Goal: Use online tool/utility: Utilize a website feature to perform a specific function

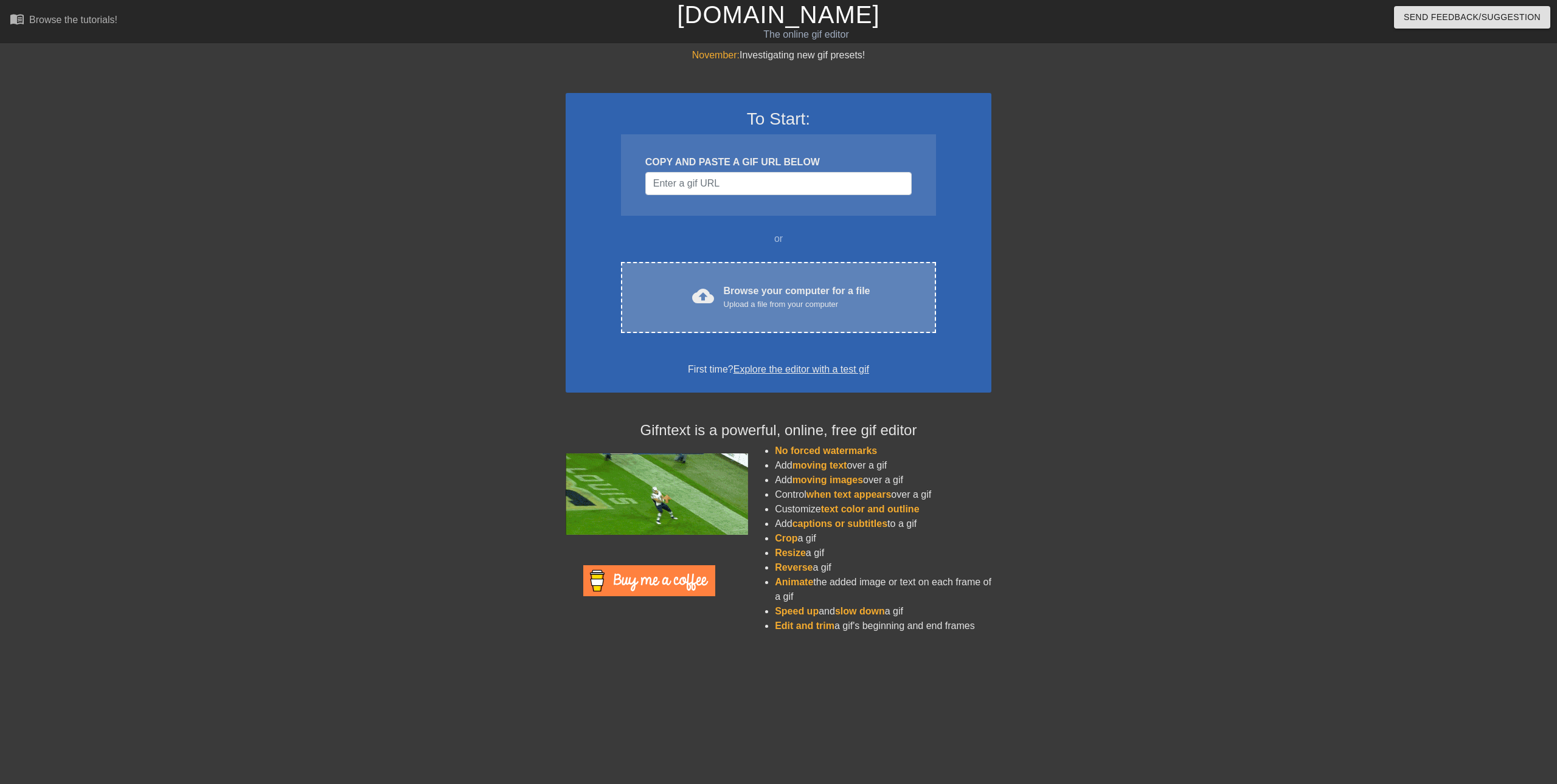
click at [740, 292] on div "Browse your computer for a file Upload a file from your computer" at bounding box center [797, 298] width 147 height 27
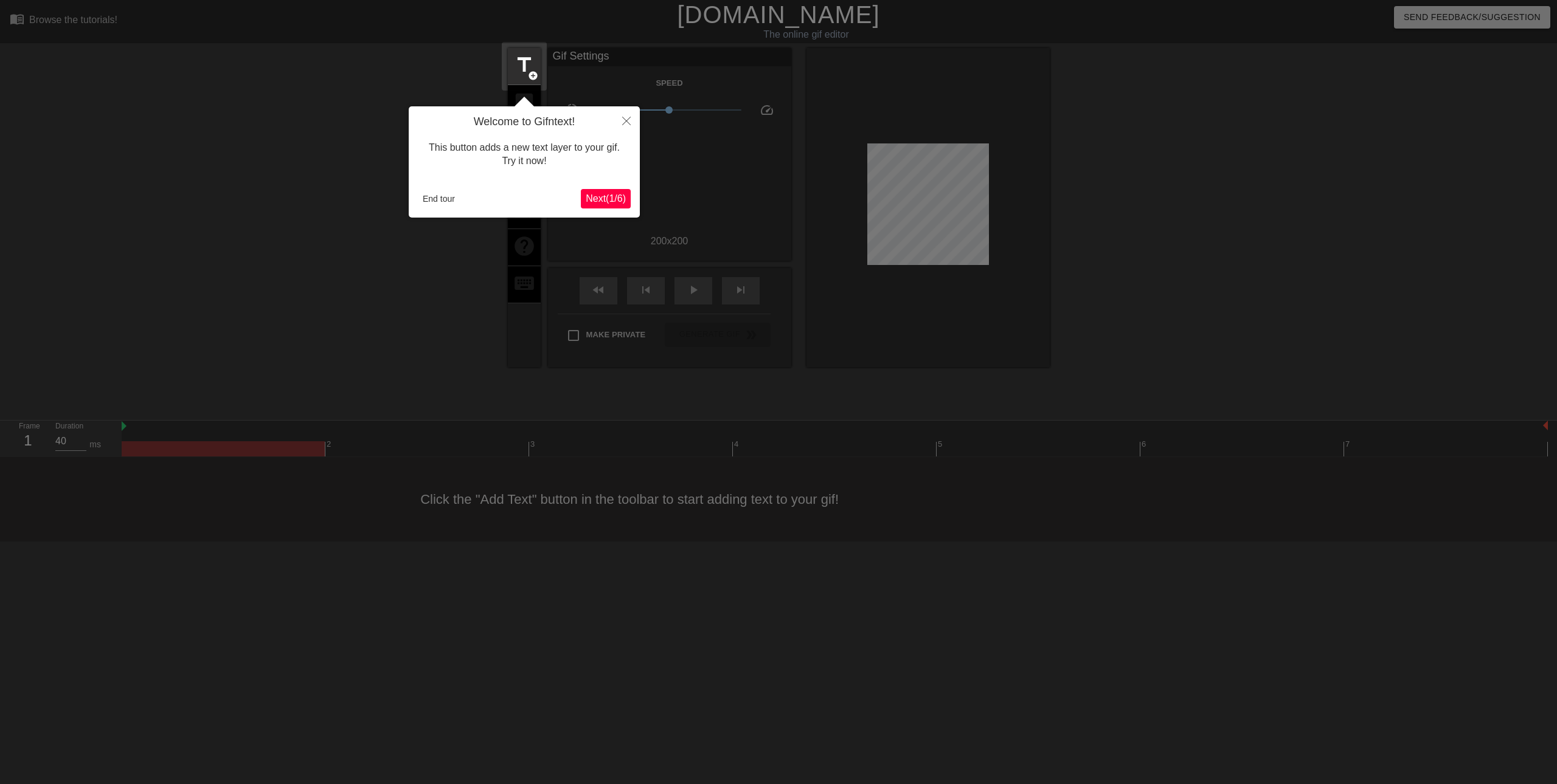
click at [594, 195] on span "Next ( 1 / 6 )" at bounding box center [606, 199] width 40 height 10
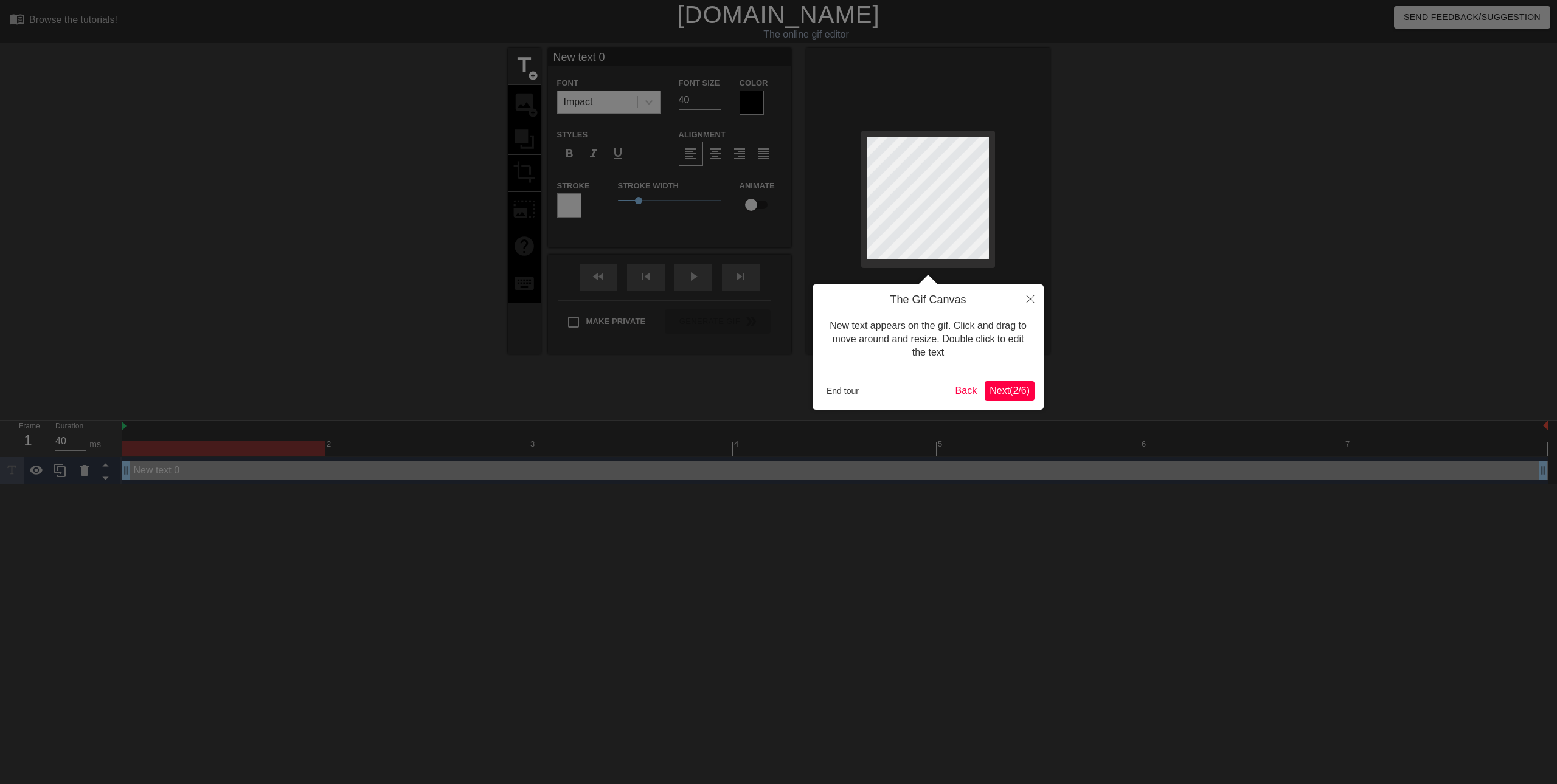
click at [1018, 392] on span "Next ( 2 / 6 )" at bounding box center [1009, 391] width 40 height 10
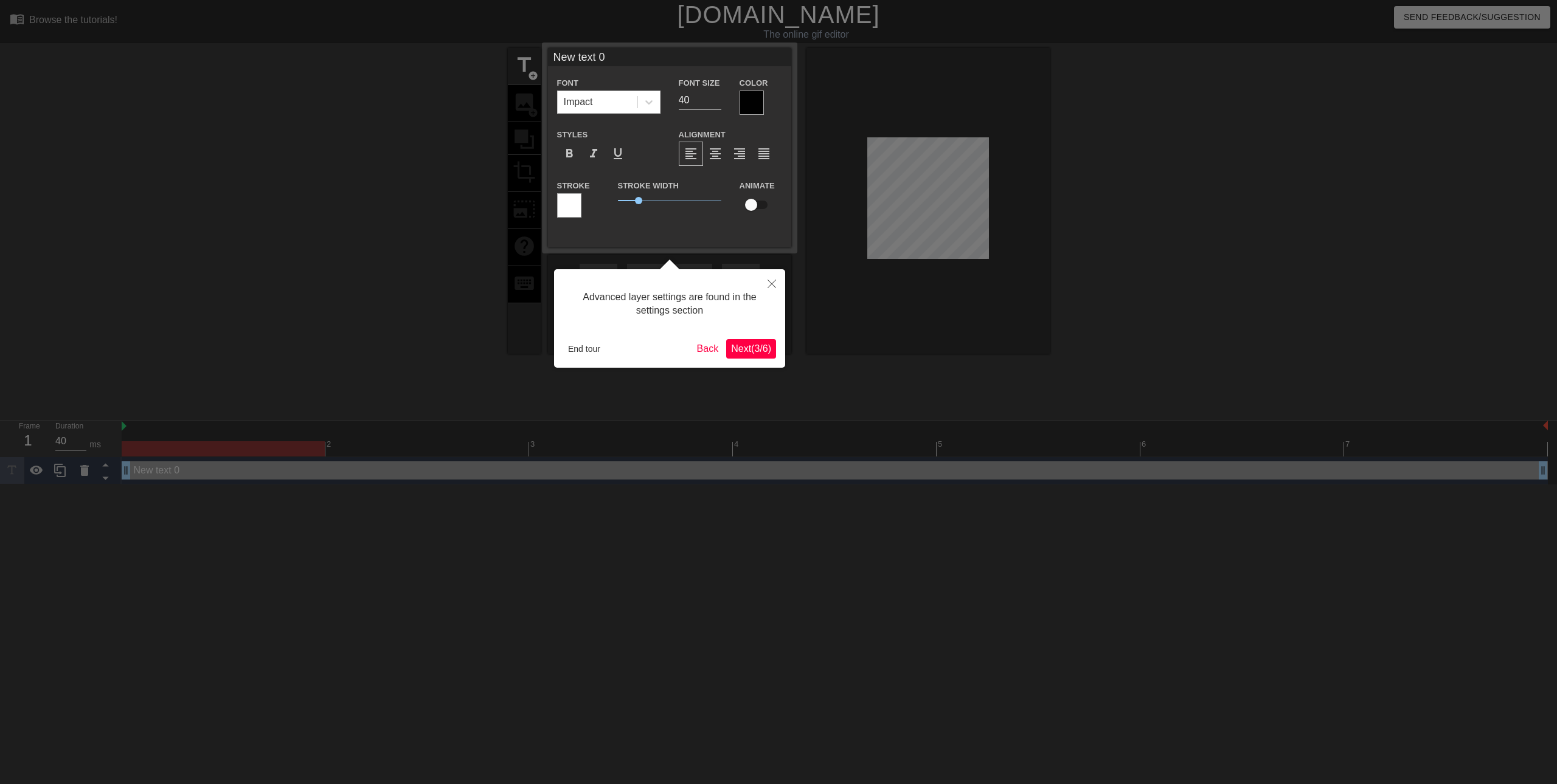
click at [733, 350] on span "Next ( 3 / 6 )" at bounding box center [751, 349] width 40 height 10
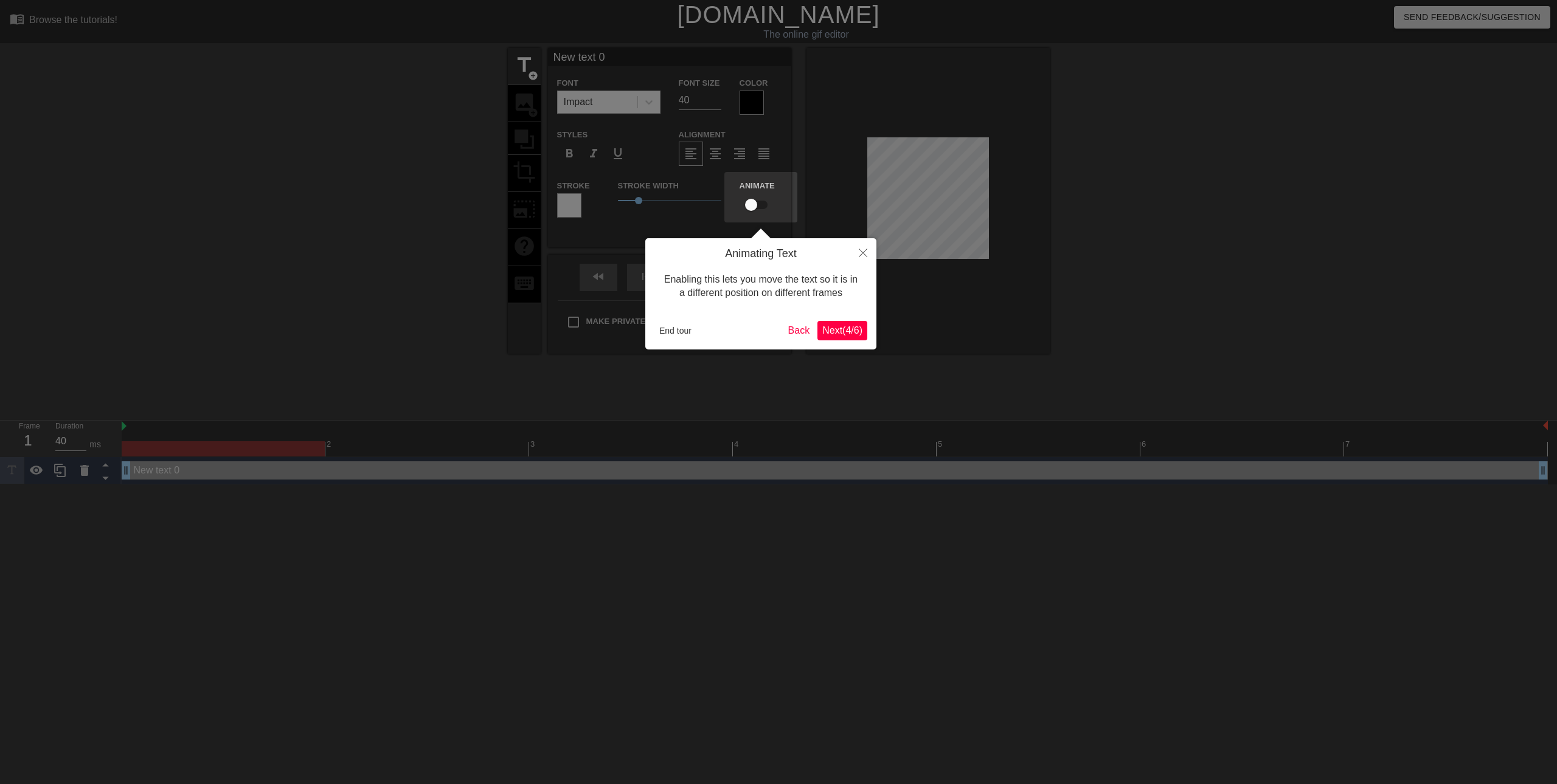
click at [839, 330] on span "Next ( 4 / 6 )" at bounding box center [842, 330] width 40 height 10
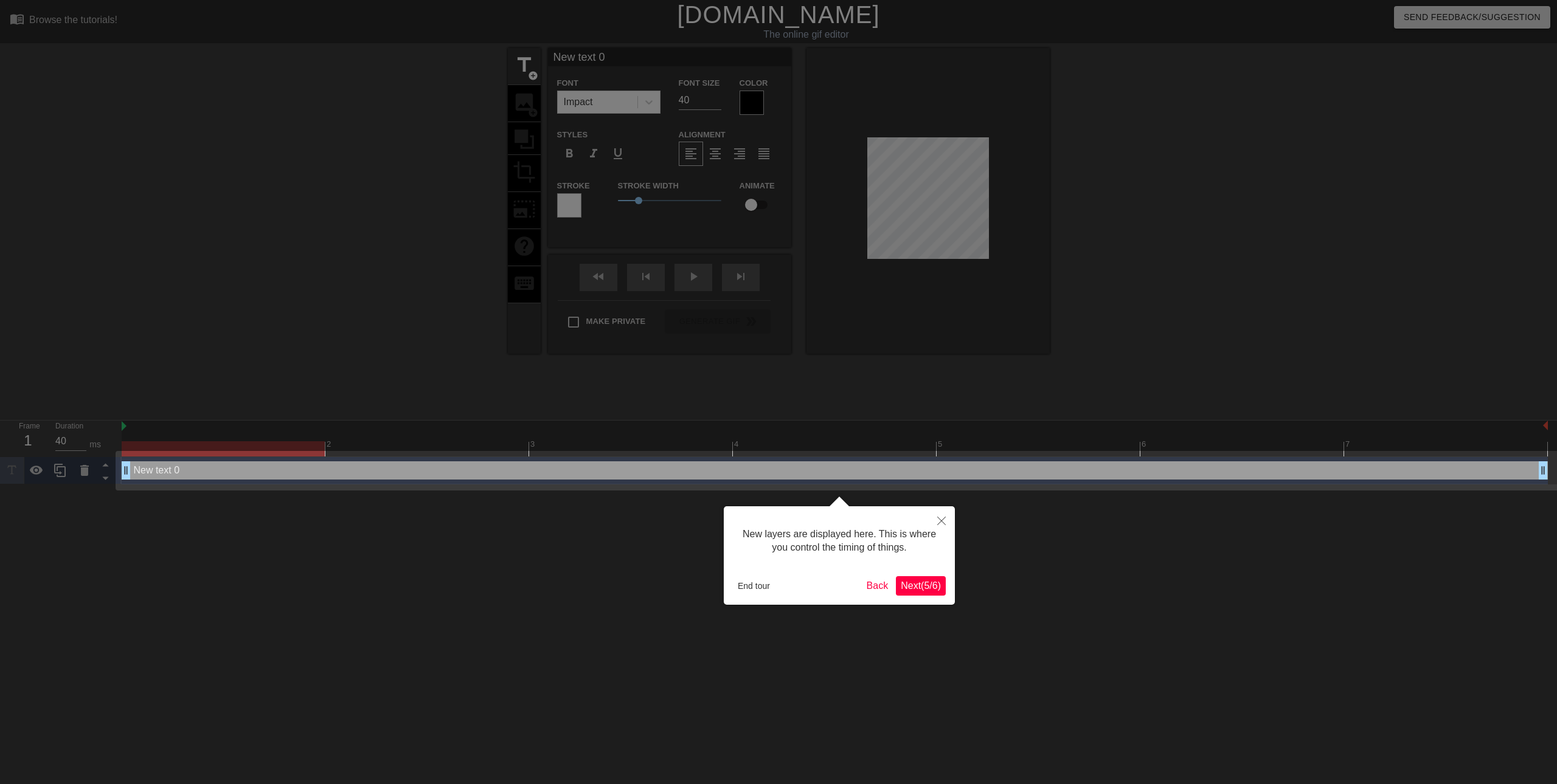
click at [932, 587] on span "Next ( 5 / 6 )" at bounding box center [921, 585] width 40 height 10
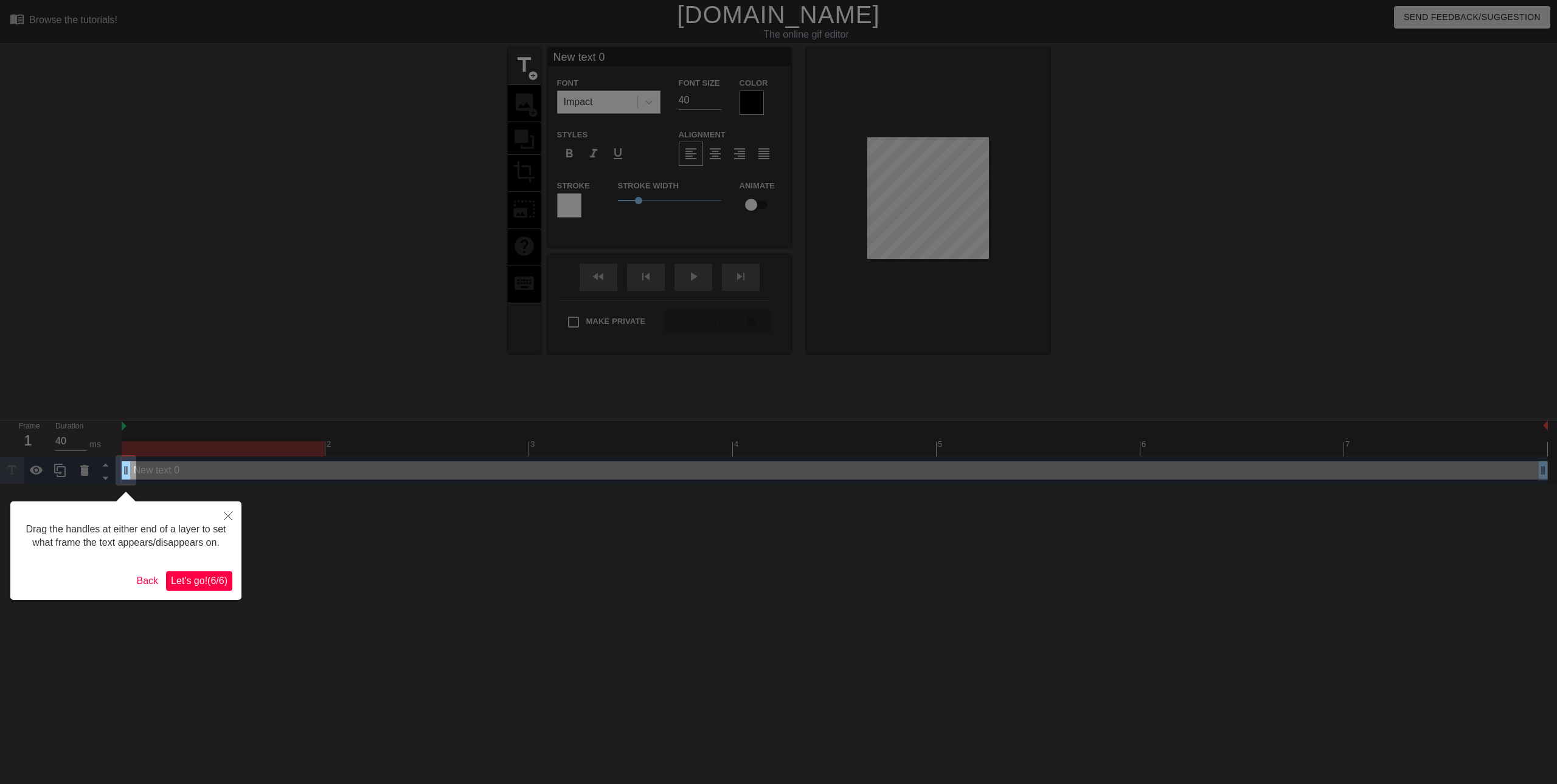
click at [205, 584] on span "Let's go! ( 6 / 6 )" at bounding box center [199, 580] width 56 height 10
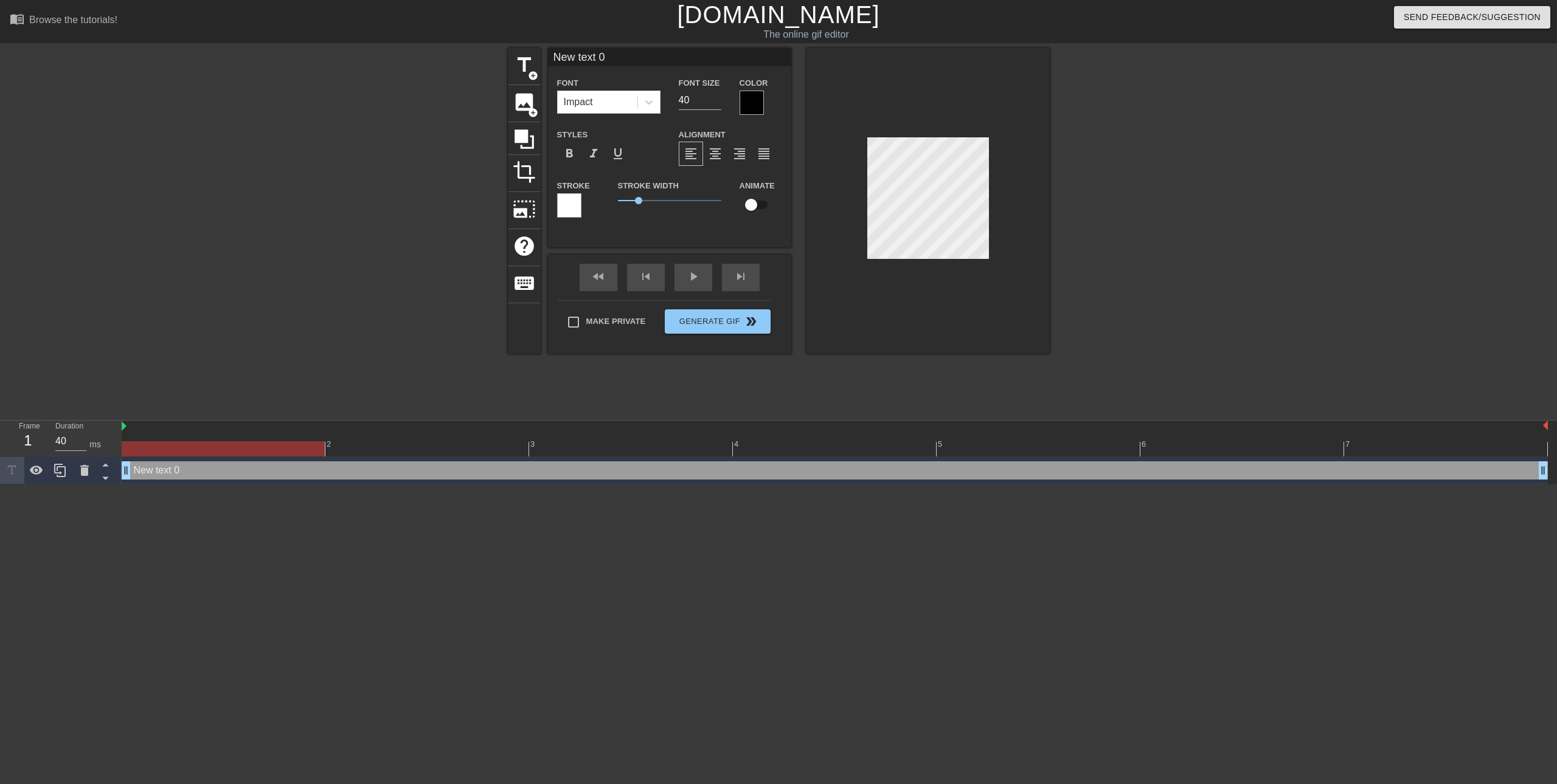
scroll to position [2, 3]
type input "Y"
type textarea "Y"
type input "YE"
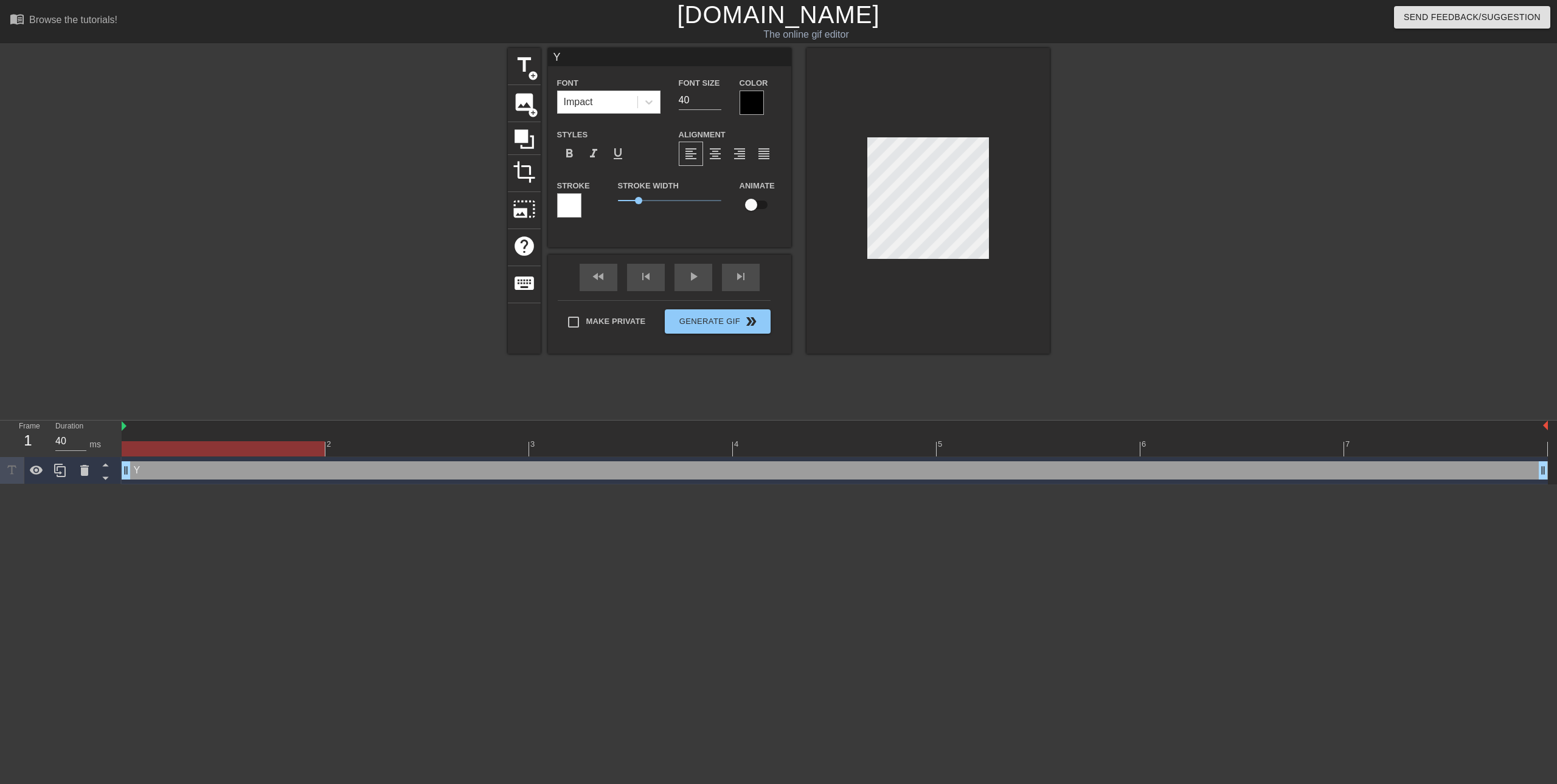
type textarea "YE"
type input "YET"
type textarea "YET"
type input "YETI"
type textarea "YETI"
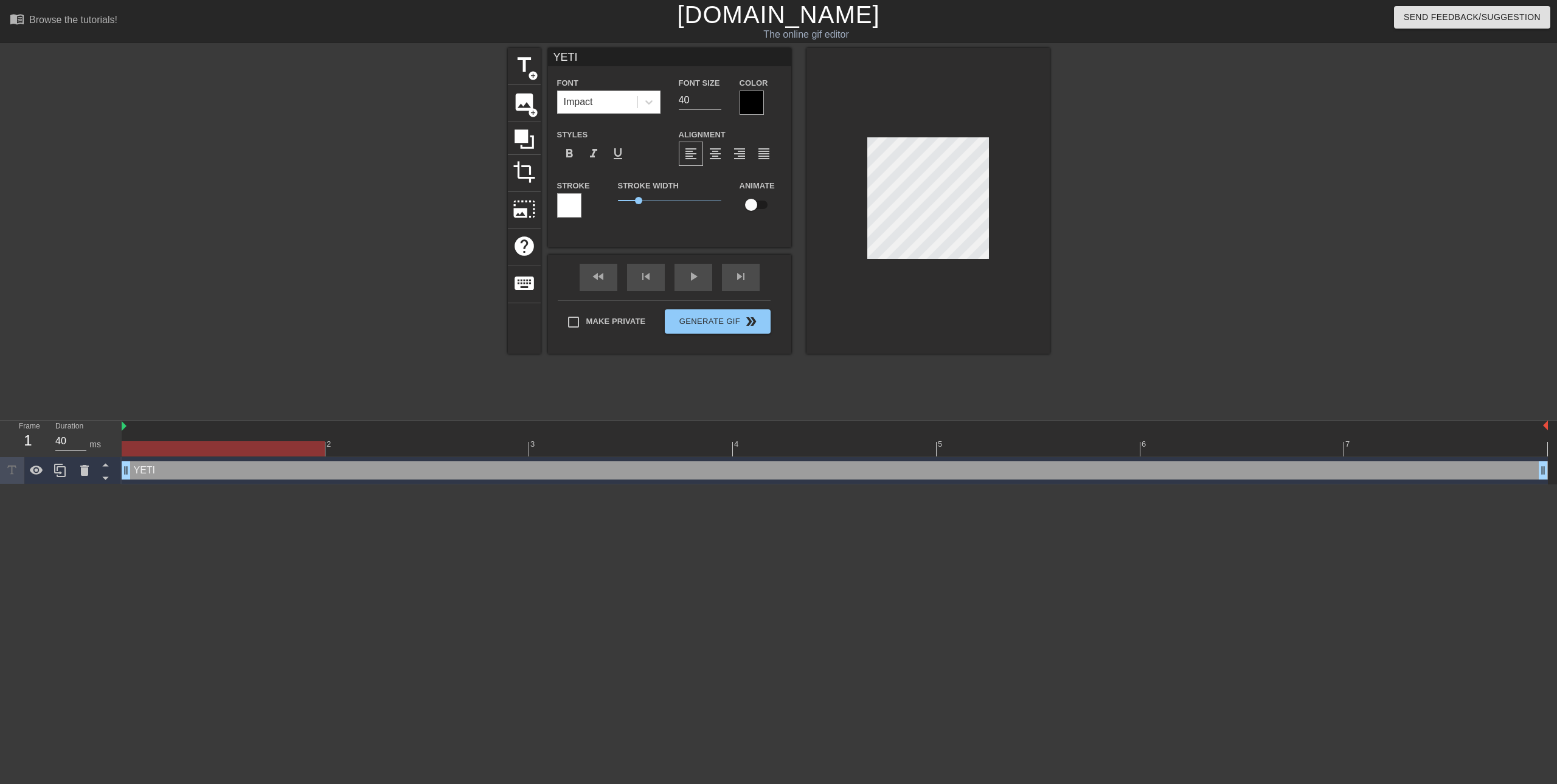
scroll to position [2, 2]
click at [853, 162] on div at bounding box center [928, 200] width 243 height 306
click at [721, 326] on span "Generate Gif double_arrow" at bounding box center [717, 321] width 96 height 14
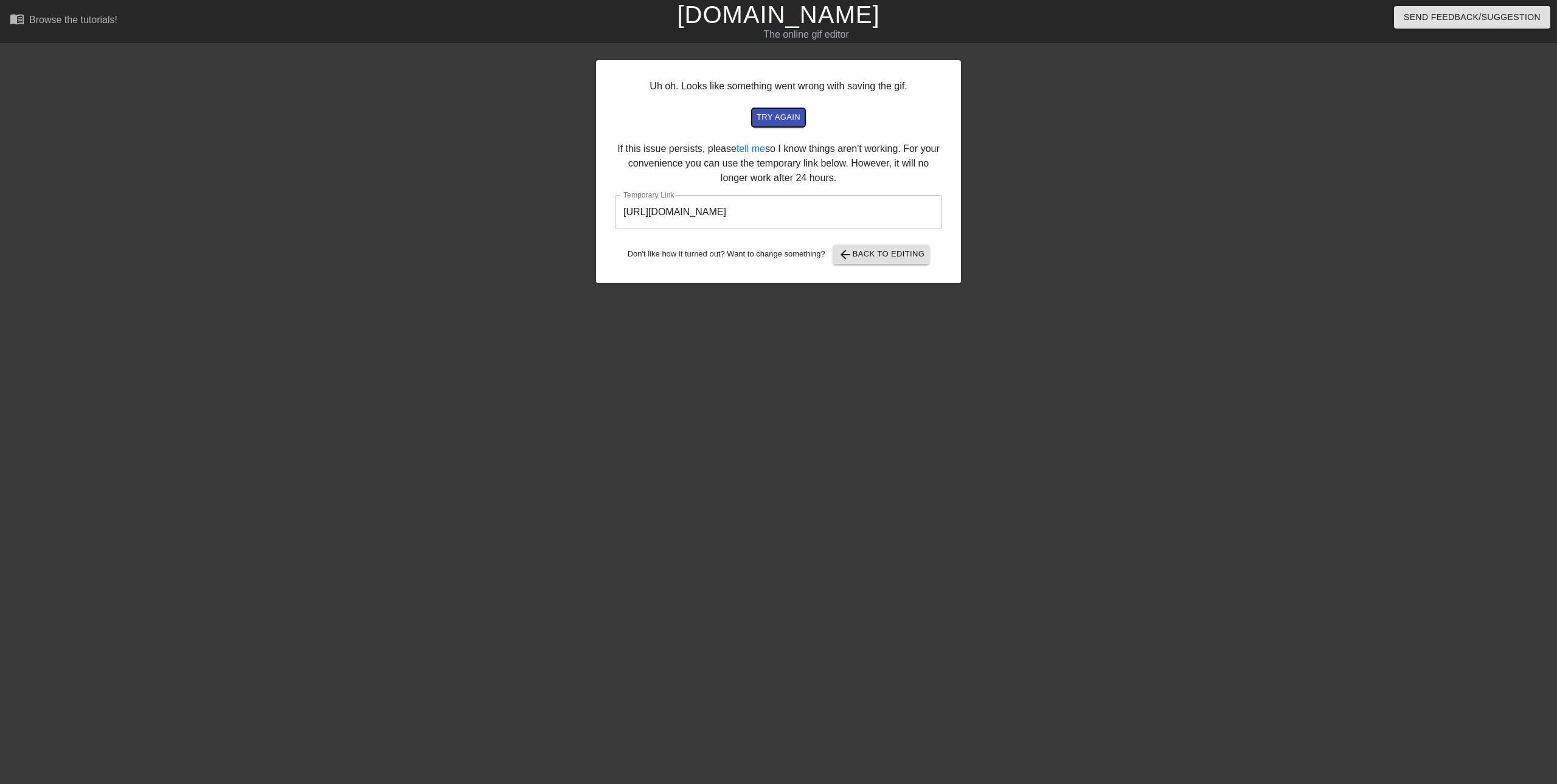
click at [786, 122] on span "try again" at bounding box center [778, 117] width 44 height 14
click at [883, 258] on span "arrow_back Back to Editing" at bounding box center [882, 254] width 87 height 14
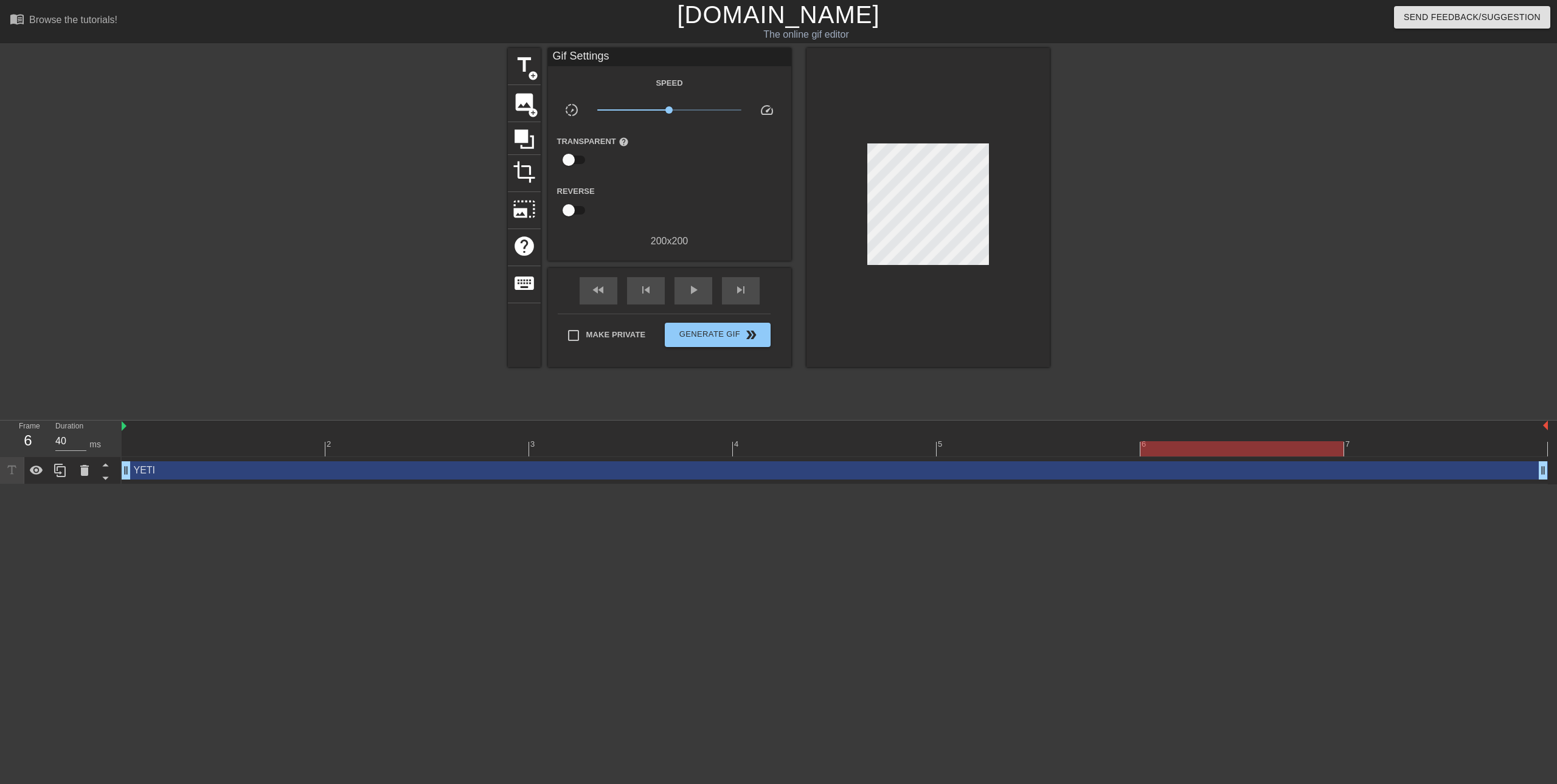
drag, startPoint x: 1383, startPoint y: 449, endPoint x: 1342, endPoint y: 454, distance: 41.3
click at [1342, 454] on div at bounding box center [1242, 449] width 203 height 15
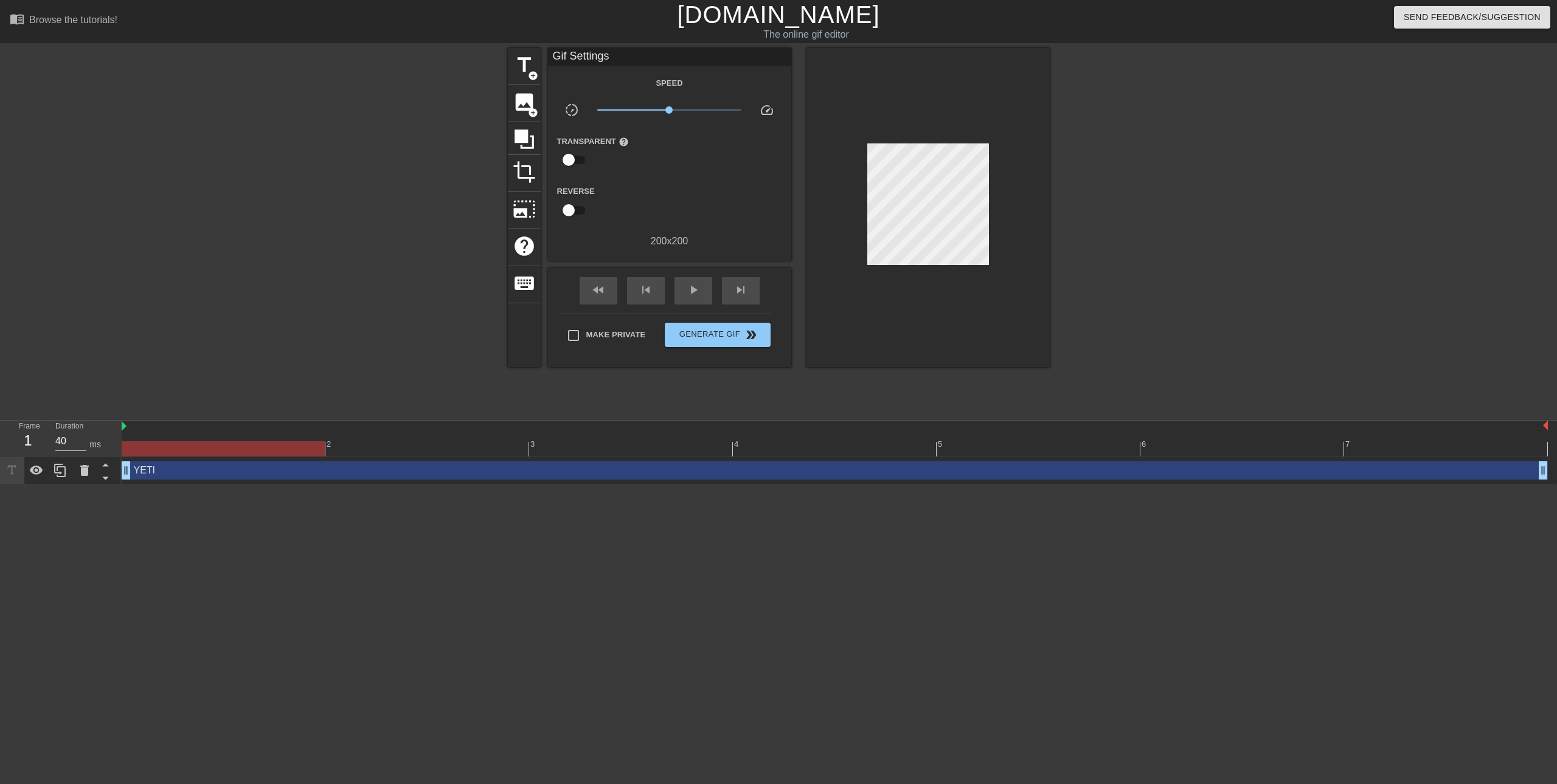
drag, startPoint x: 1333, startPoint y: 453, endPoint x: 299, endPoint y: 470, distance: 1034.1
click at [299, 470] on div "2 3 4 5 6 7 YETI drag_handle drag_handle" at bounding box center [839, 453] width 1435 height 64
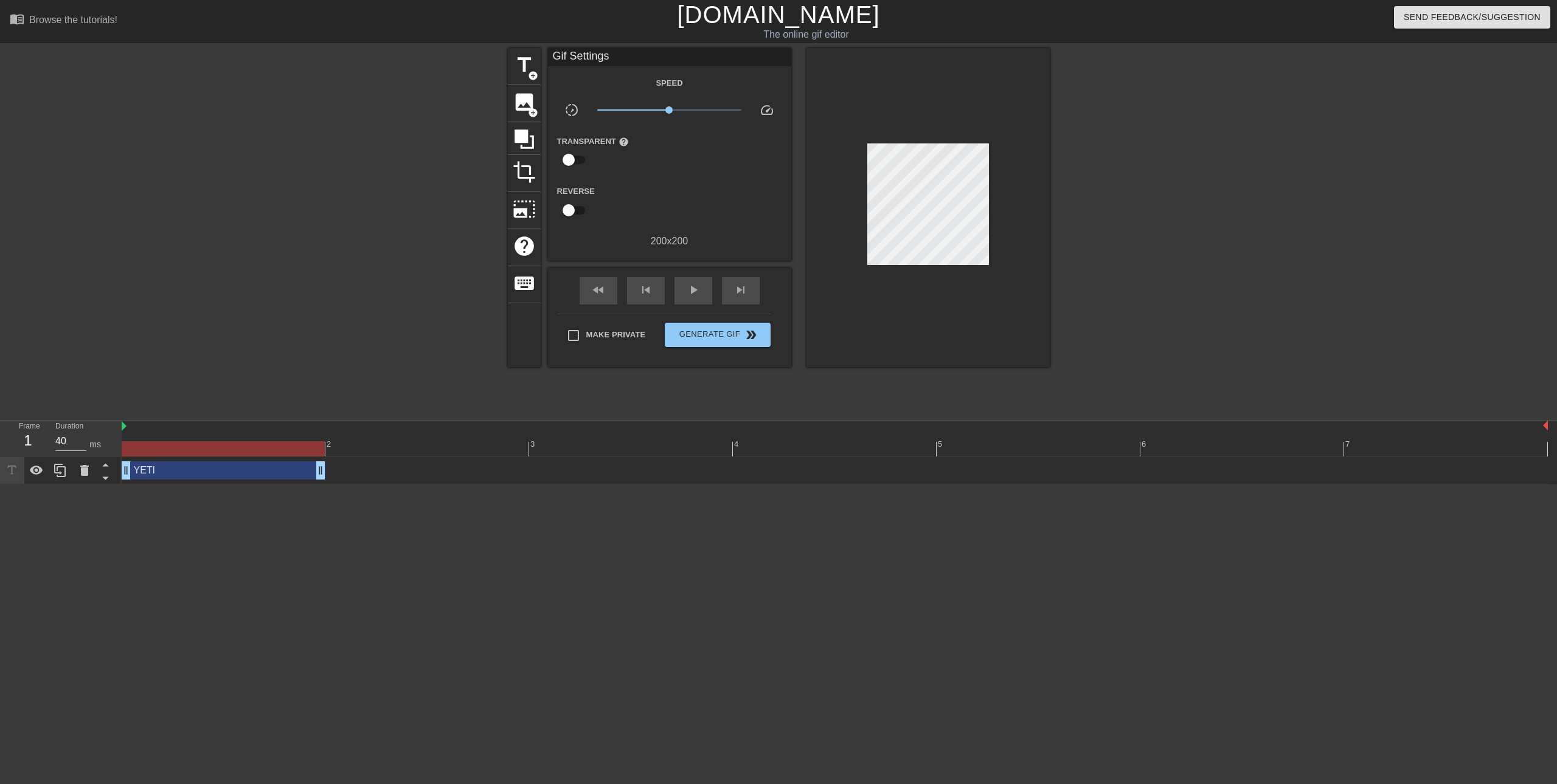
drag, startPoint x: 1543, startPoint y: 471, endPoint x: 276, endPoint y: 463, distance: 1267.0
click at [685, 286] on div "play_arrow" at bounding box center [693, 291] width 38 height 28
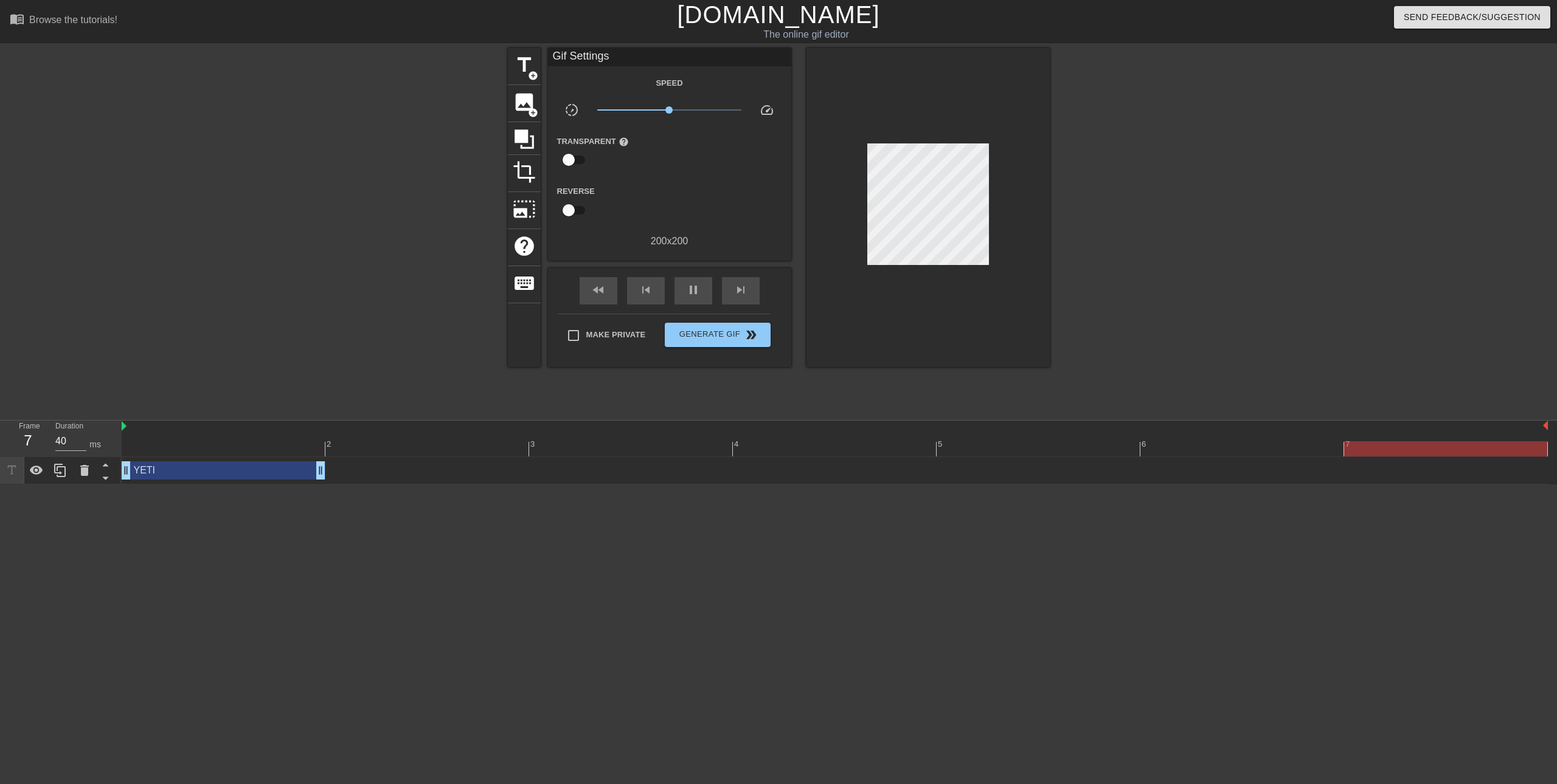
click at [287, 467] on div "YETI drag_handle drag_handle" at bounding box center [223, 470] width 204 height 18
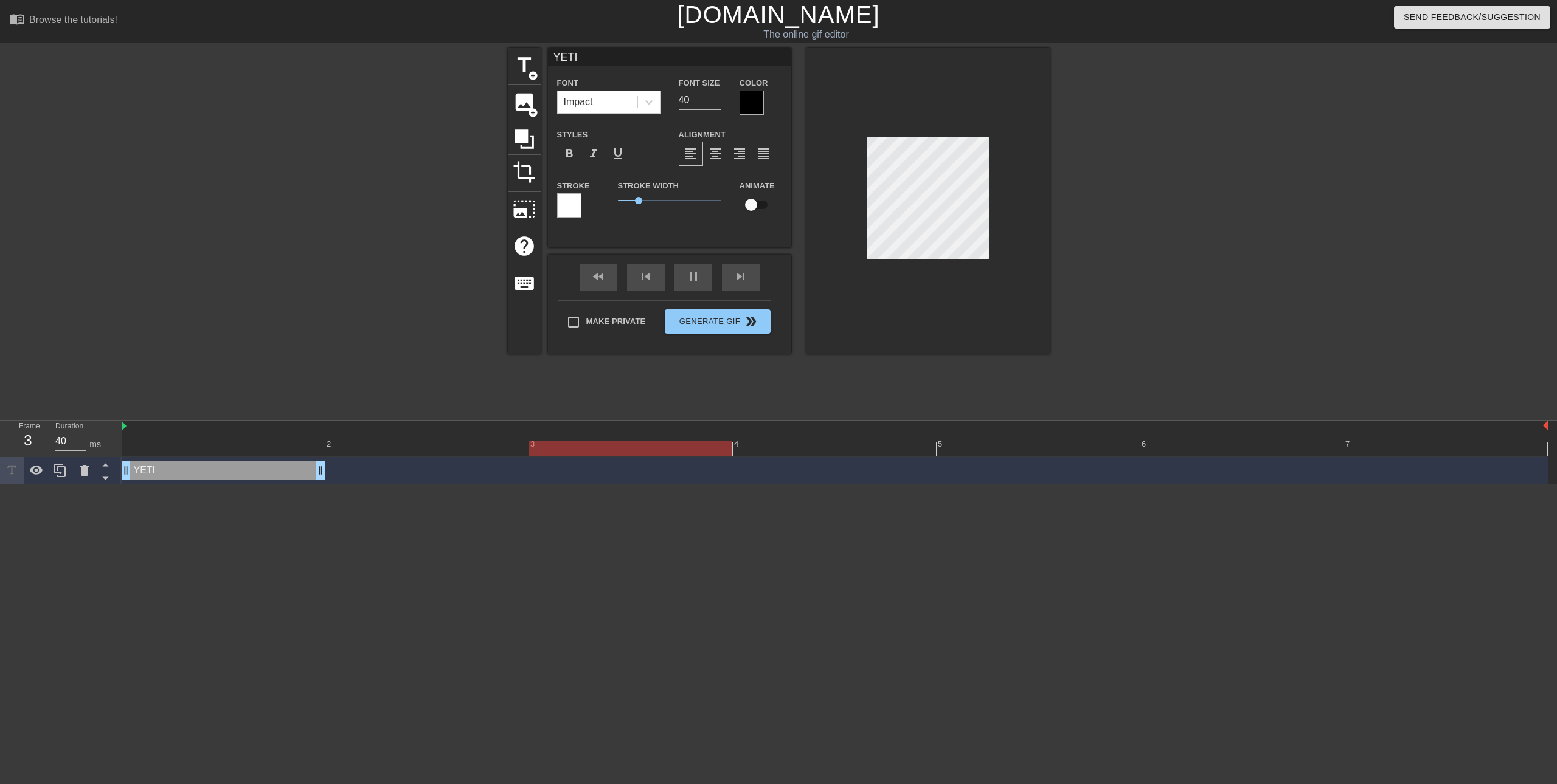
click at [276, 454] on div at bounding box center [835, 449] width 1426 height 15
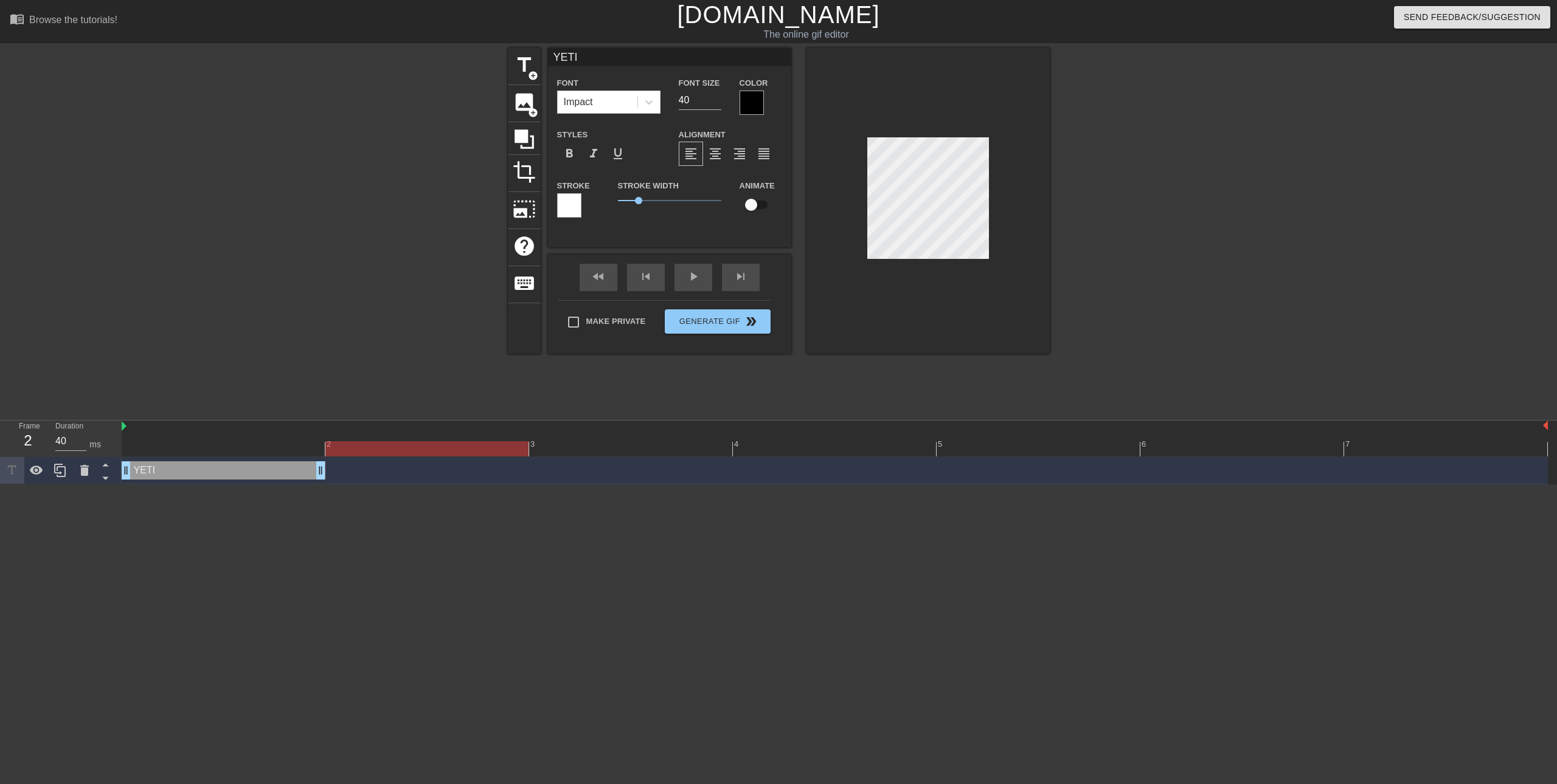
click at [374, 448] on div at bounding box center [835, 449] width 1426 height 15
click at [374, 470] on div "YETI drag_handle drag_handle" at bounding box center [835, 470] width 1426 height 18
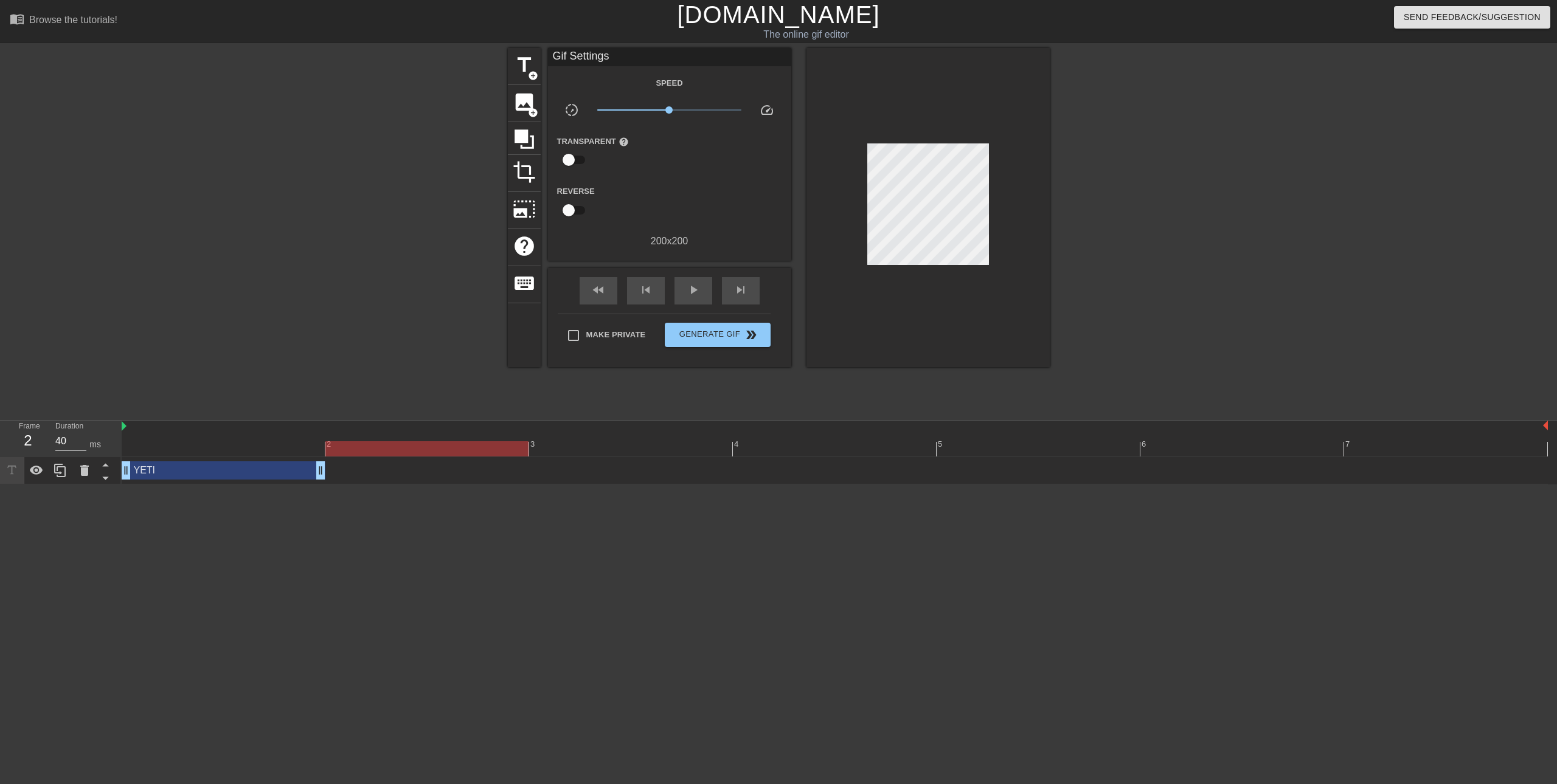
click at [375, 446] on div at bounding box center [427, 449] width 203 height 15
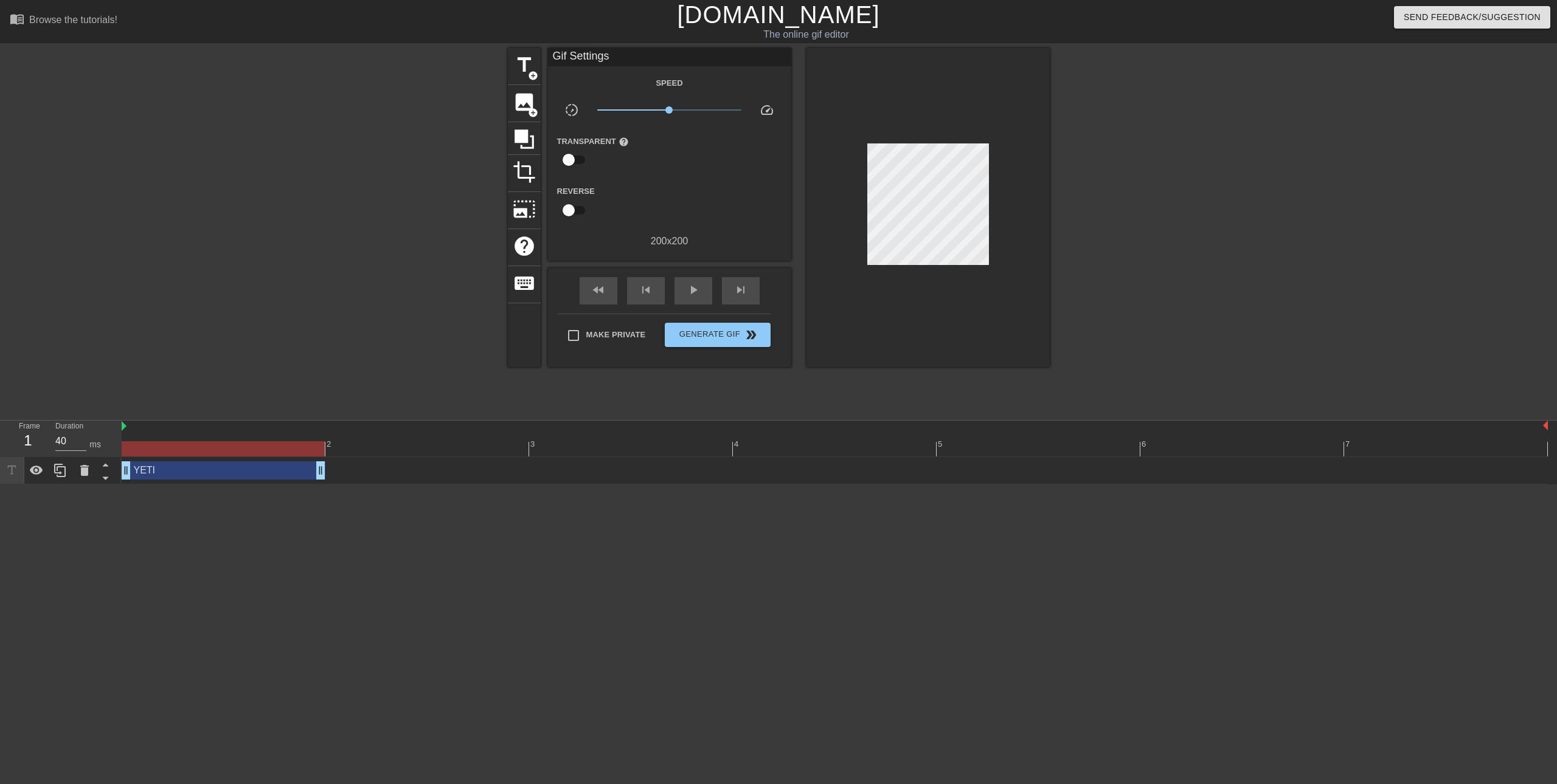
click at [255, 446] on div at bounding box center [835, 449] width 1426 height 15
click at [375, 458] on div "YETI drag_handle drag_handle" at bounding box center [835, 470] width 1426 height 28
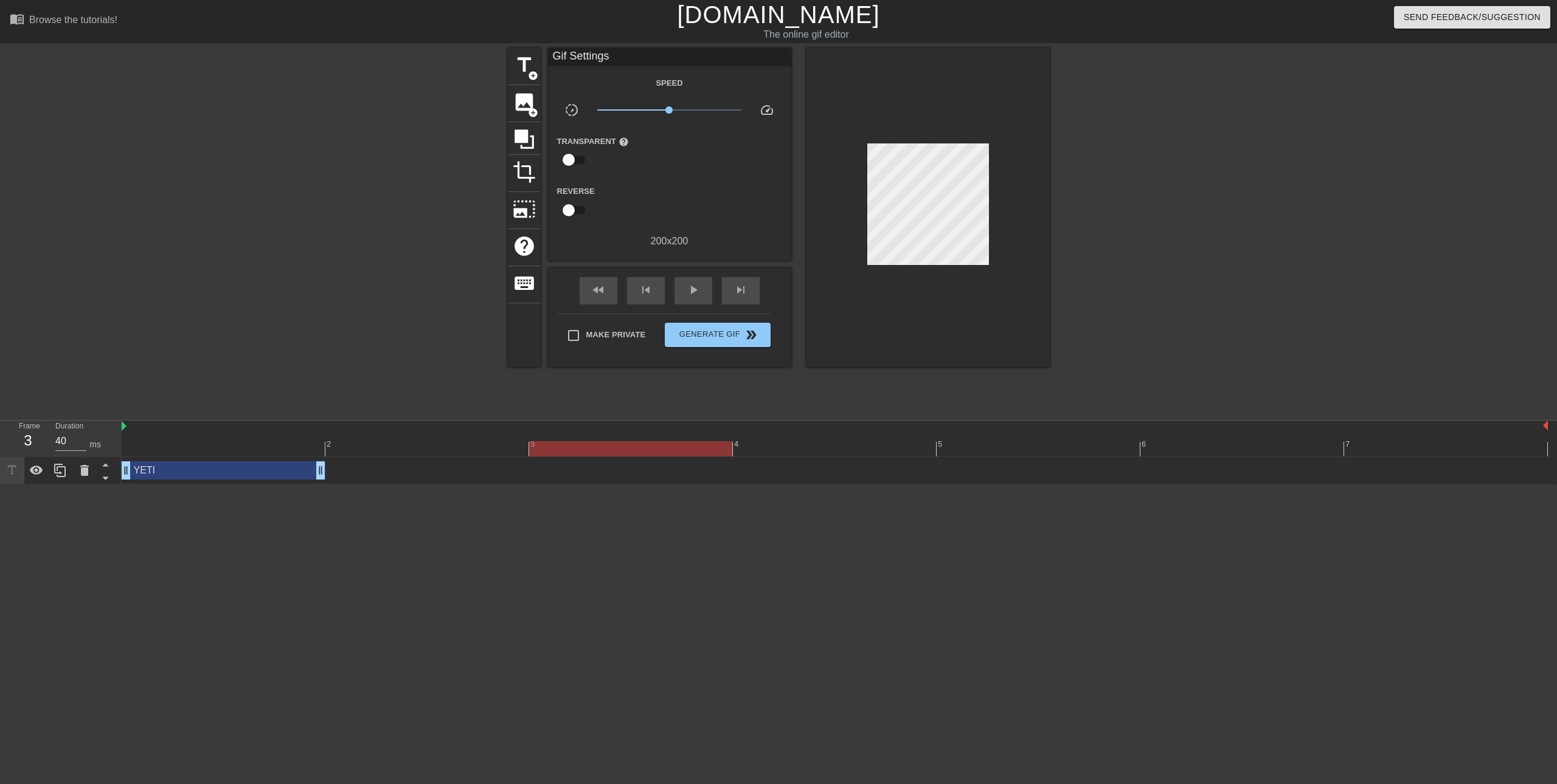
click at [592, 444] on div at bounding box center [835, 449] width 1426 height 15
click at [282, 445] on div at bounding box center [835, 449] width 1426 height 15
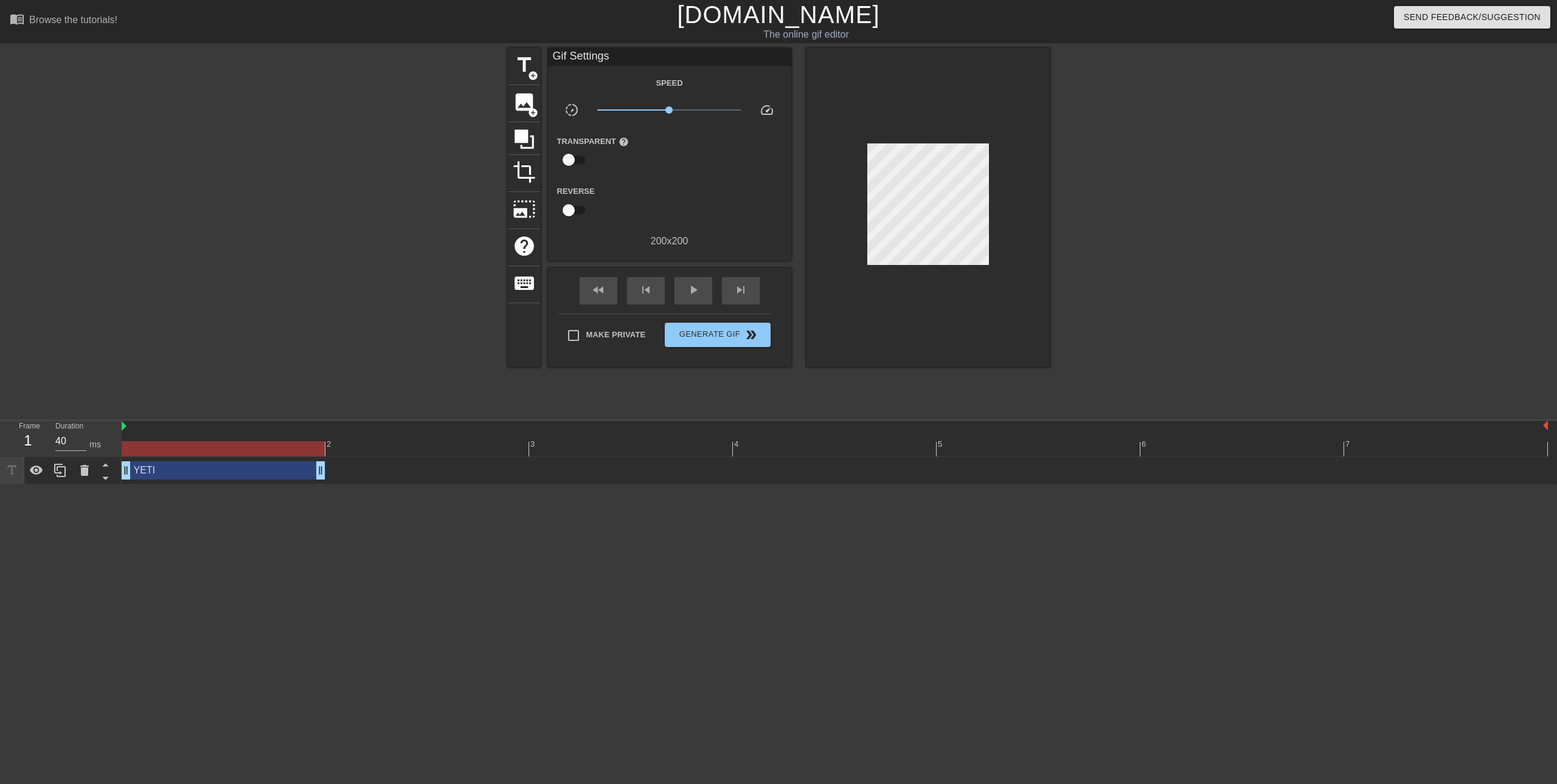
click at [267, 476] on div "YETI drag_handle drag_handle" at bounding box center [223, 470] width 204 height 18
drag, startPoint x: 264, startPoint y: 480, endPoint x: 258, endPoint y: 472, distance: 10.0
drag, startPoint x: 258, startPoint y: 472, endPoint x: 205, endPoint y: 480, distance: 53.6
click at [205, 480] on div "YETI drag_handle drag_handle" at bounding box center [835, 470] width 1426 height 28
click at [62, 472] on icon at bounding box center [60, 470] width 14 height 14
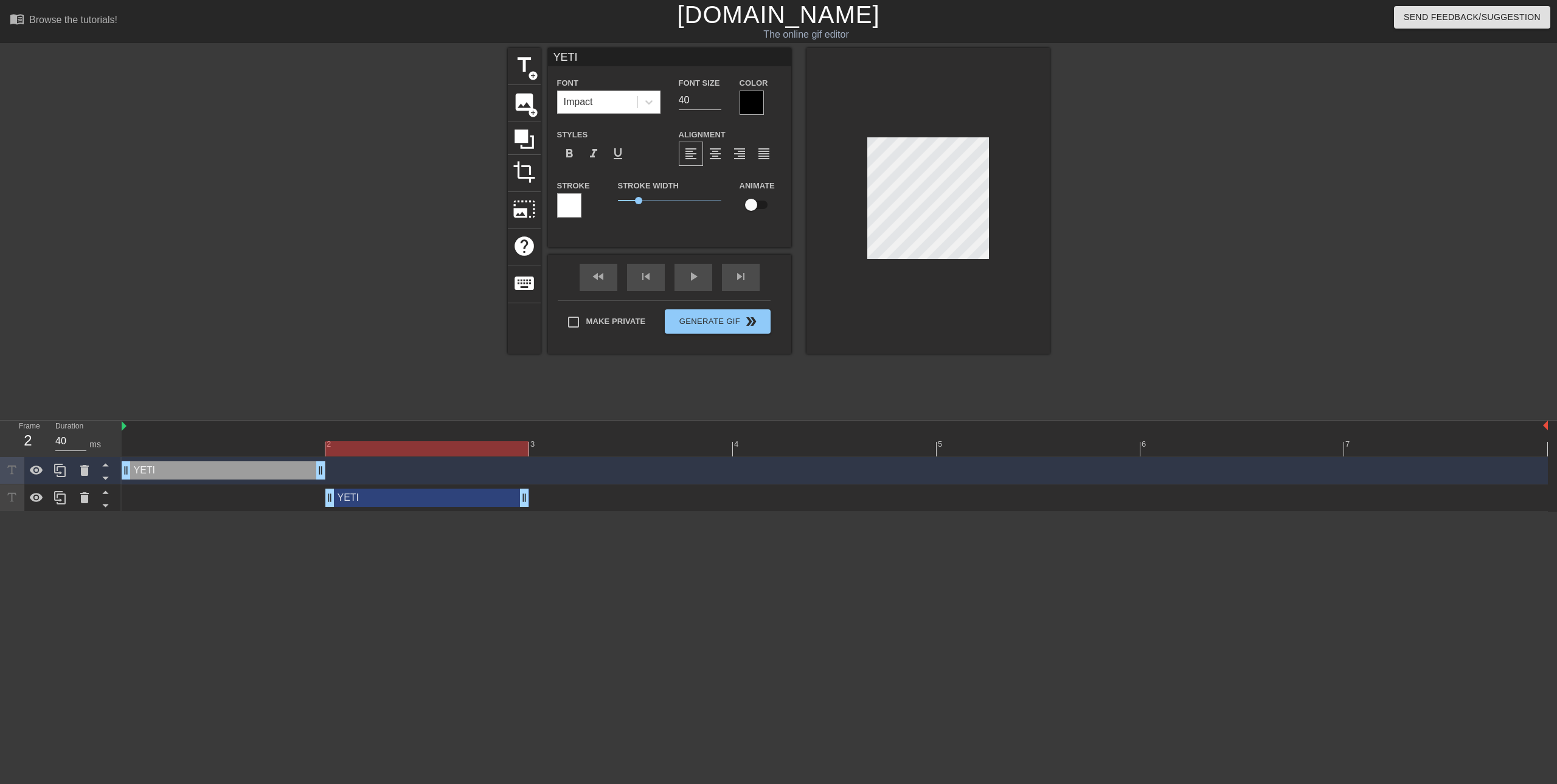
drag, startPoint x: 273, startPoint y: 504, endPoint x: 387, endPoint y: 509, distance: 114.1
click at [387, 509] on div "YETI drag_handle drag_handle" at bounding box center [835, 498] width 1426 height 28
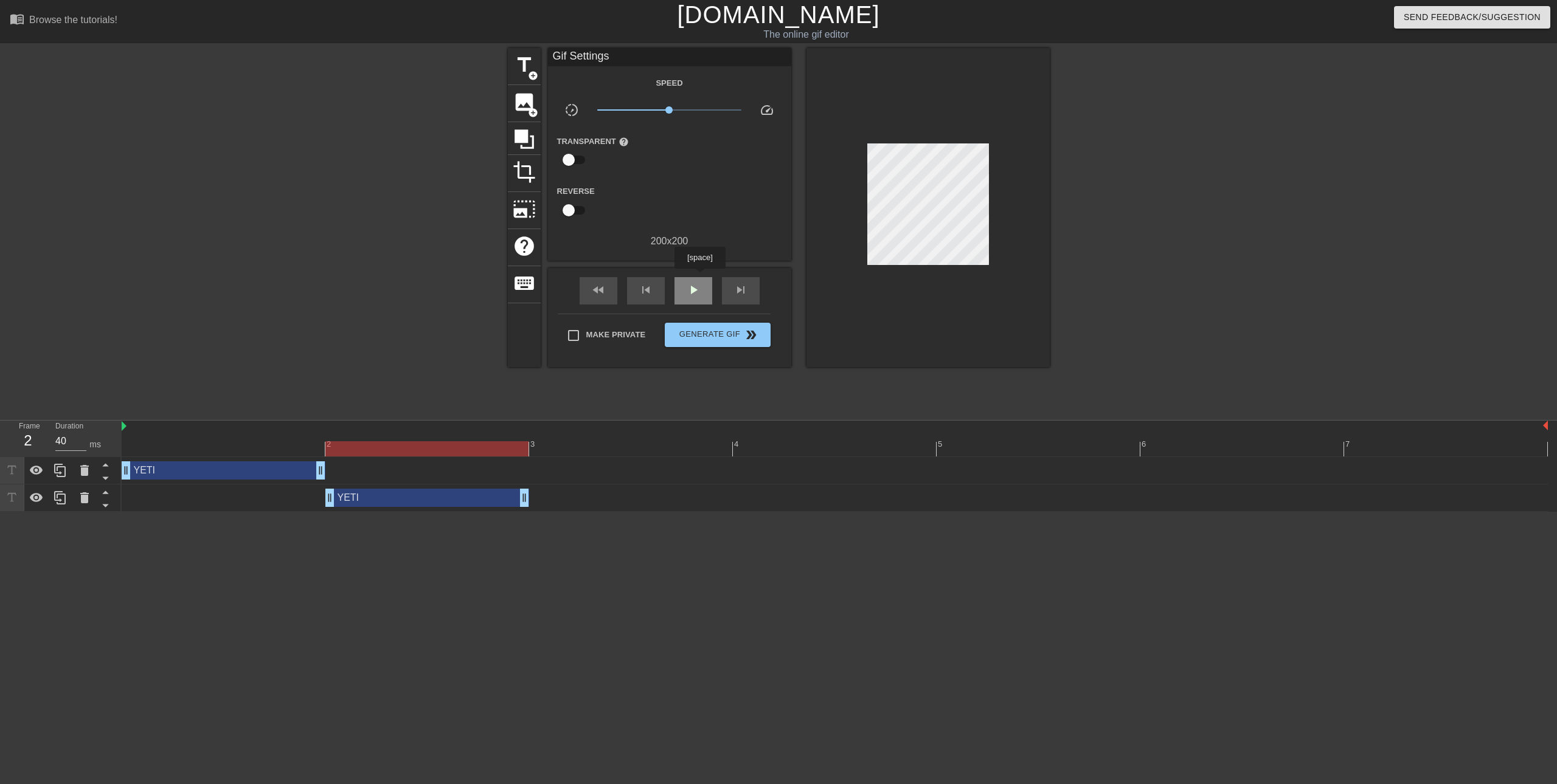
click at [700, 278] on div "play_arrow" at bounding box center [693, 291] width 38 height 28
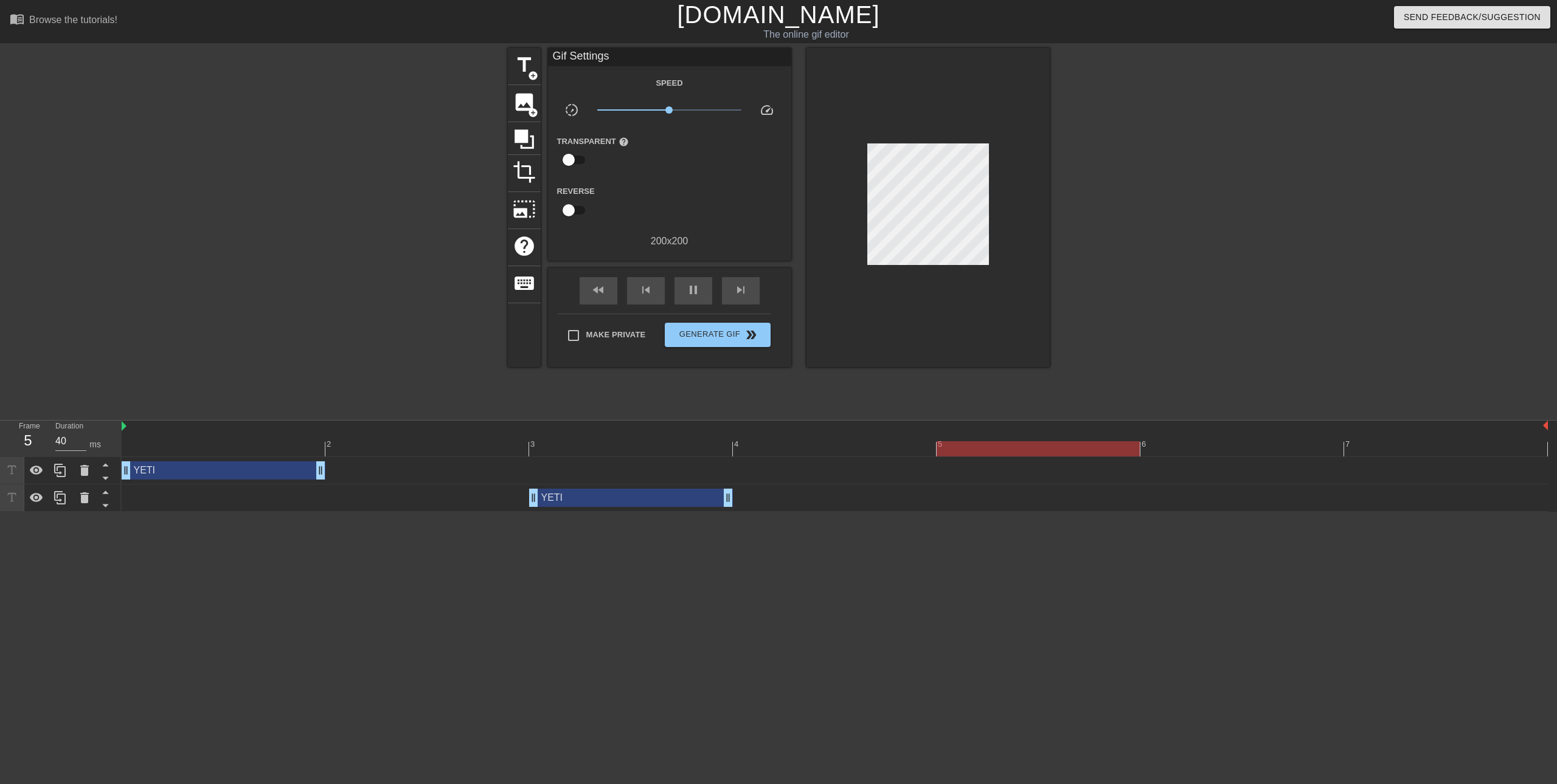
drag, startPoint x: 454, startPoint y: 503, endPoint x: 544, endPoint y: 528, distance: 93.4
click at [544, 511] on html "menu_book Browse the tutorials! [DOMAIN_NAME] The online gif editor Send Feedba…" at bounding box center [778, 256] width 1557 height 511
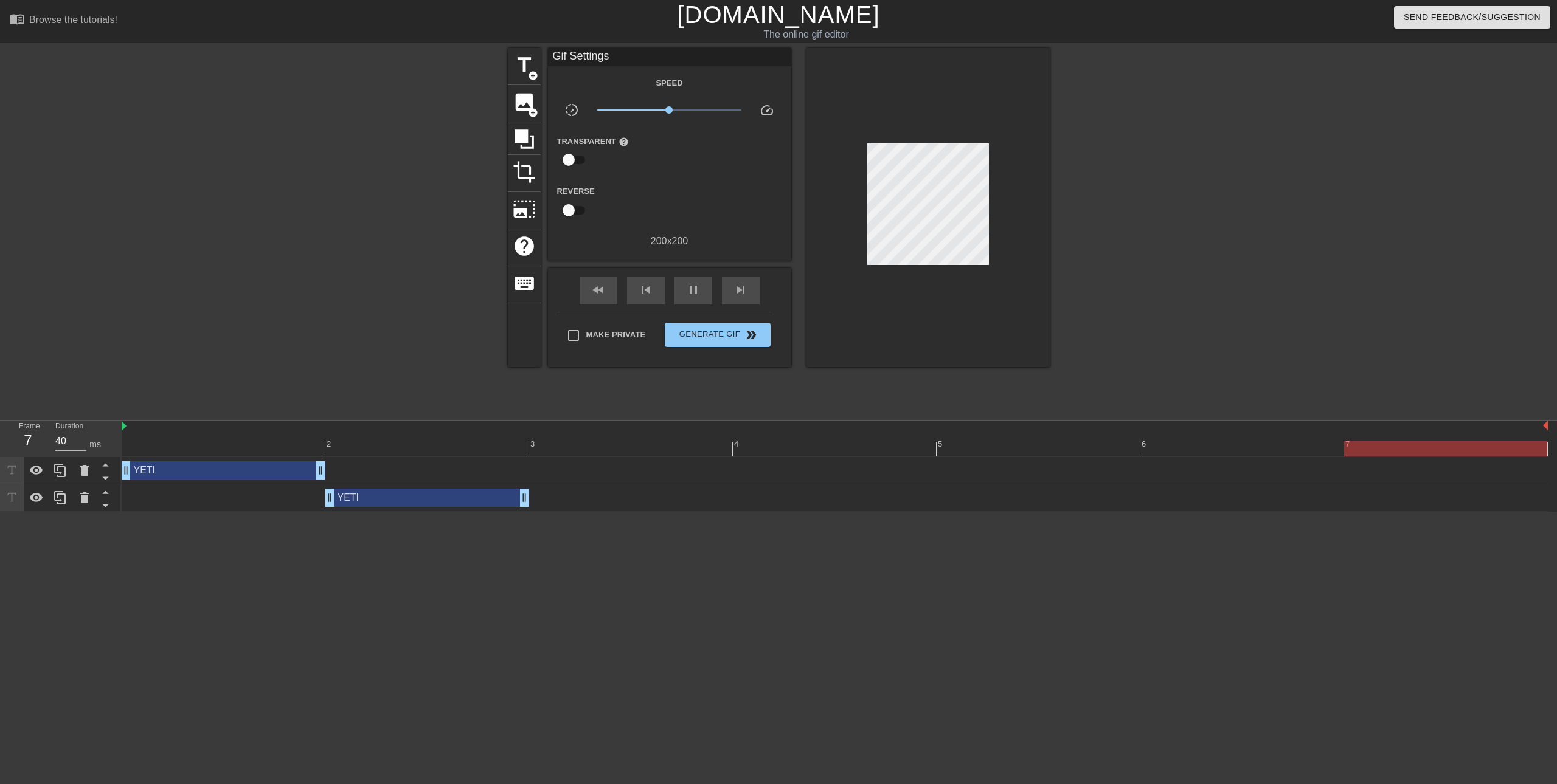
drag, startPoint x: 581, startPoint y: 496, endPoint x: 458, endPoint y: 491, distance: 123.1
click at [458, 491] on div "YETI drag_handle drag_handle" at bounding box center [427, 498] width 204 height 18
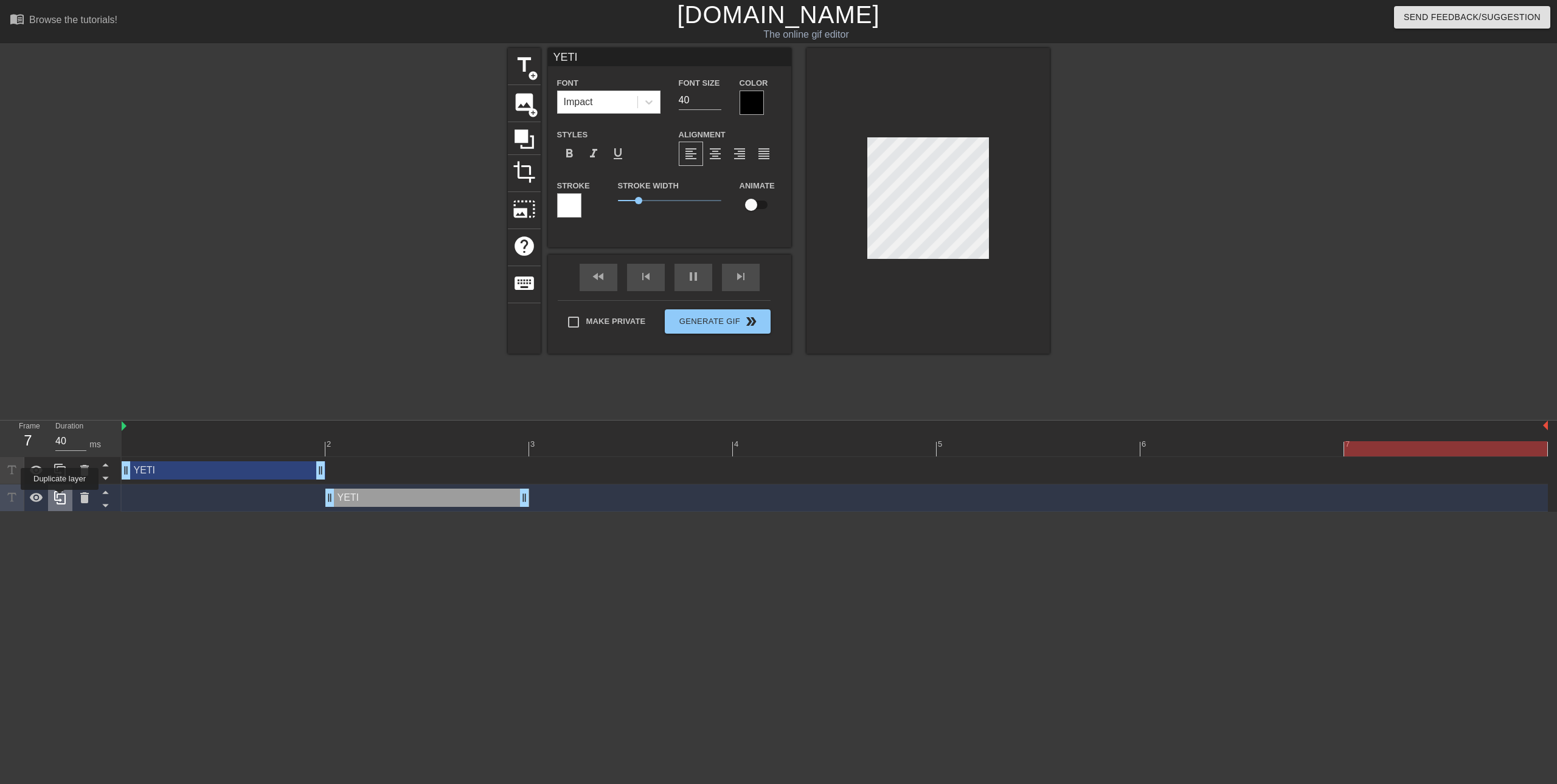
click at [60, 498] on icon at bounding box center [60, 497] width 14 height 14
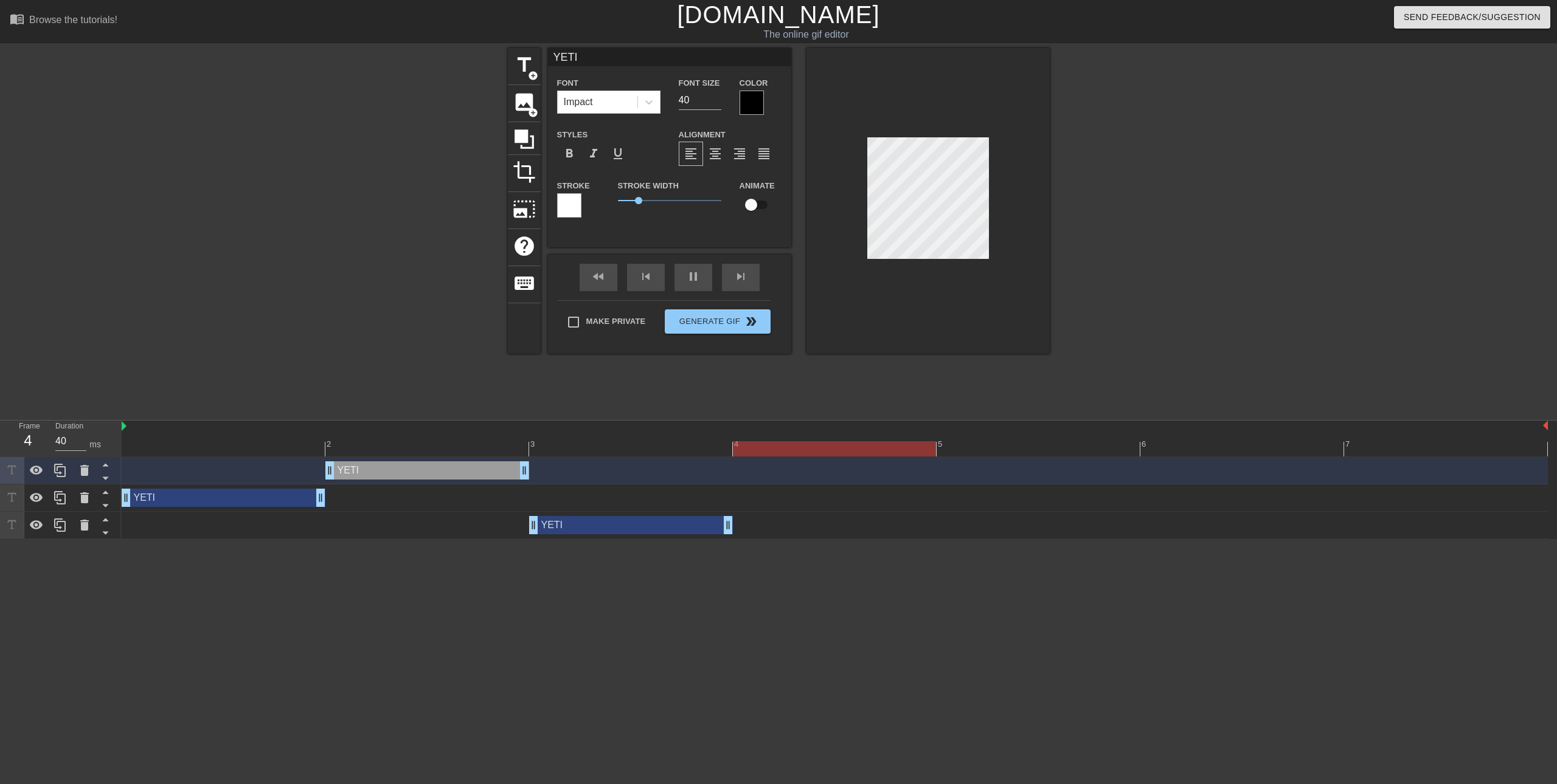
drag, startPoint x: 386, startPoint y: 532, endPoint x: 544, endPoint y: 537, distance: 158.1
click at [544, 537] on div "YETI drag_handle drag_handle" at bounding box center [835, 525] width 1426 height 28
drag, startPoint x: 64, startPoint y: 521, endPoint x: 105, endPoint y: 526, distance: 41.3
click at [65, 522] on icon at bounding box center [60, 525] width 14 height 14
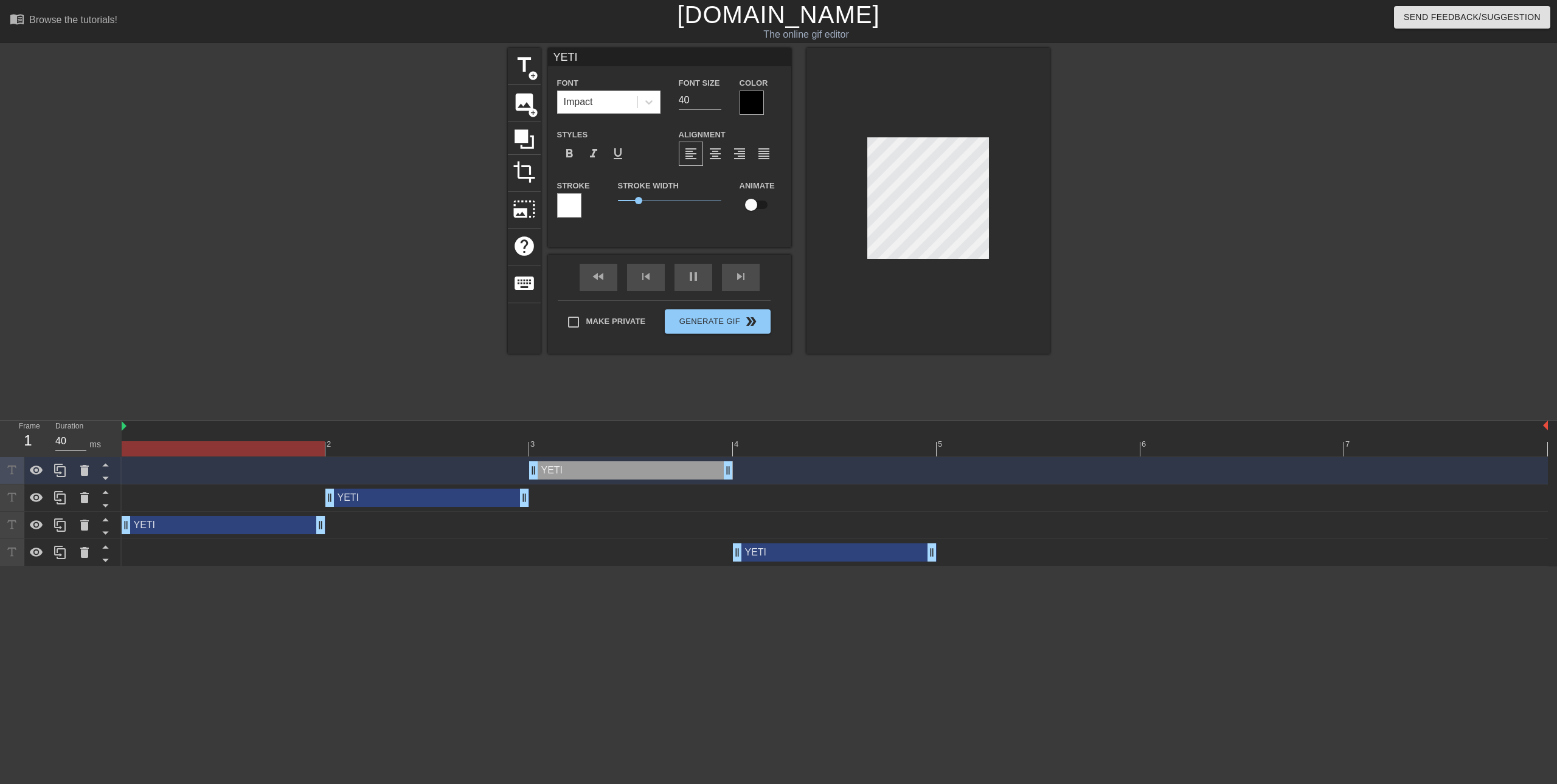
drag, startPoint x: 600, startPoint y: 558, endPoint x: 801, endPoint y: 560, distance: 201.0
click at [801, 560] on div "YETI drag_handle drag_handle" at bounding box center [835, 553] width 204 height 18
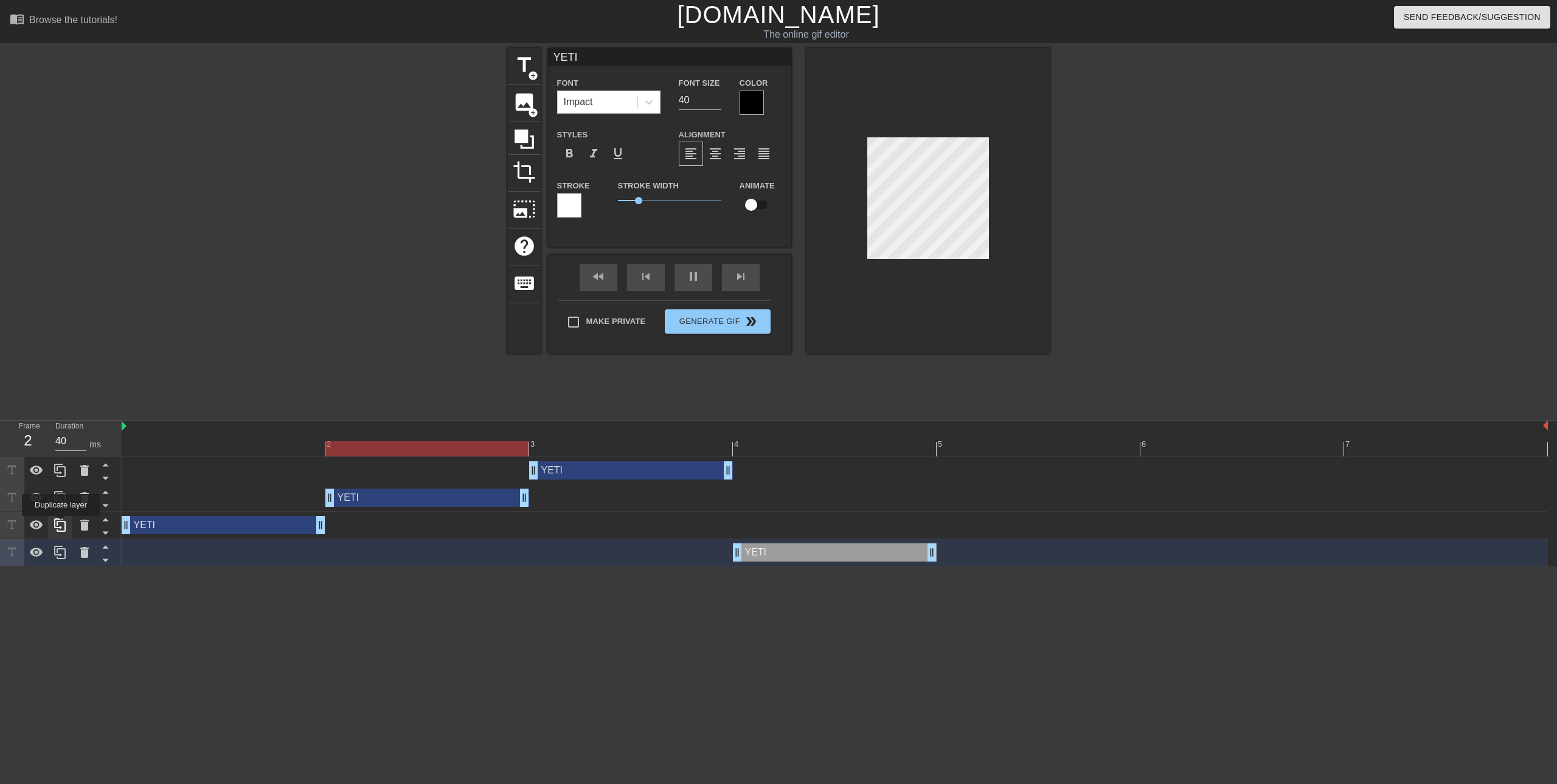
click at [60, 525] on icon at bounding box center [60, 525] width 14 height 14
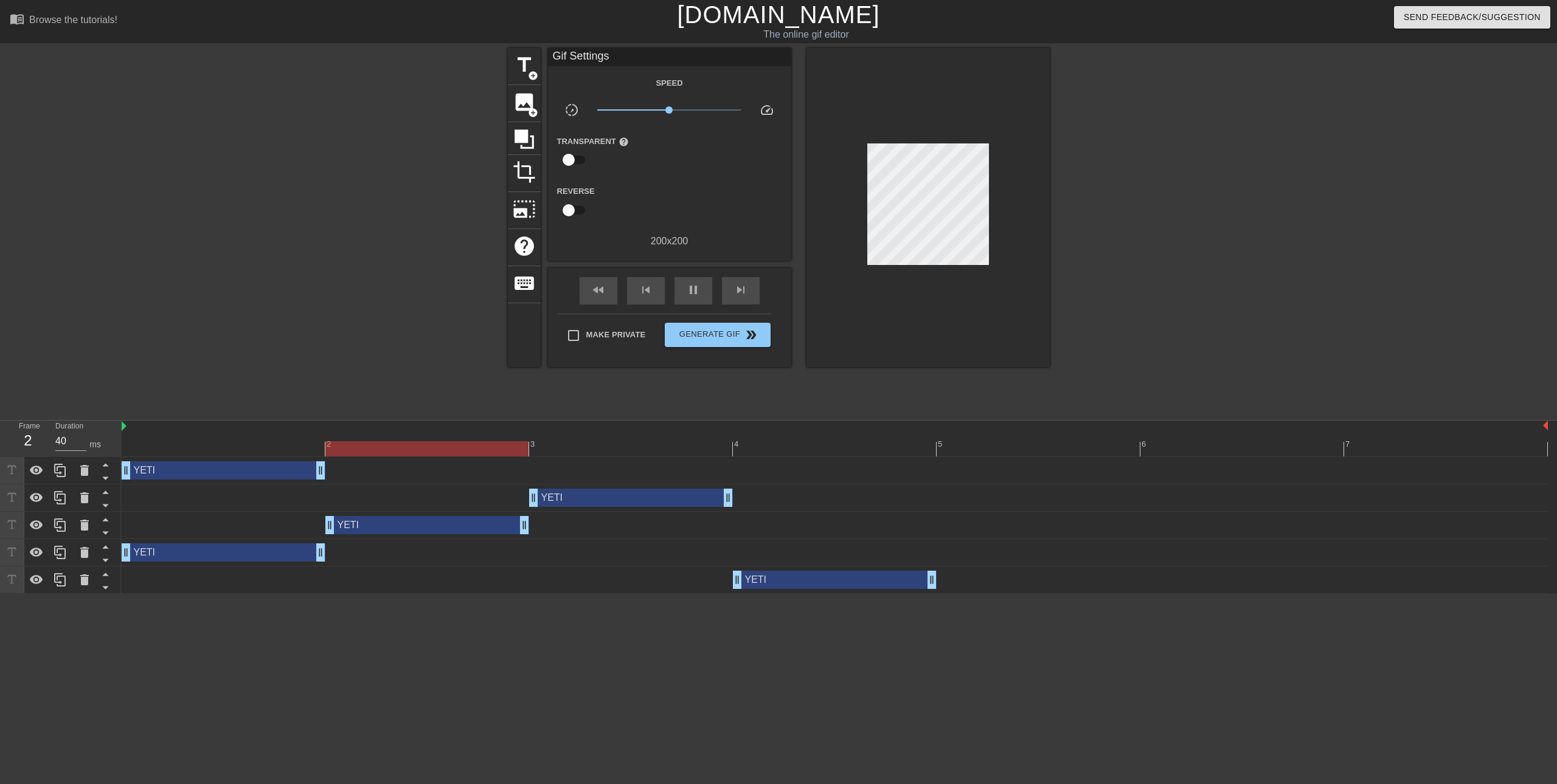
drag, startPoint x: 243, startPoint y: 488, endPoint x: 565, endPoint y: 459, distance: 323.3
click at [980, 456] on div "2 3 4 5 6 7 YETI drag_handle drag_handle YETI drag_handle drag_handle YETI drag…" at bounding box center [839, 507] width 1435 height 174
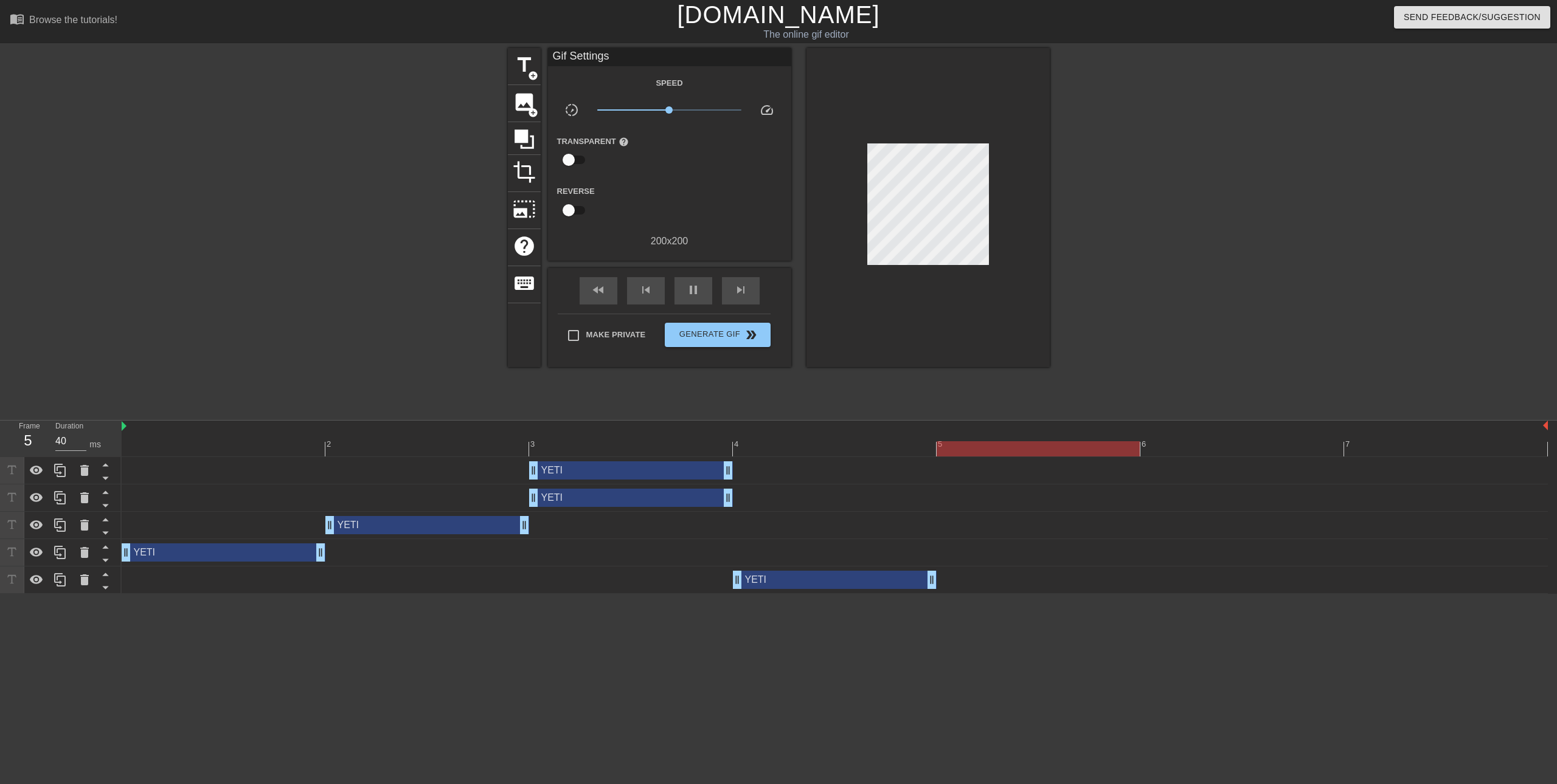
drag, startPoint x: 198, startPoint y: 470, endPoint x: 512, endPoint y: 491, distance: 314.7
click at [512, 491] on div "YETI drag_handle drag_handle YETI drag_handle drag_handle YETI drag_handle drag…" at bounding box center [839, 525] width 1435 height 137
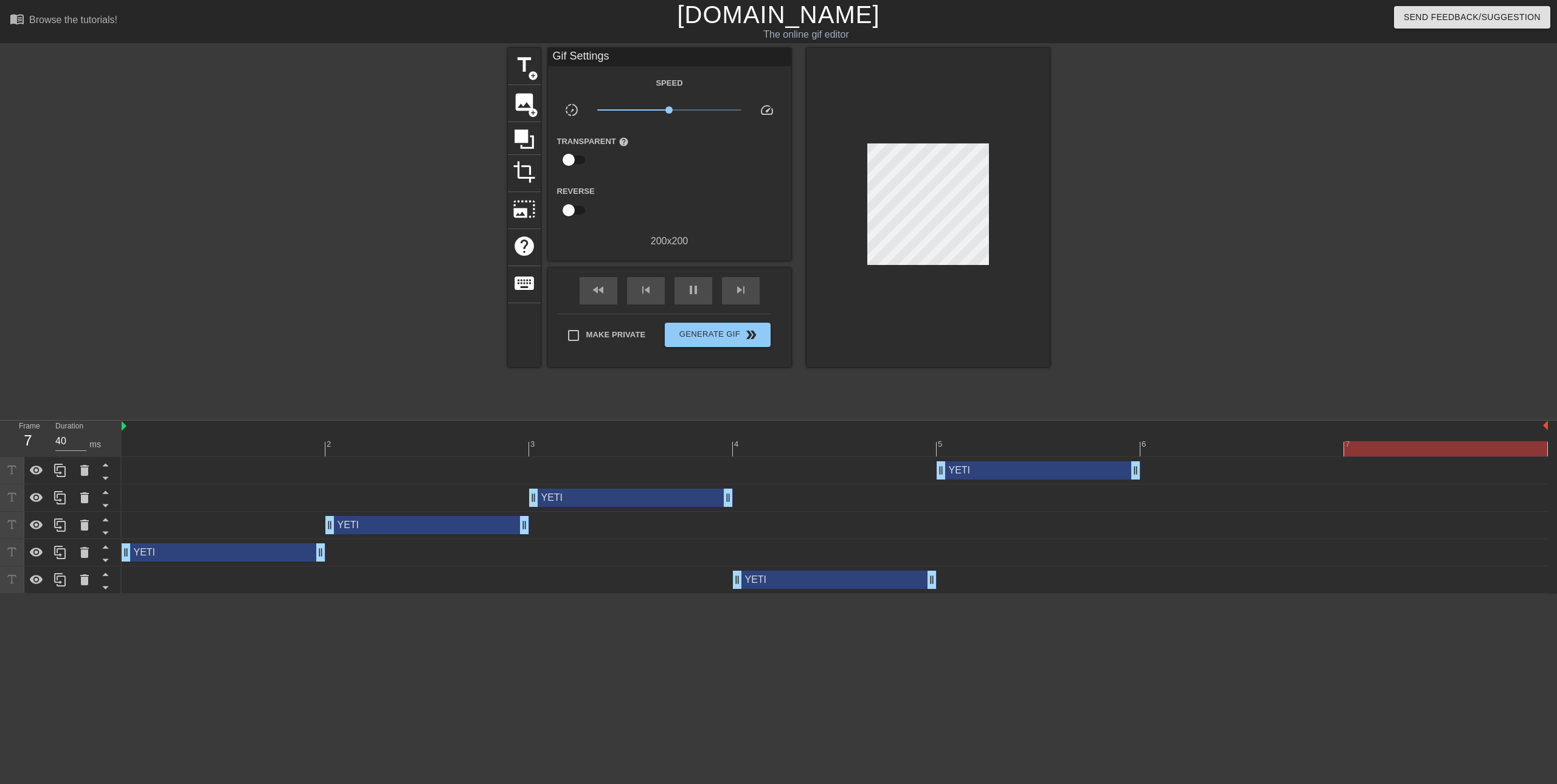
drag, startPoint x: 572, startPoint y: 473, endPoint x: 954, endPoint y: 464, distance: 382.1
click at [954, 464] on div "YETI drag_handle drag_handle" at bounding box center [1038, 470] width 204 height 18
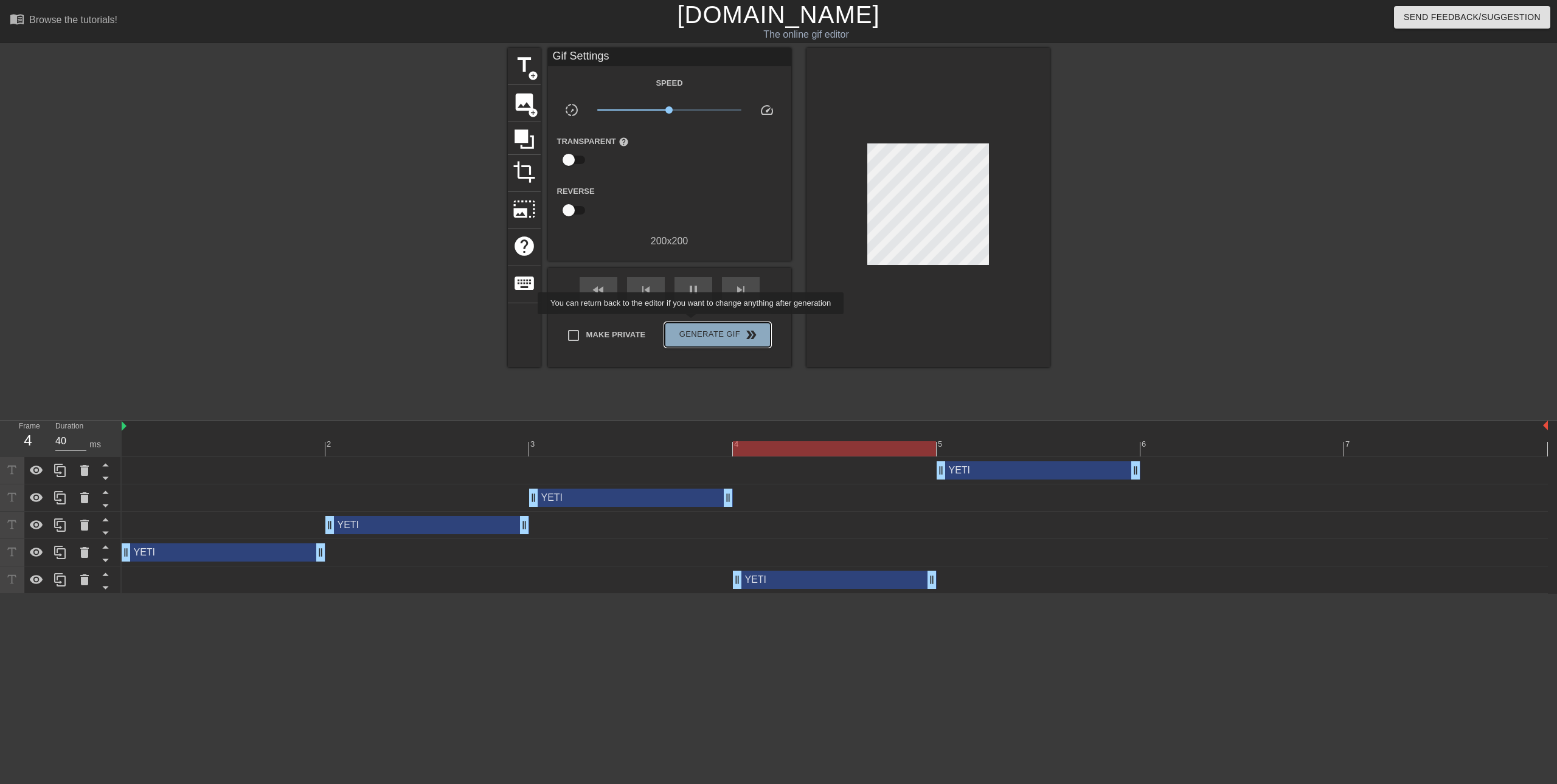
click at [692, 323] on button "Generate Gif double_arrow" at bounding box center [716, 335] width 105 height 24
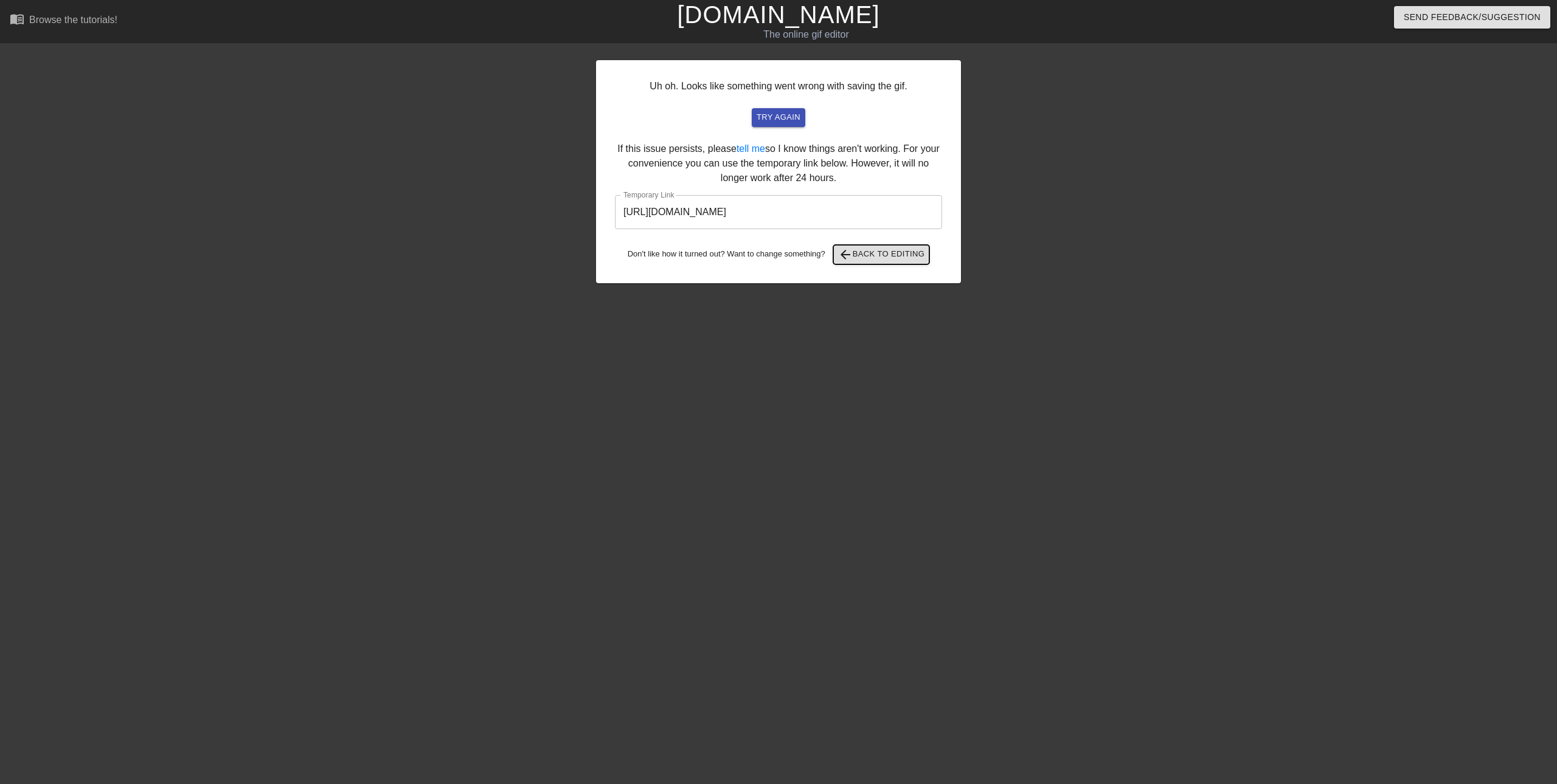
click at [861, 255] on span "arrow_back Back to Editing" at bounding box center [882, 254] width 87 height 14
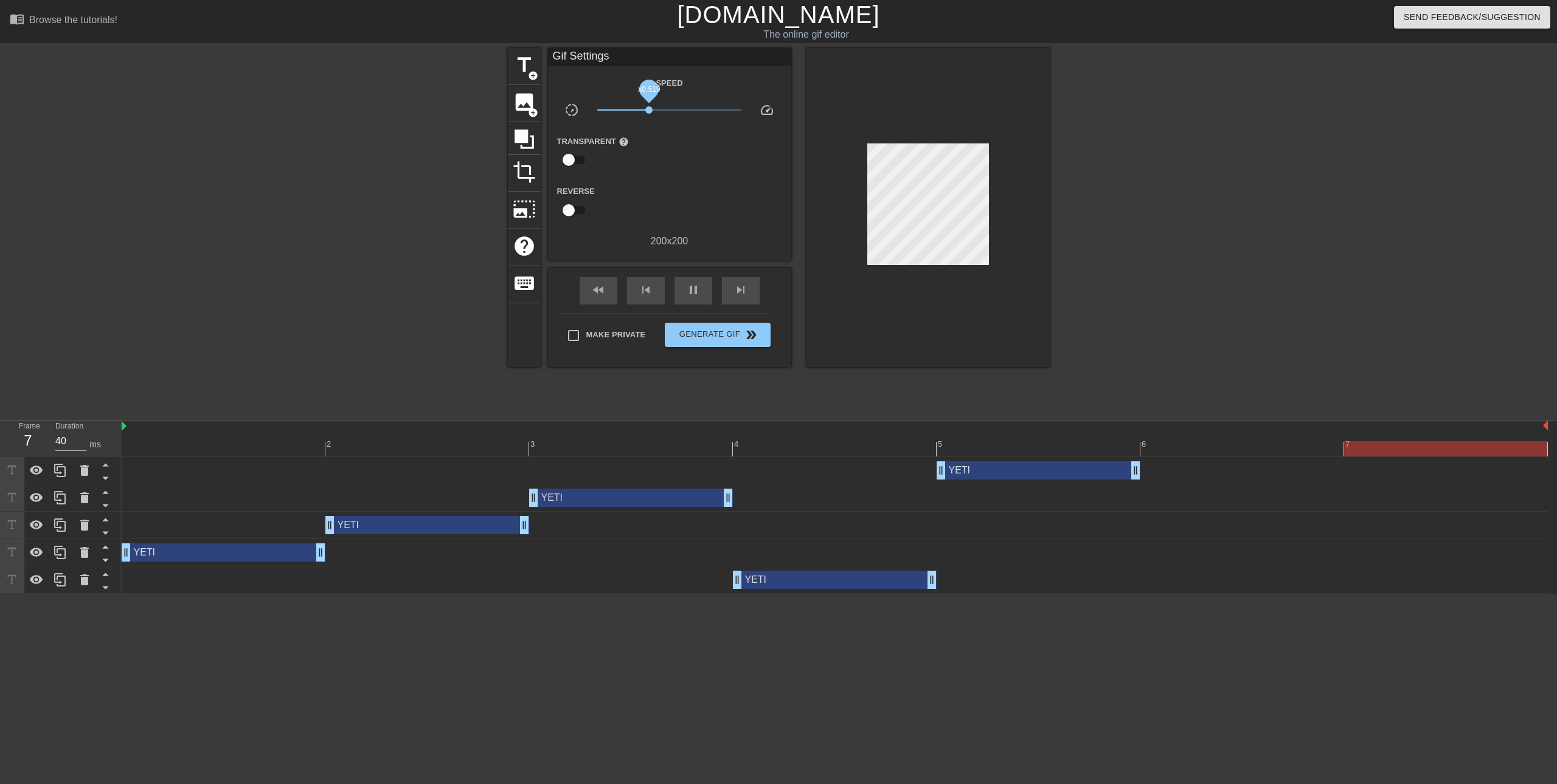
drag, startPoint x: 669, startPoint y: 111, endPoint x: 648, endPoint y: 110, distance: 21.0
click at [648, 110] on span "x0.519" at bounding box center [648, 110] width 8 height 8
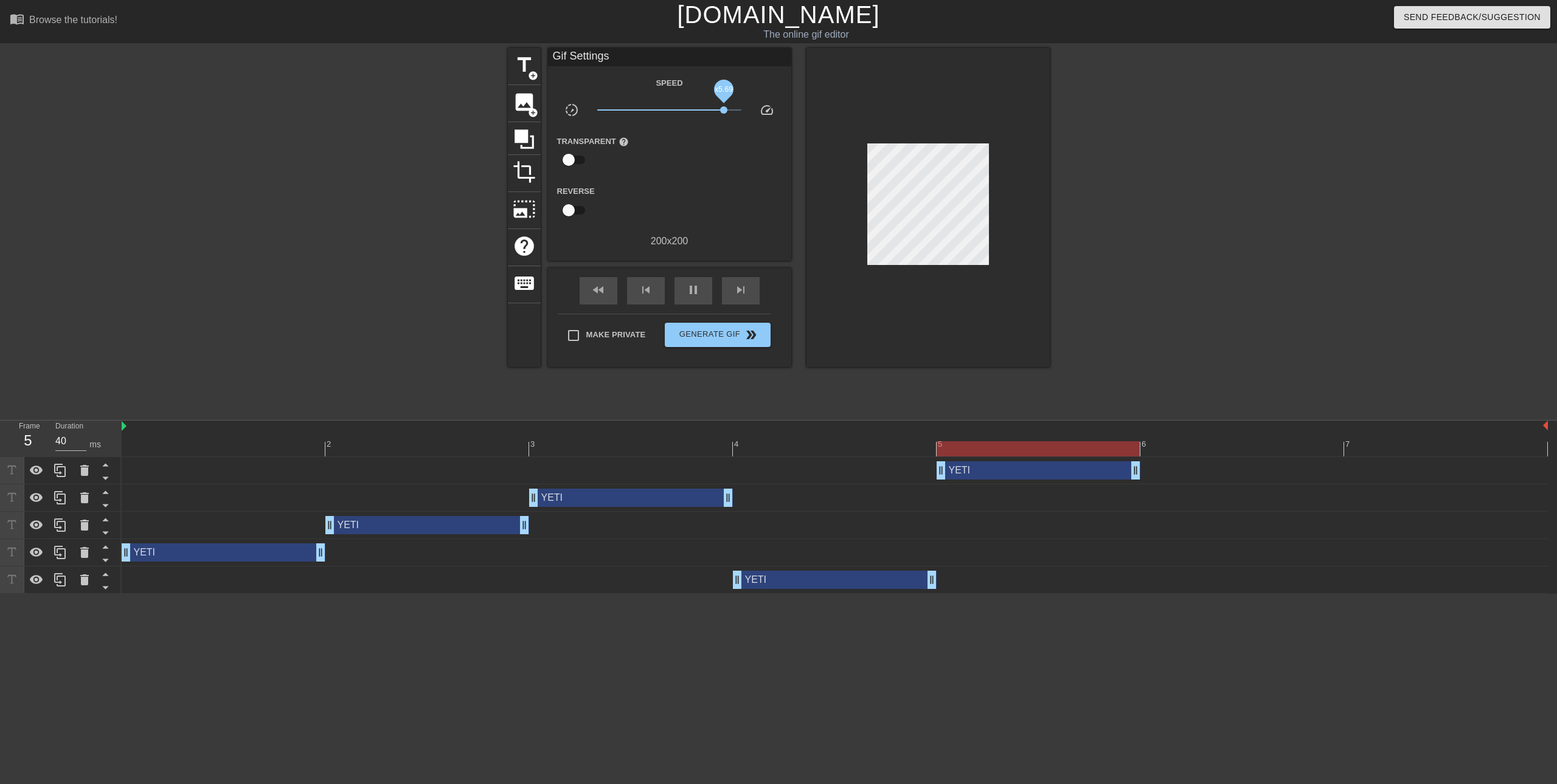
drag, startPoint x: 648, startPoint y: 110, endPoint x: 724, endPoint y: 108, distance: 76.0
click at [724, 108] on span "x5.69" at bounding box center [723, 110] width 8 height 8
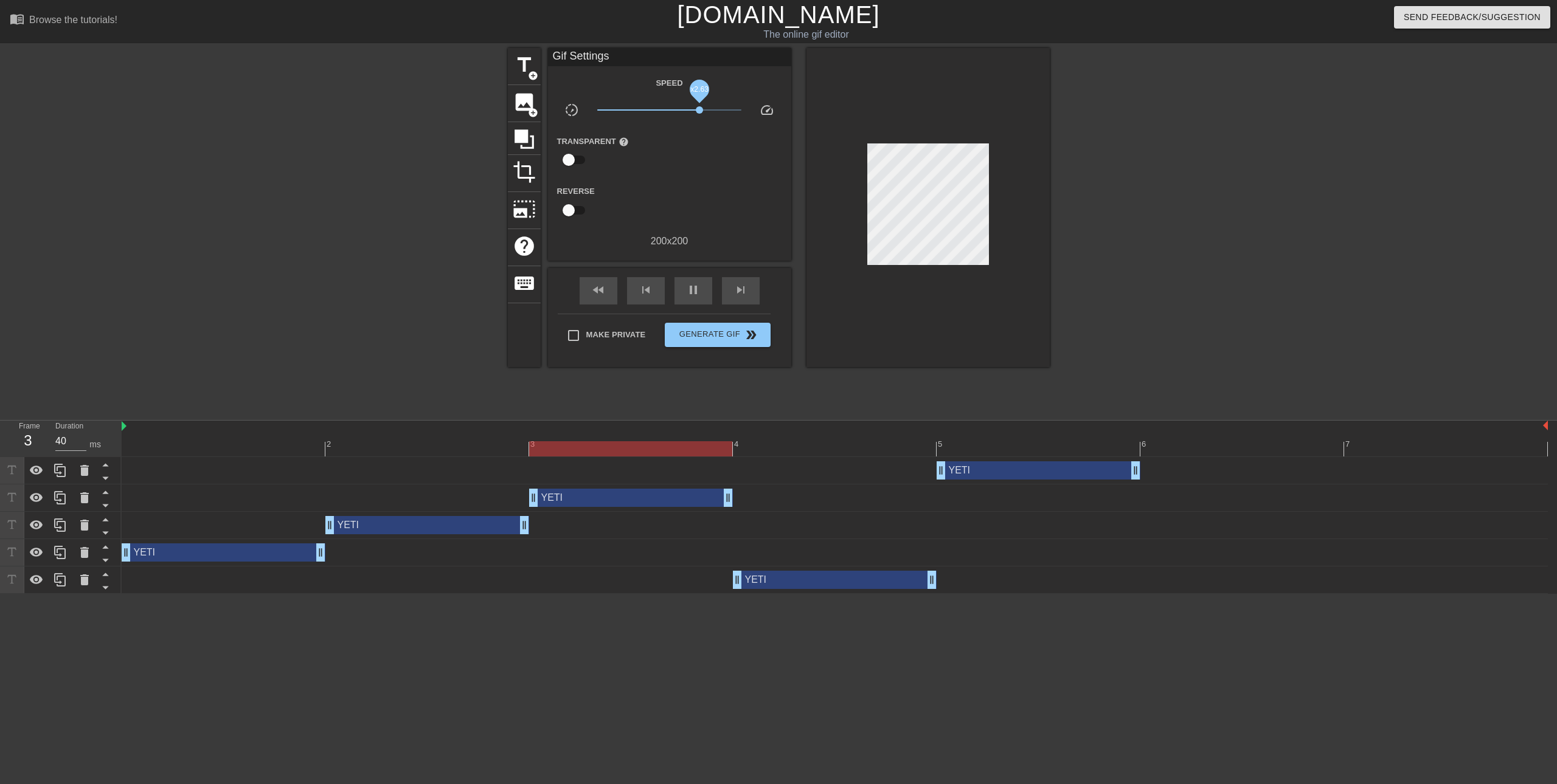
drag, startPoint x: 724, startPoint y: 108, endPoint x: 700, endPoint y: 110, distance: 24.1
click at [700, 110] on span "x2.63" at bounding box center [699, 110] width 8 height 8
drag, startPoint x: 699, startPoint y: 110, endPoint x: 612, endPoint y: 104, distance: 87.2
click at [674, 110] on span "x1.17" at bounding box center [674, 110] width 8 height 8
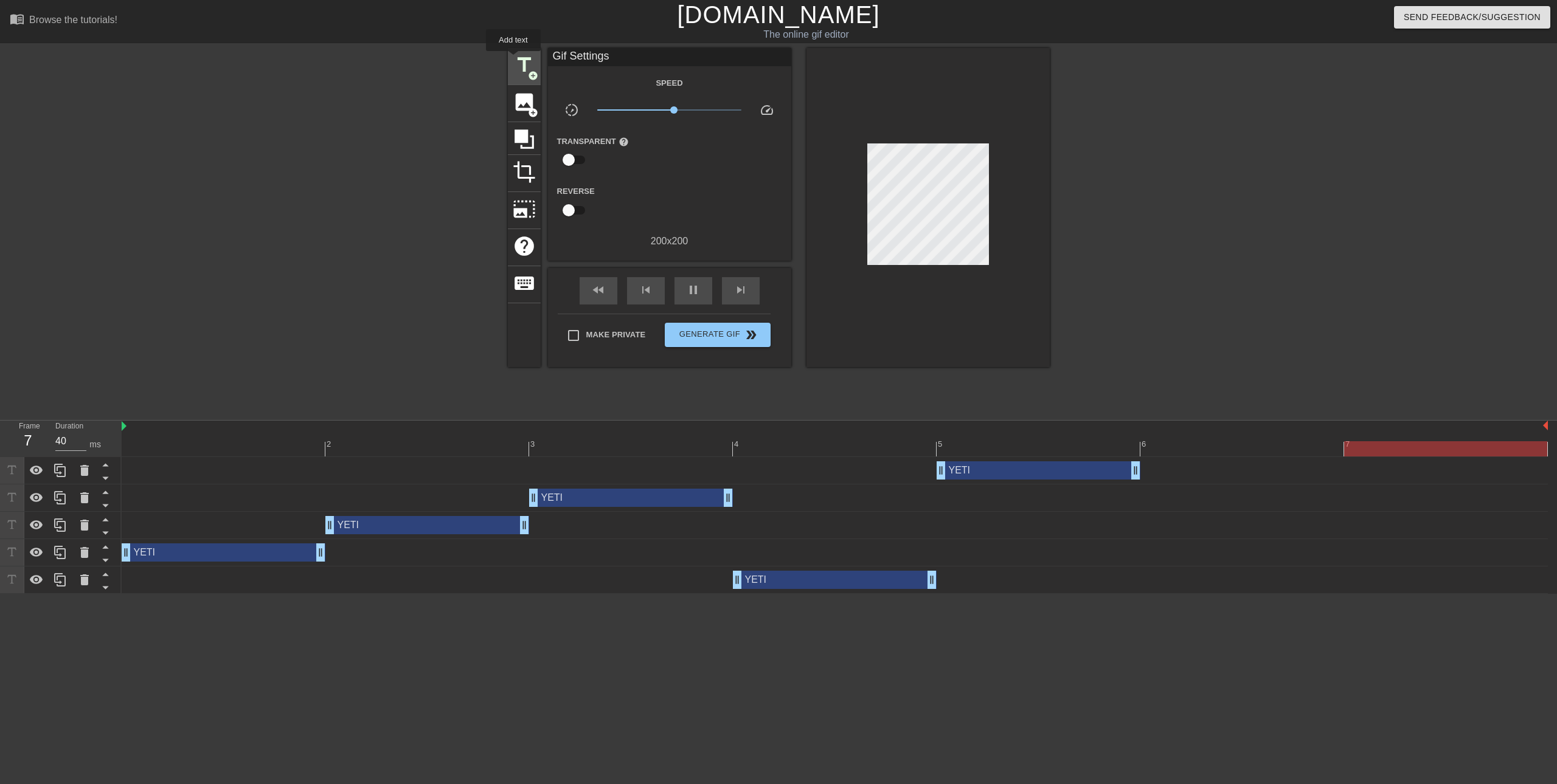
click at [513, 60] on span "title" at bounding box center [524, 65] width 23 height 23
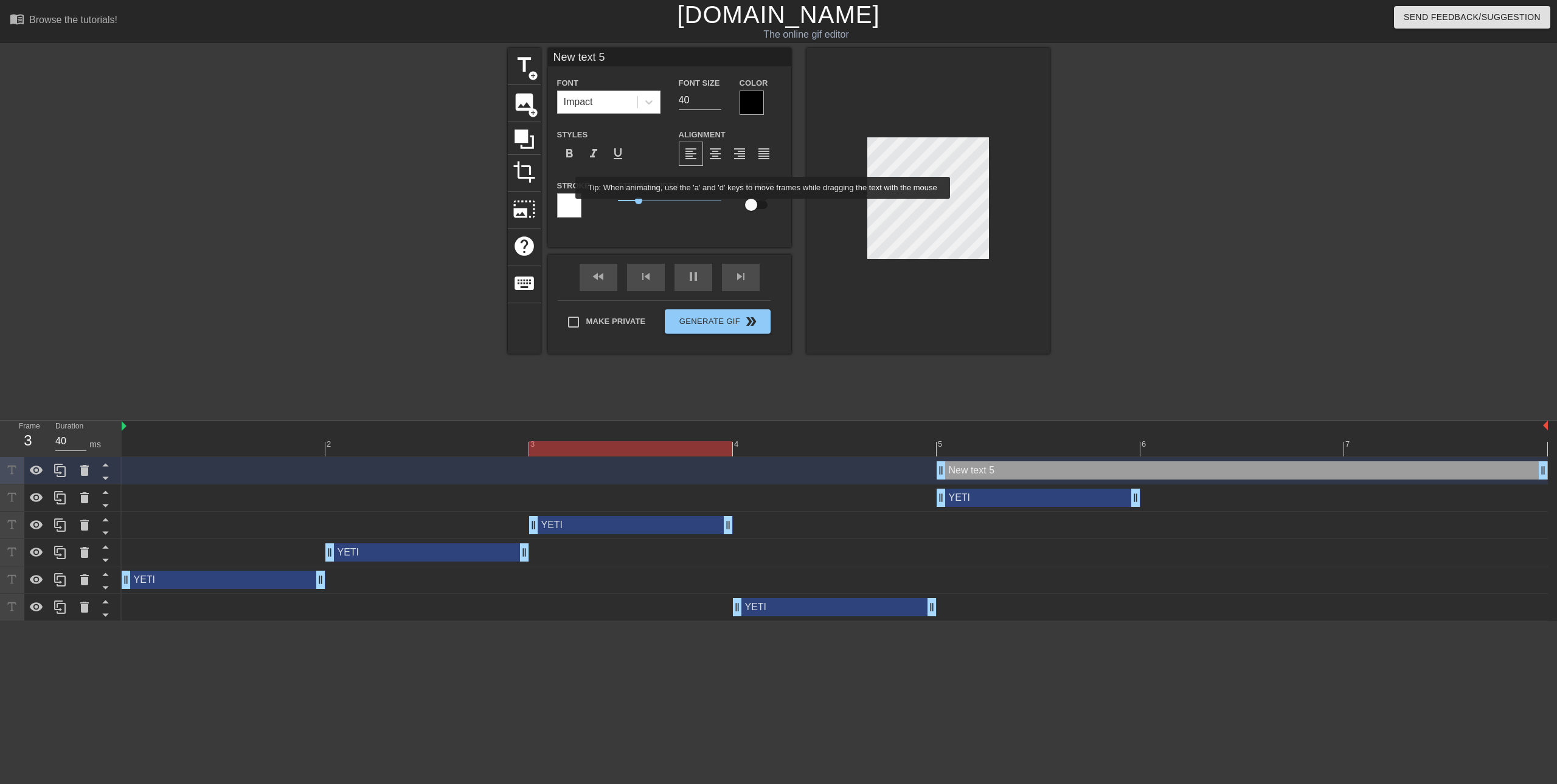
click at [763, 206] on input "checkbox" at bounding box center [751, 205] width 70 height 23
checkbox input "true"
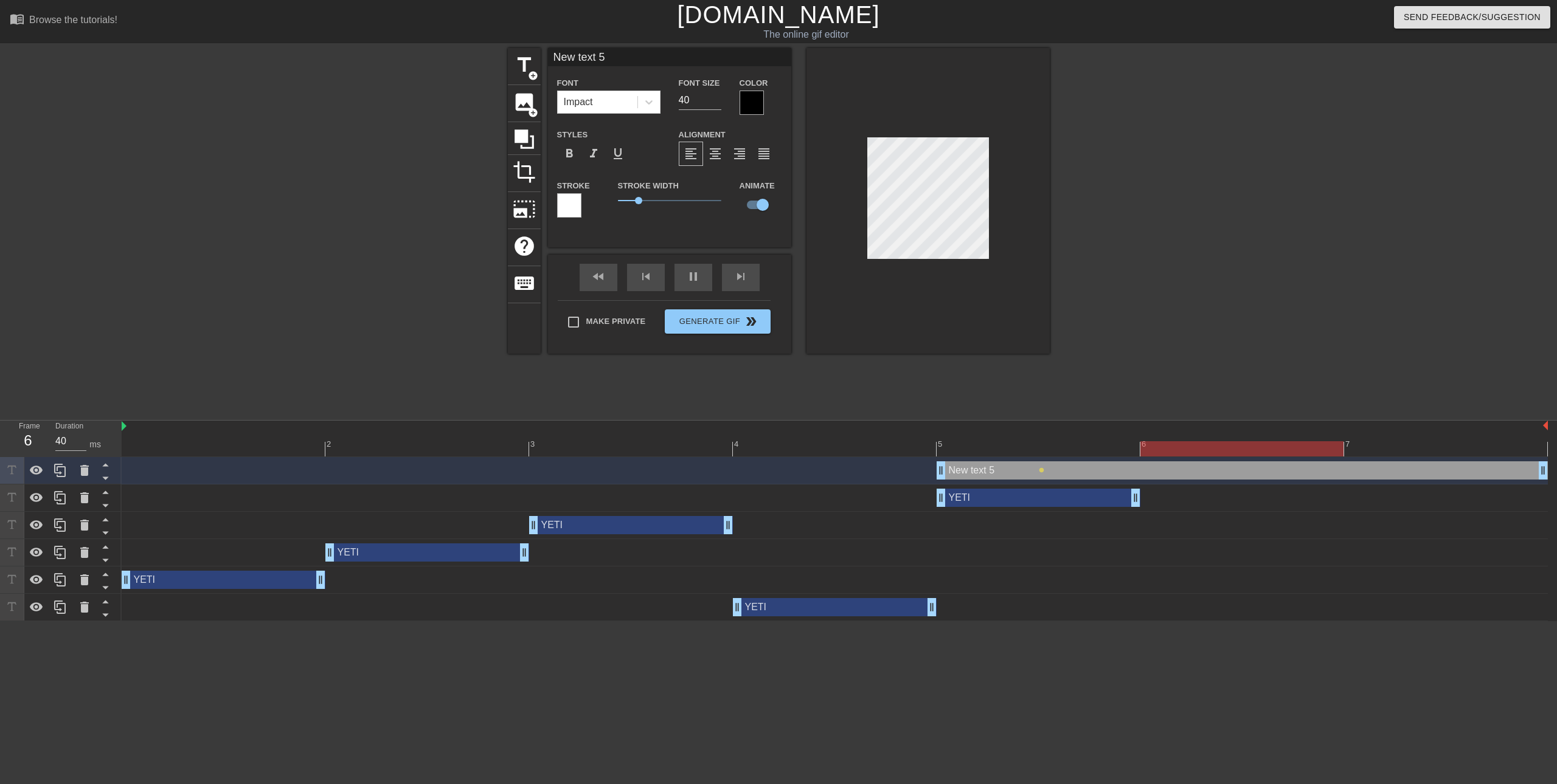
click at [1104, 472] on div "New text 5 drag_handle drag_handle" at bounding box center [1242, 470] width 612 height 18
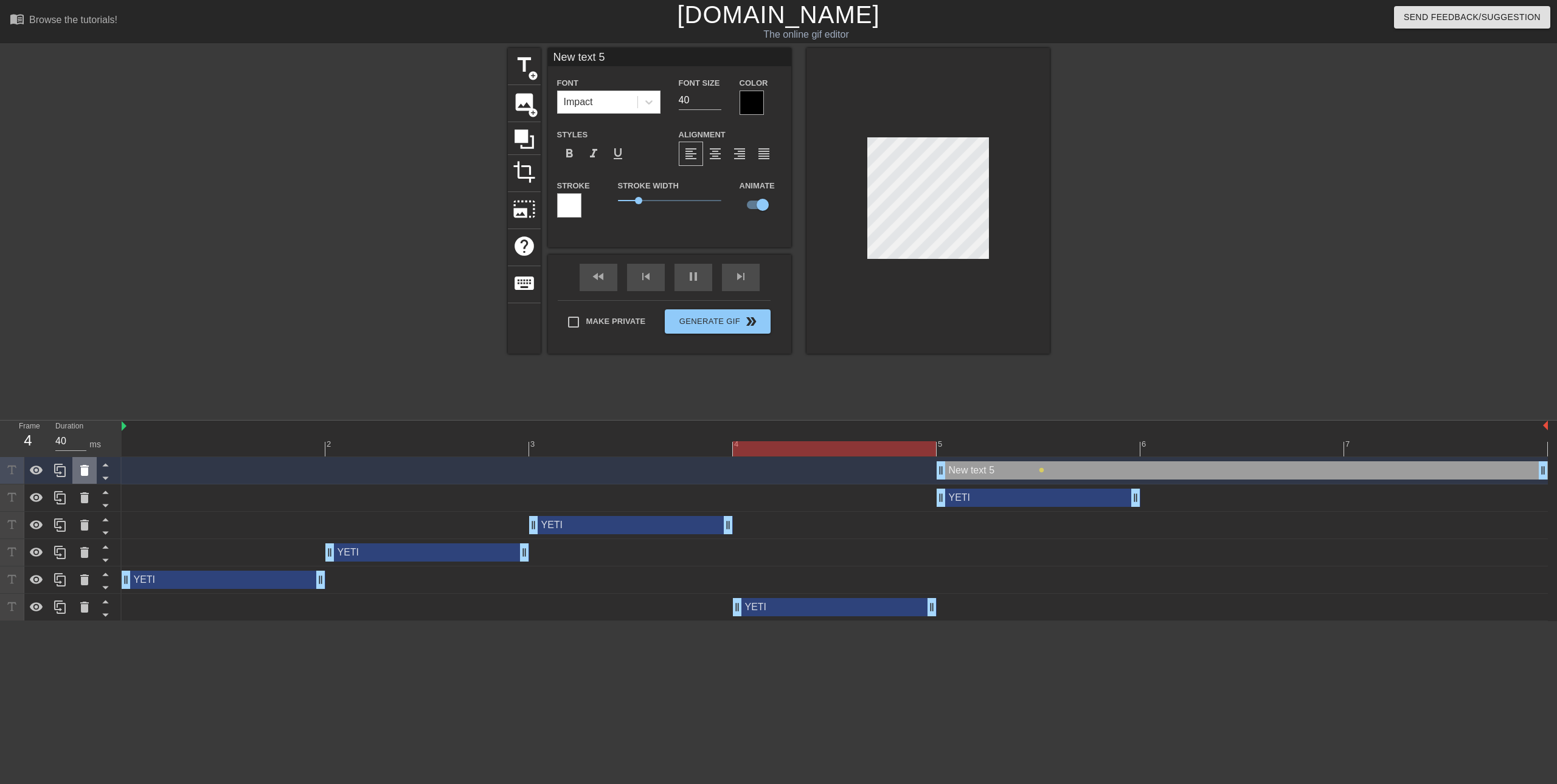
drag, startPoint x: 1103, startPoint y: 472, endPoint x: 87, endPoint y: 476, distance: 1016.0
click at [87, 476] on icon at bounding box center [85, 470] width 8 height 11
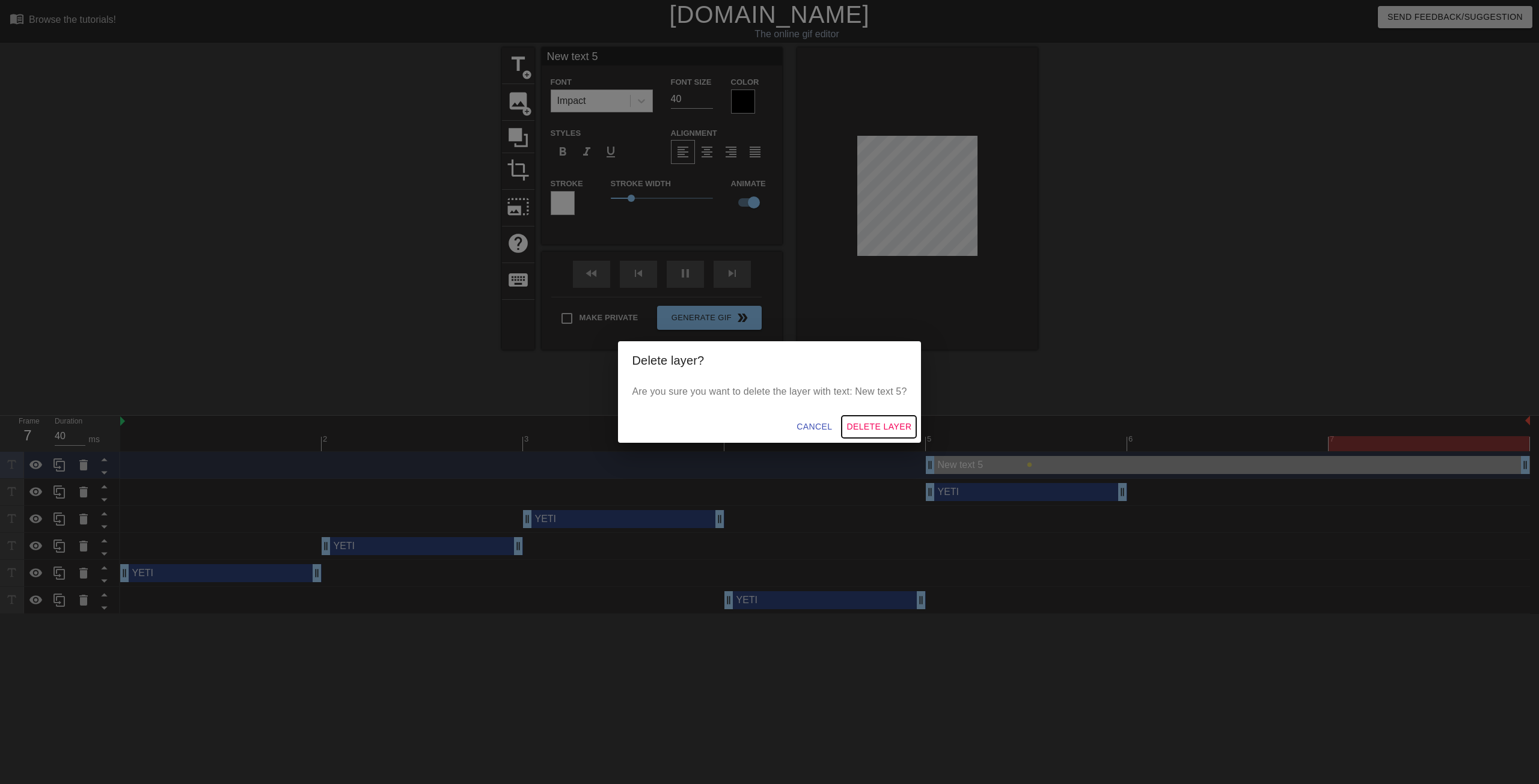
click at [863, 423] on span "Delete Layer" at bounding box center [879, 427] width 65 height 15
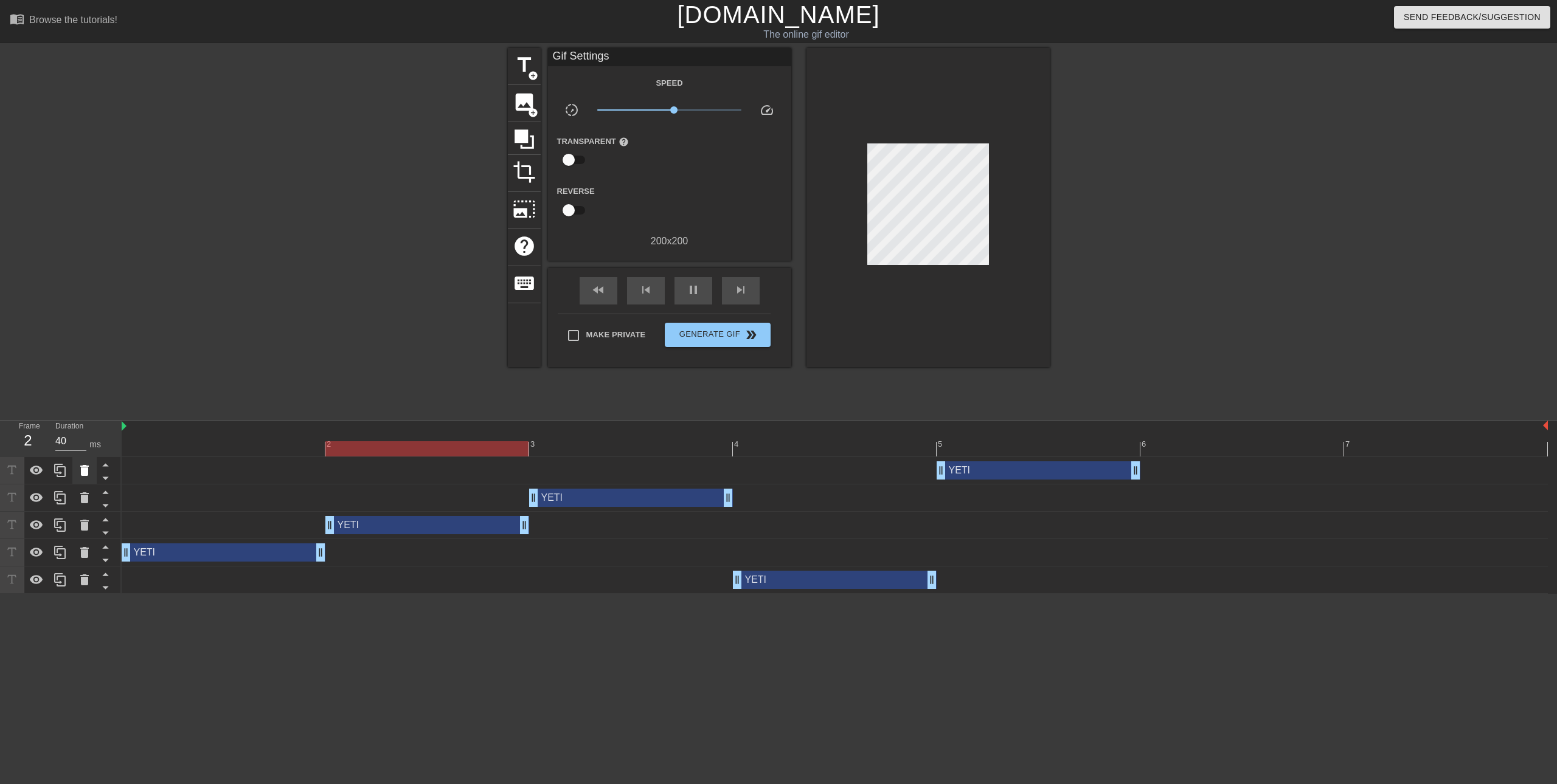
click at [85, 465] on icon at bounding box center [84, 470] width 14 height 14
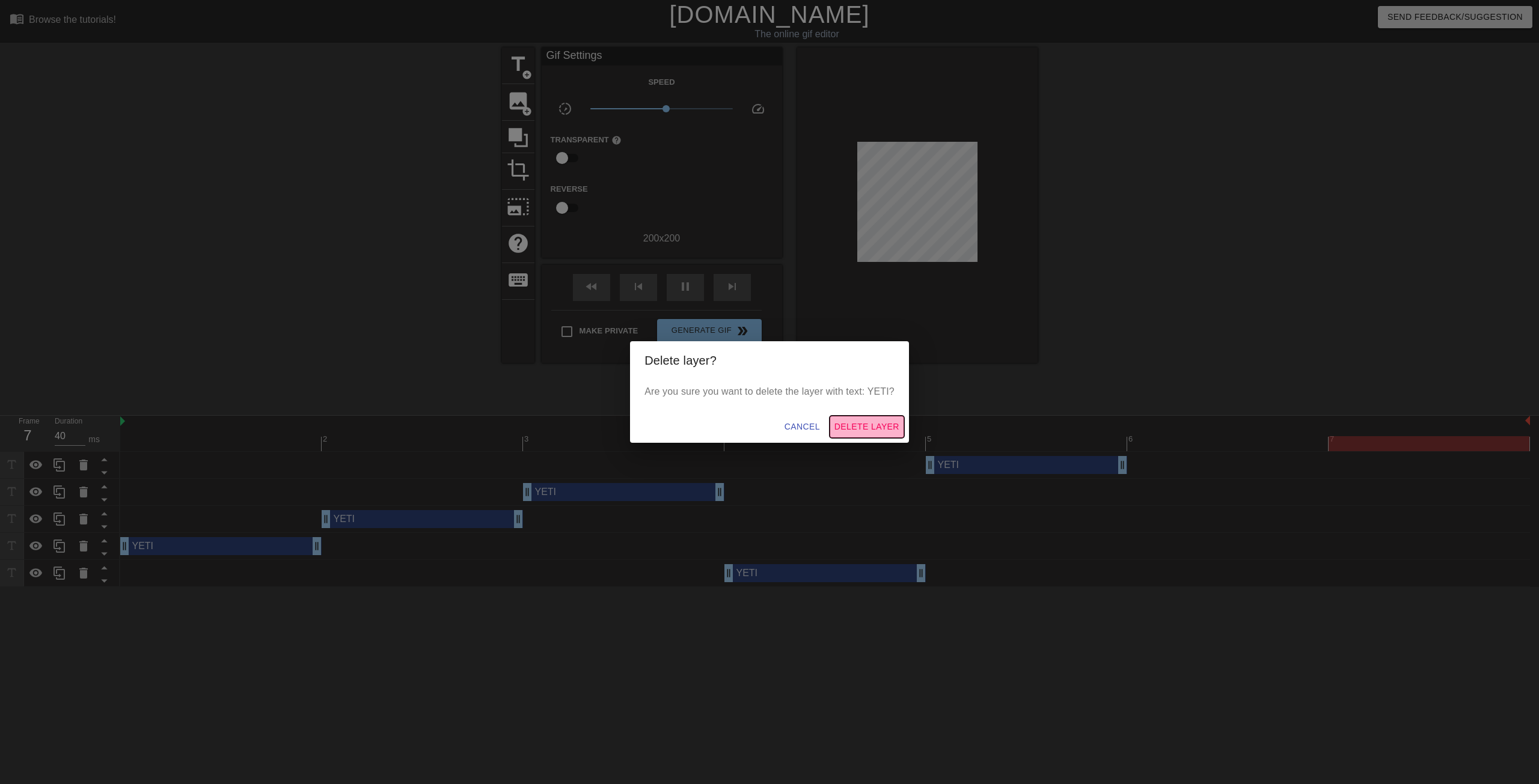
drag, startPoint x: 862, startPoint y: 424, endPoint x: 500, endPoint y: 501, distance: 370.1
click at [862, 423] on span "Delete Layer" at bounding box center [867, 427] width 65 height 15
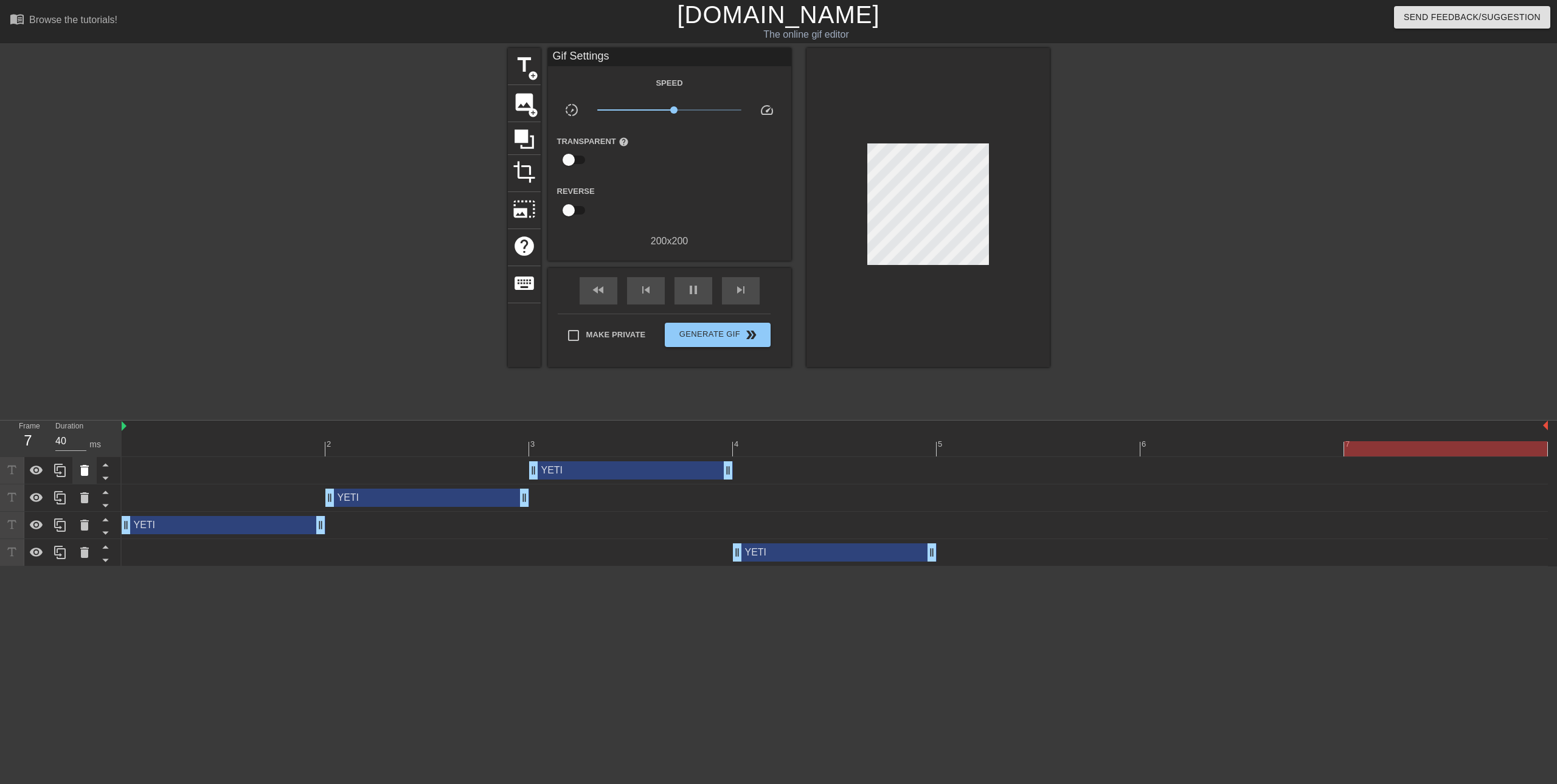
click at [79, 474] on icon at bounding box center [84, 470] width 14 height 14
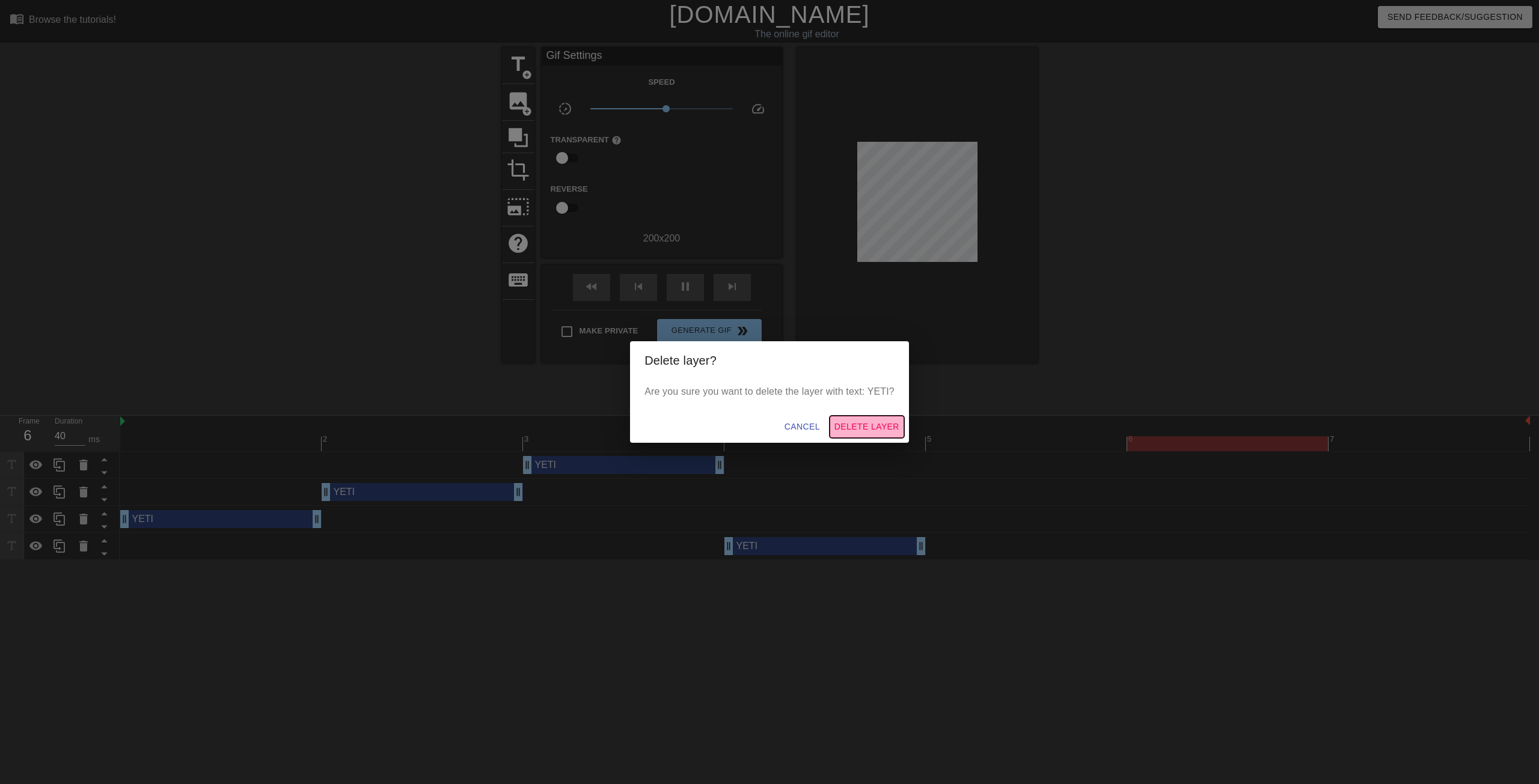
click at [860, 433] on span "Delete Layer" at bounding box center [867, 427] width 65 height 15
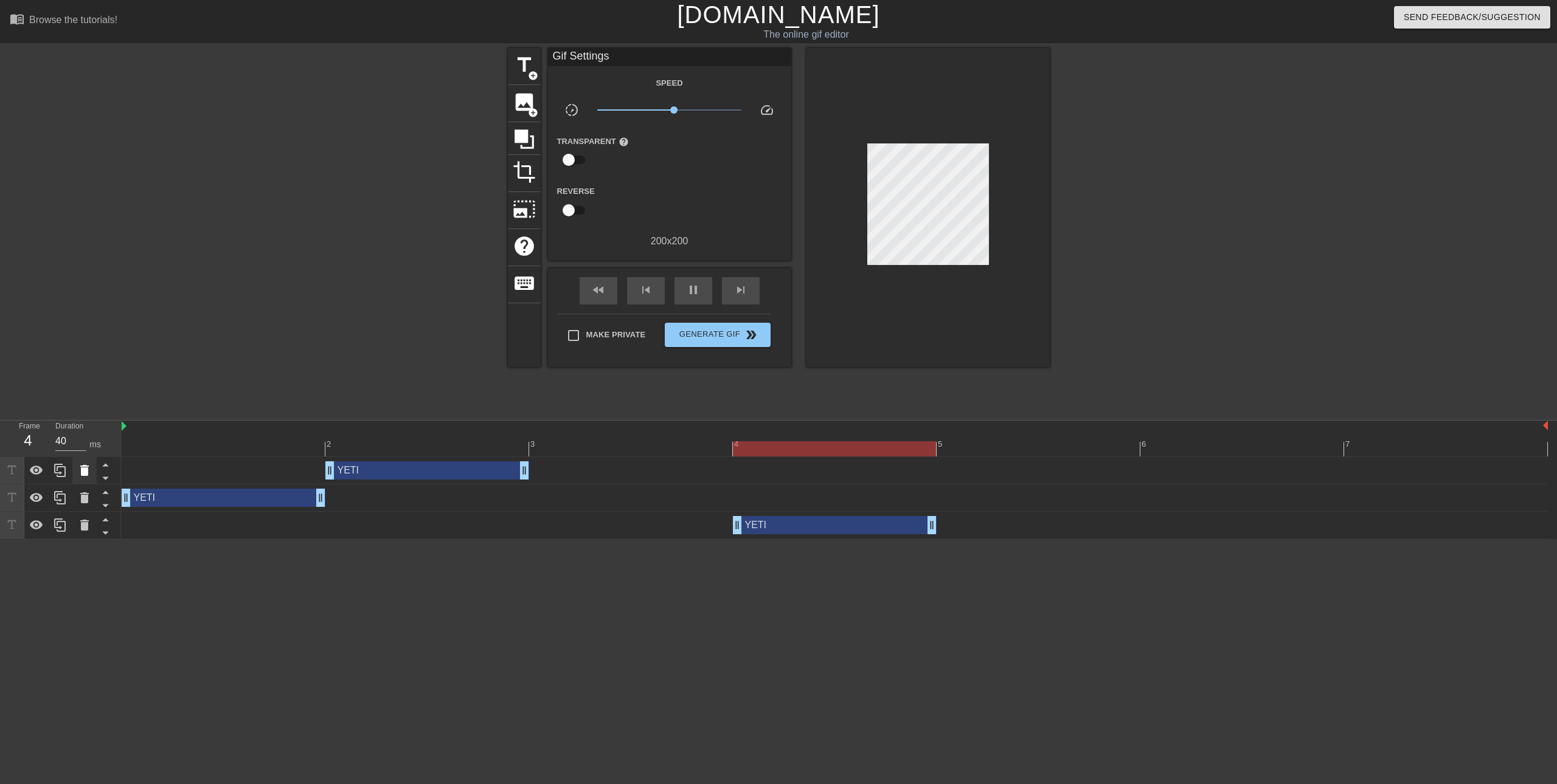
click at [76, 465] on div at bounding box center [84, 470] width 24 height 27
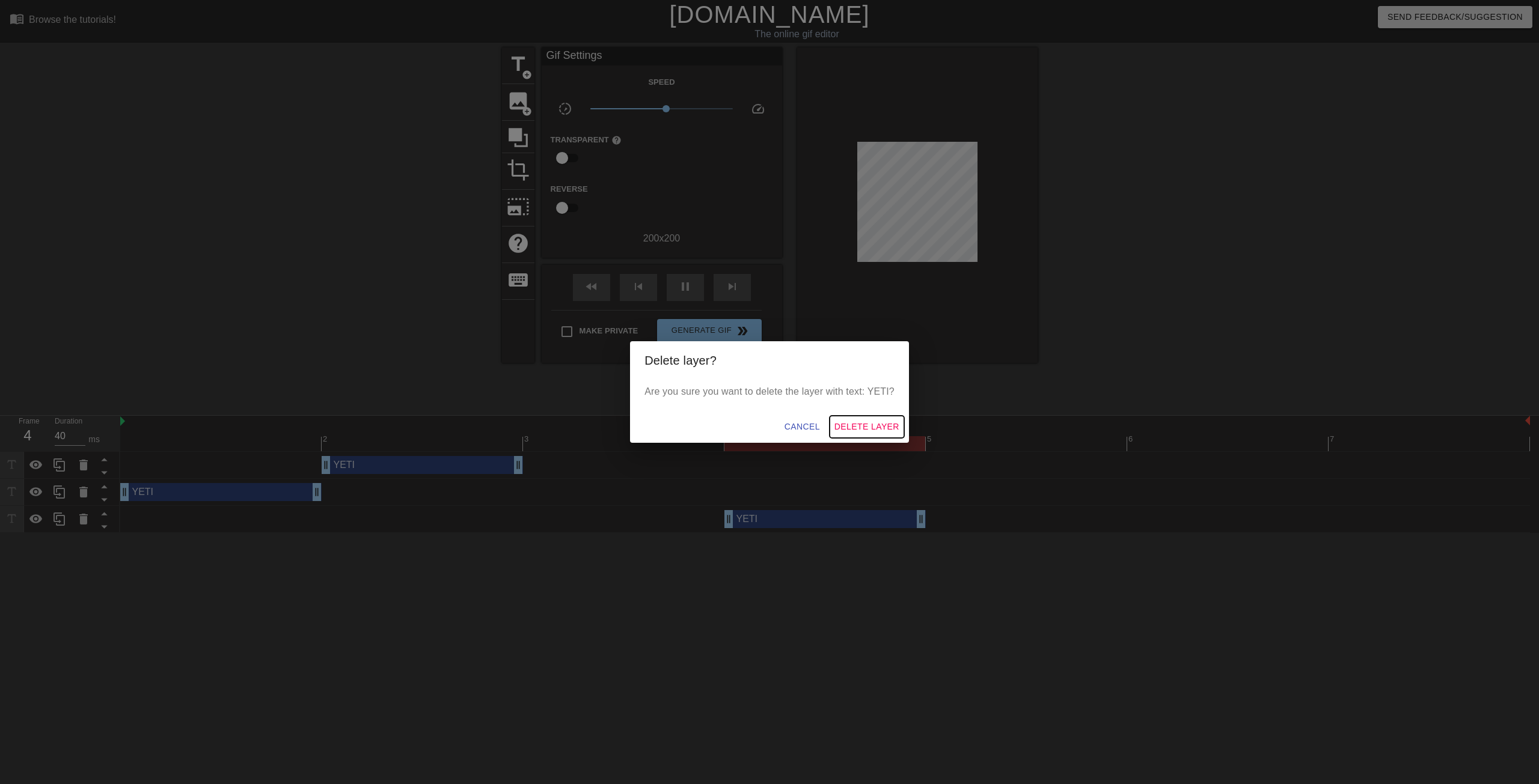
click at [885, 425] on span "Delete Layer" at bounding box center [867, 427] width 65 height 15
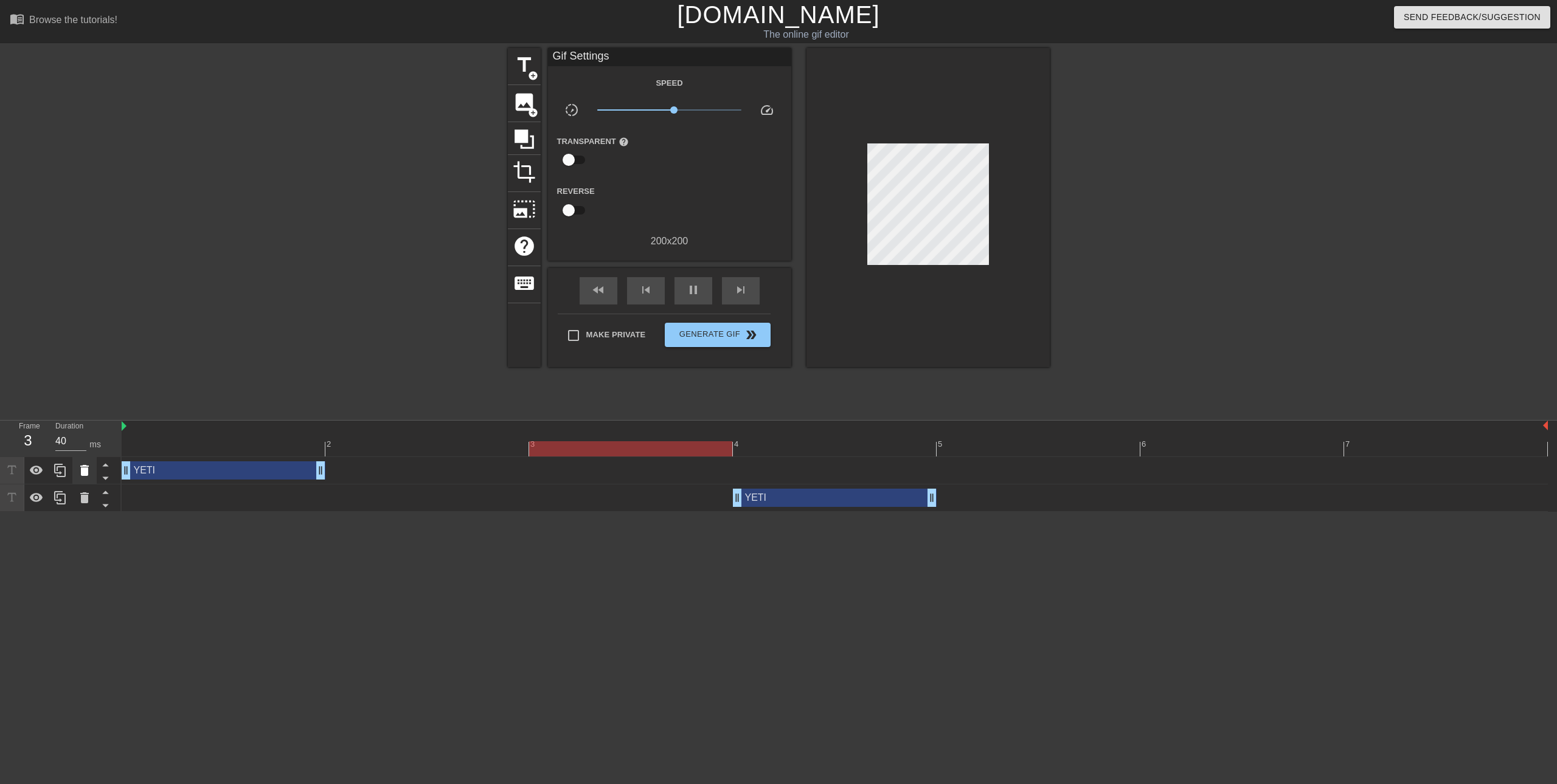
click at [90, 472] on icon at bounding box center [84, 470] width 14 height 14
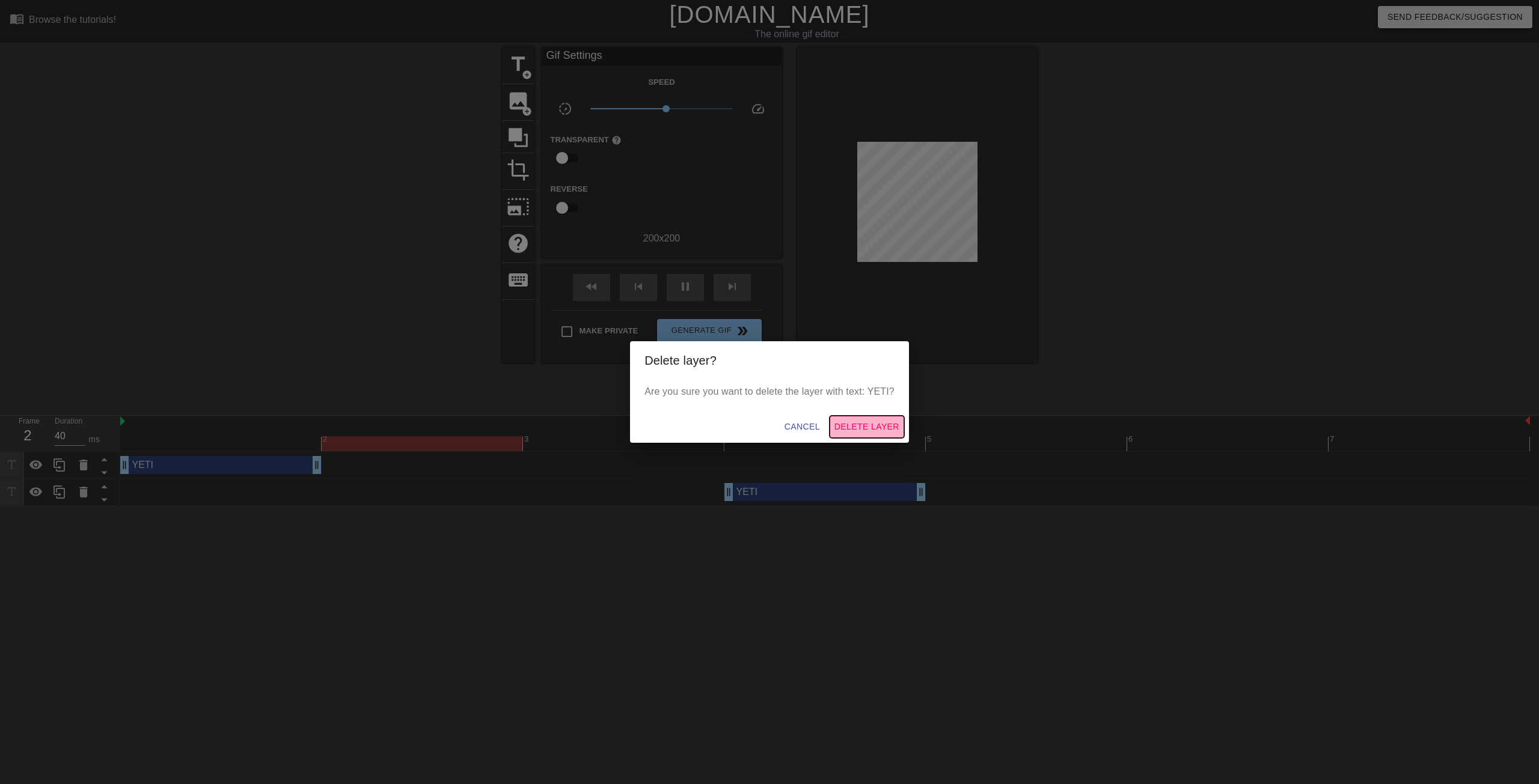
click at [856, 429] on span "Delete Layer" at bounding box center [867, 427] width 65 height 15
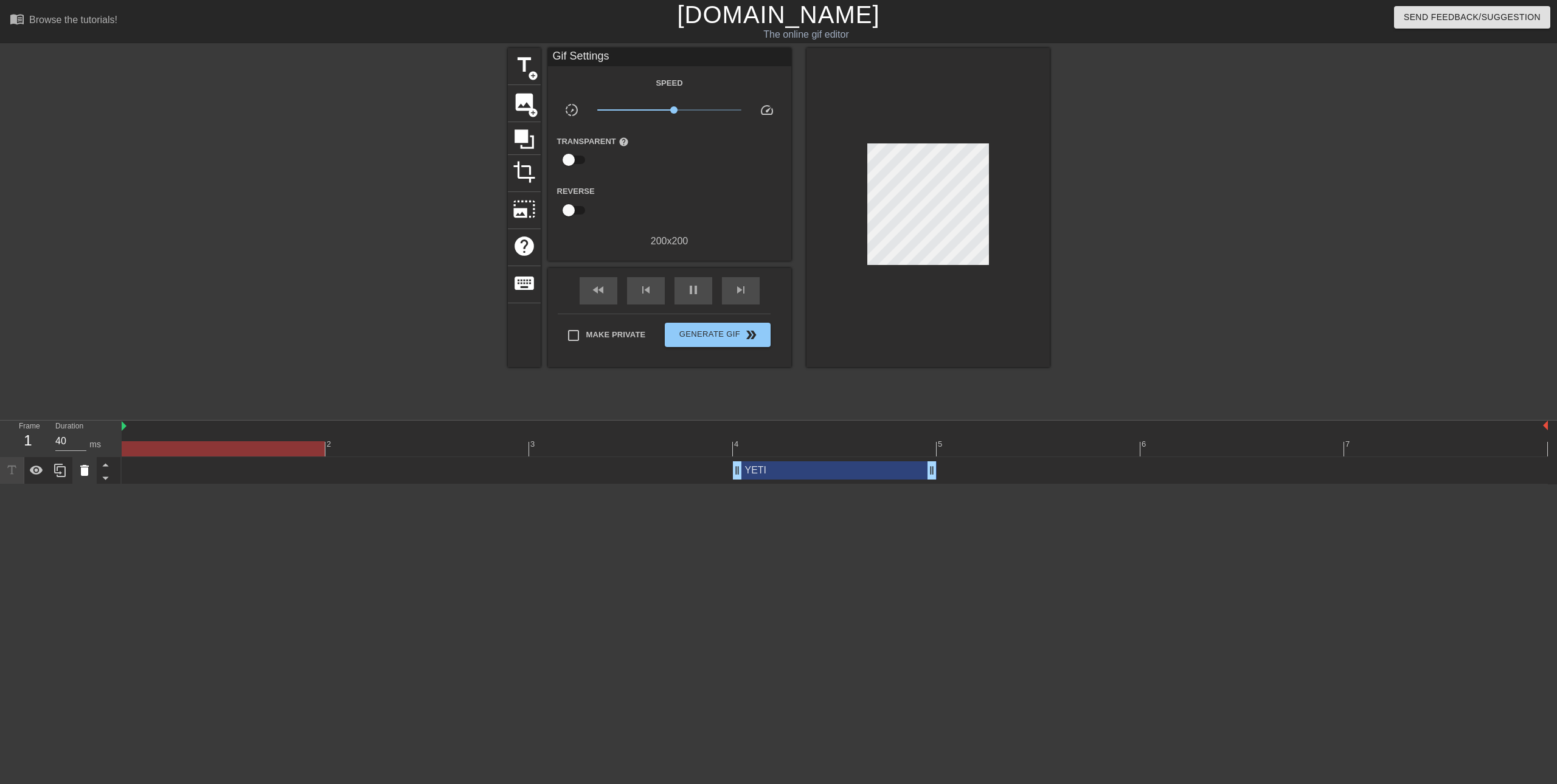
click at [81, 476] on icon at bounding box center [84, 470] width 14 height 14
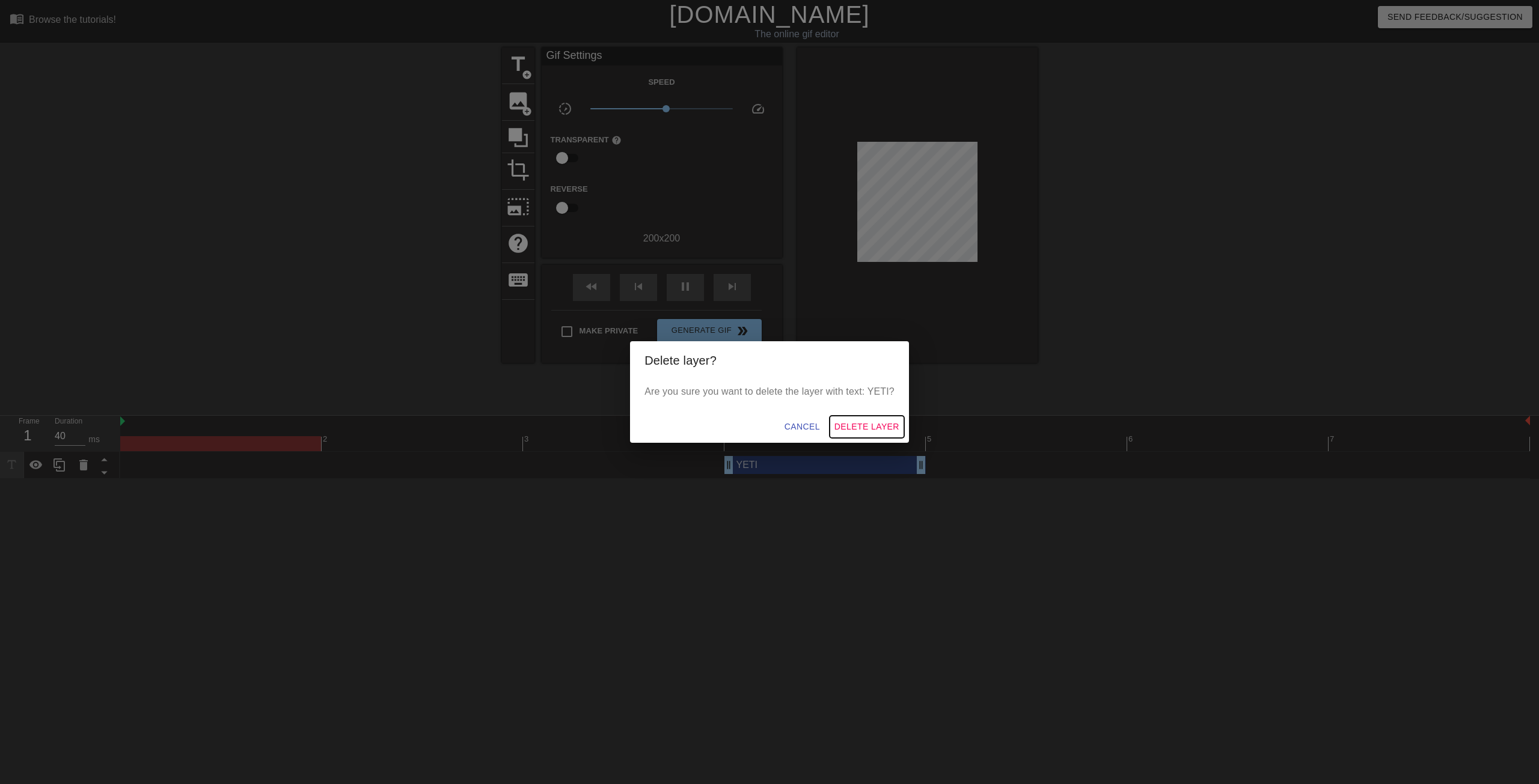
click at [871, 436] on button "Delete Layer" at bounding box center [867, 427] width 75 height 22
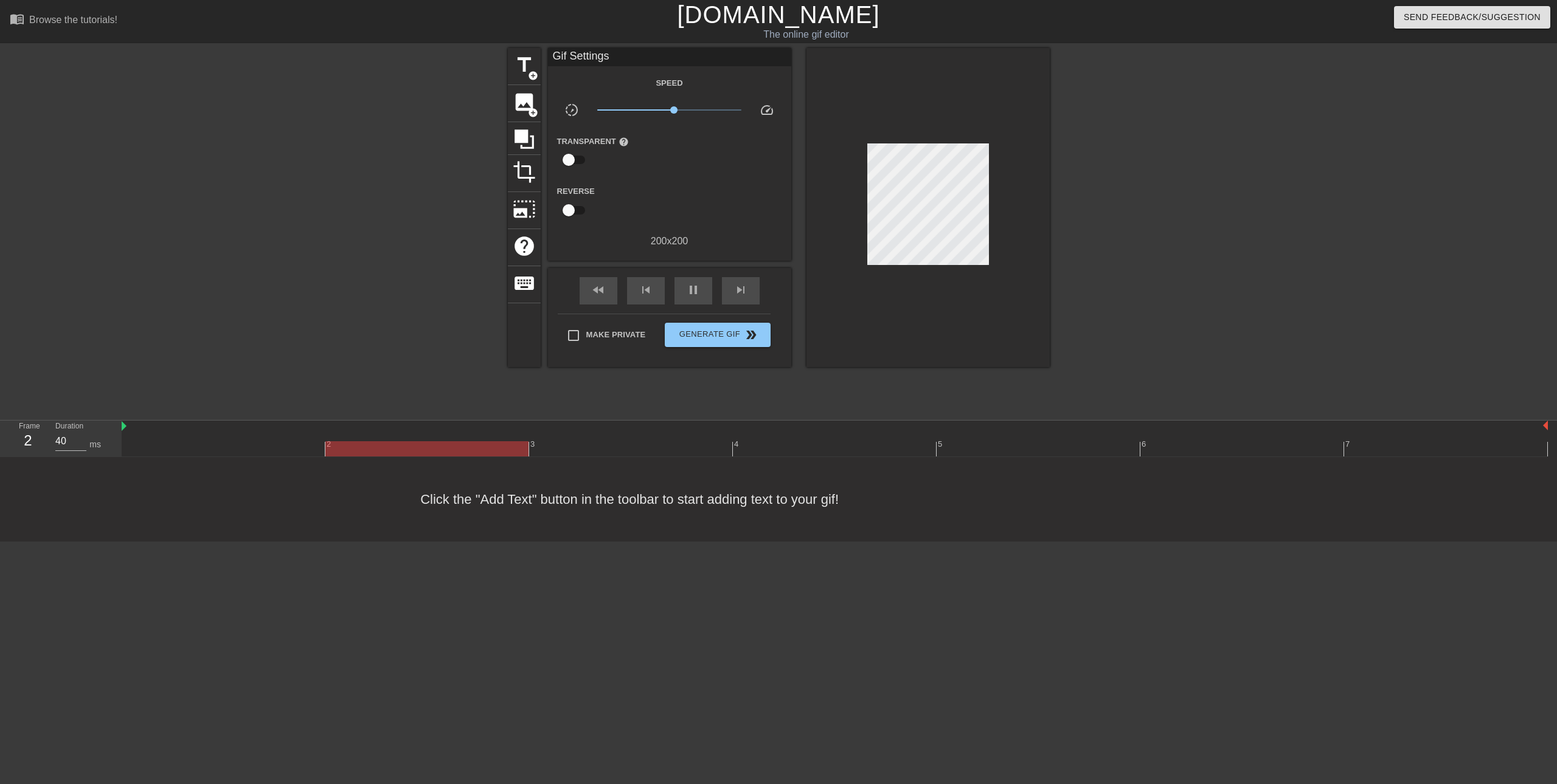
click at [715, 305] on div "fast_rewind skip_previous pause skip_next" at bounding box center [669, 291] width 198 height 45
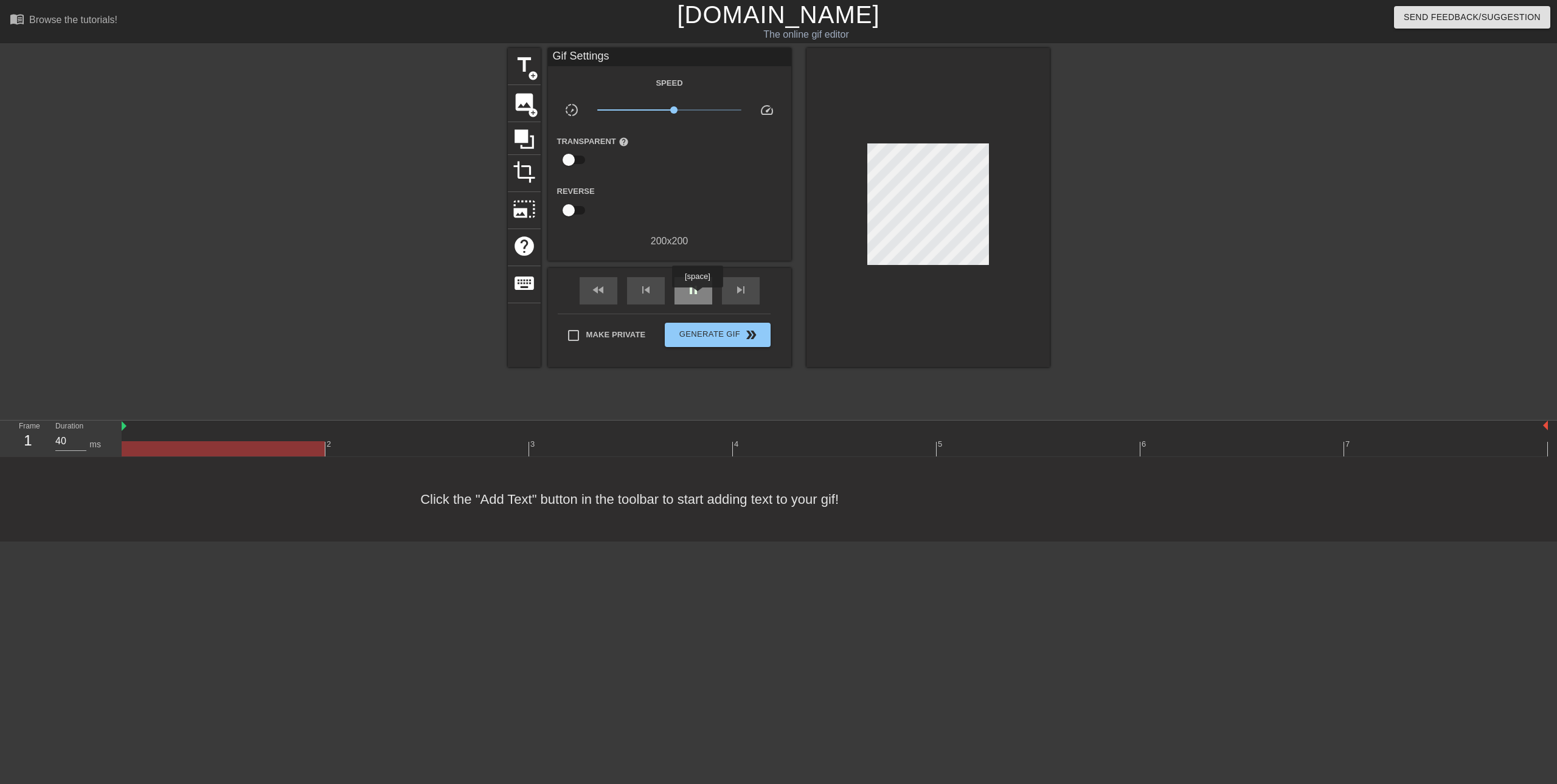
click at [697, 296] on span "pause" at bounding box center [693, 289] width 14 height 14
click at [367, 448] on div at bounding box center [835, 449] width 1426 height 15
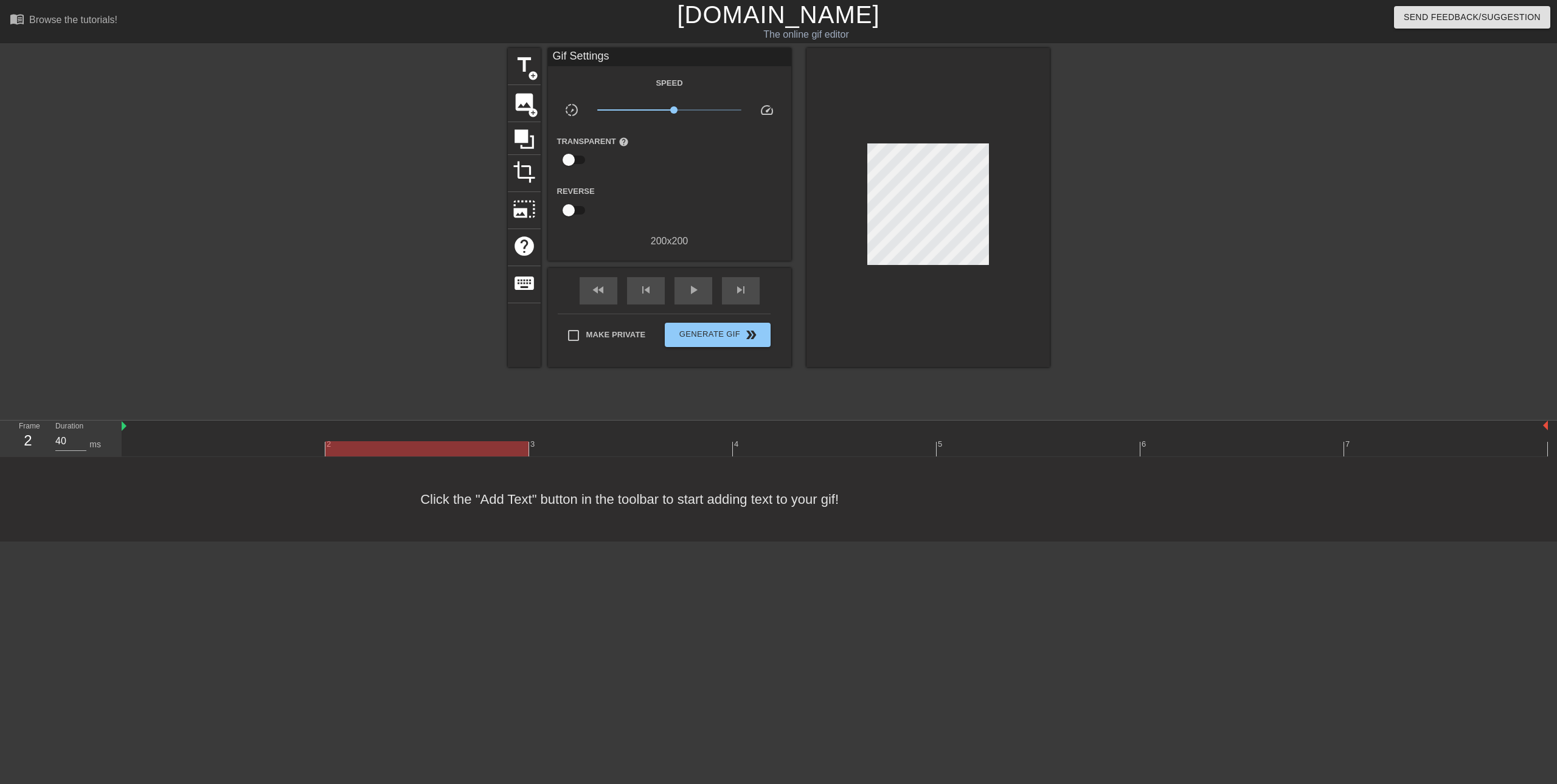
click at [571, 449] on div at bounding box center [835, 449] width 1426 height 15
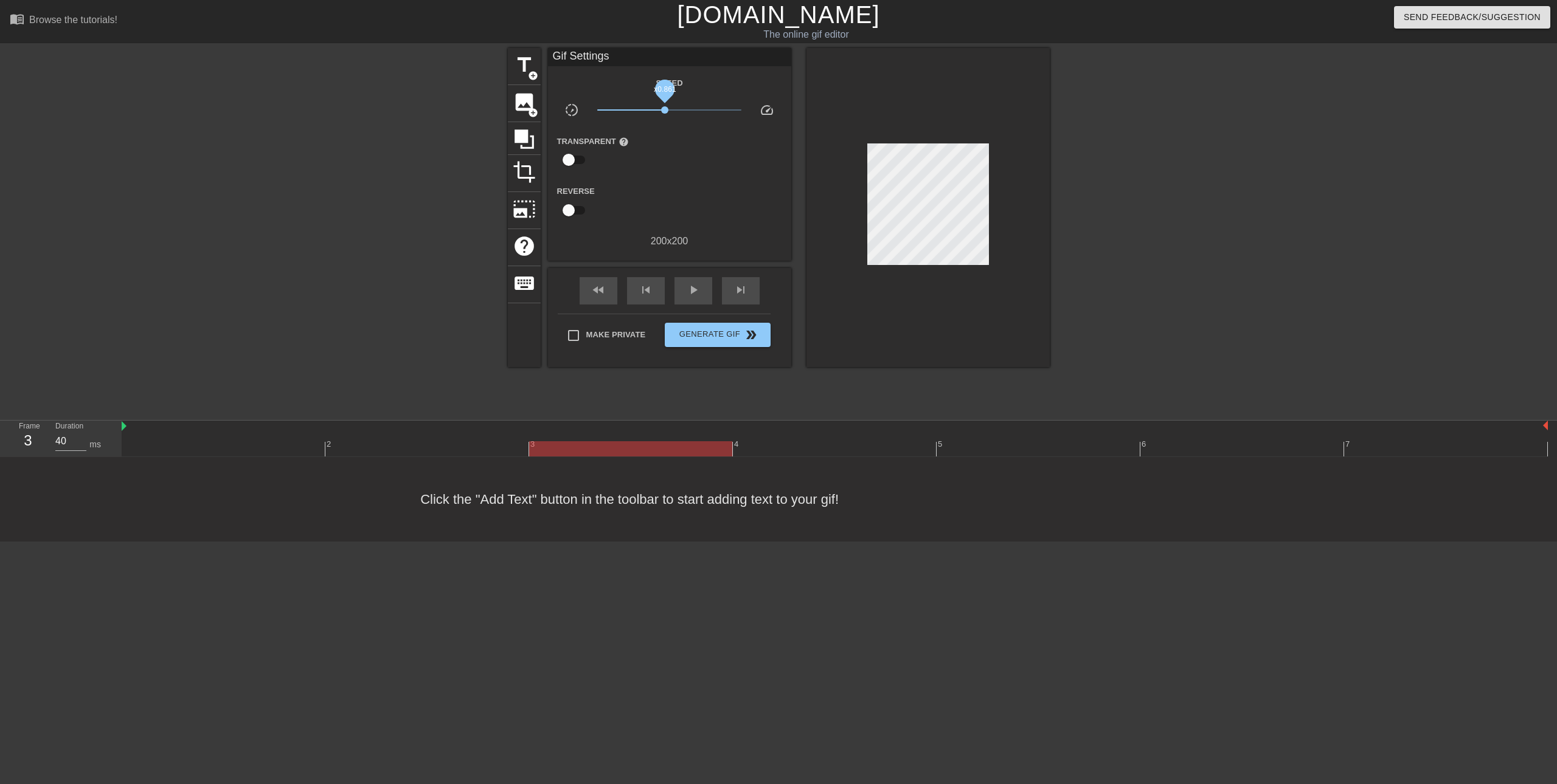
drag, startPoint x: 674, startPoint y: 112, endPoint x: 663, endPoint y: 112, distance: 11.0
click at [663, 112] on span "x0.861" at bounding box center [664, 110] width 8 height 8
click at [683, 293] on div "play_arrow" at bounding box center [693, 291] width 38 height 28
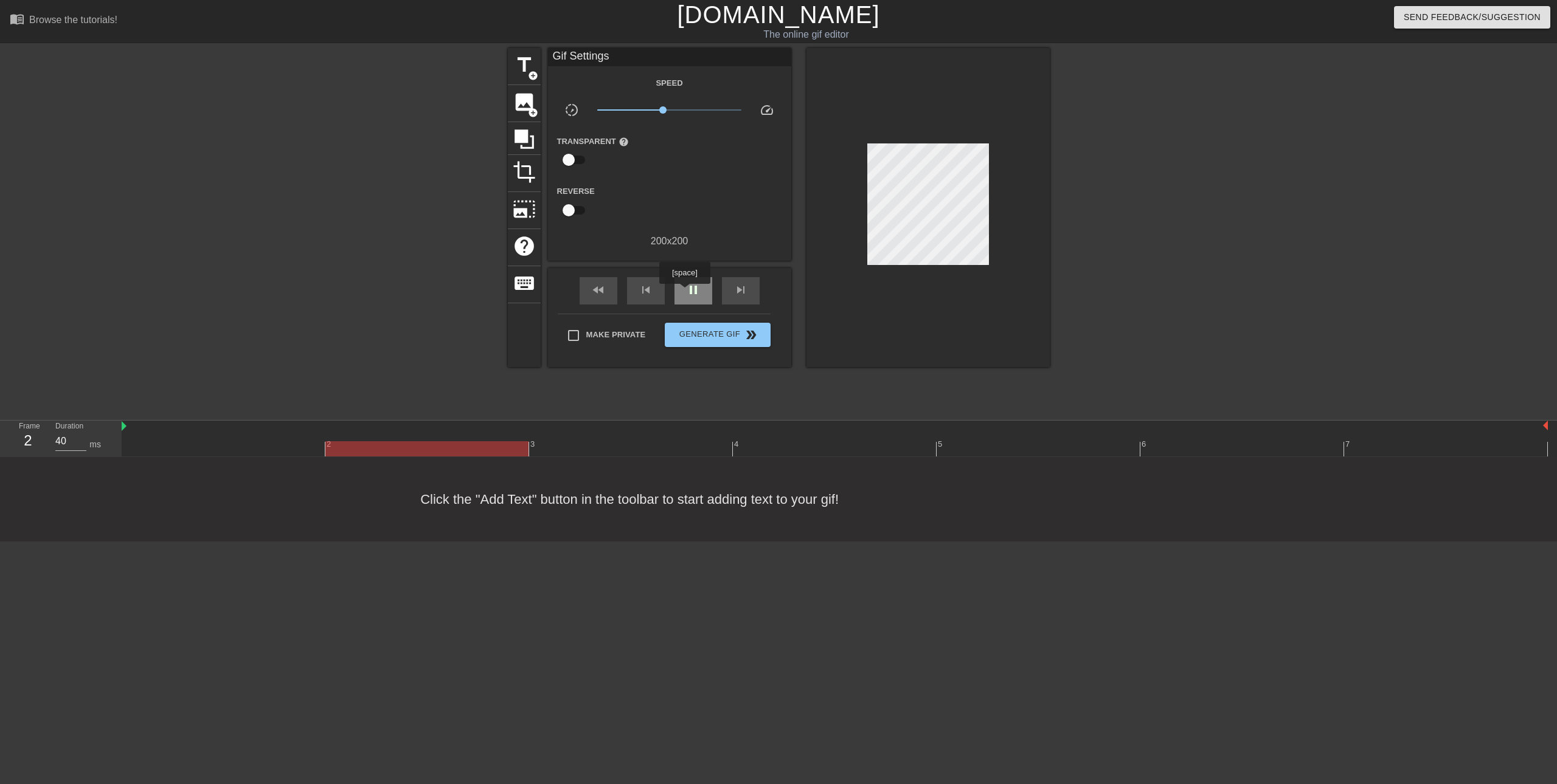
click at [685, 293] on div "pause" at bounding box center [693, 291] width 38 height 28
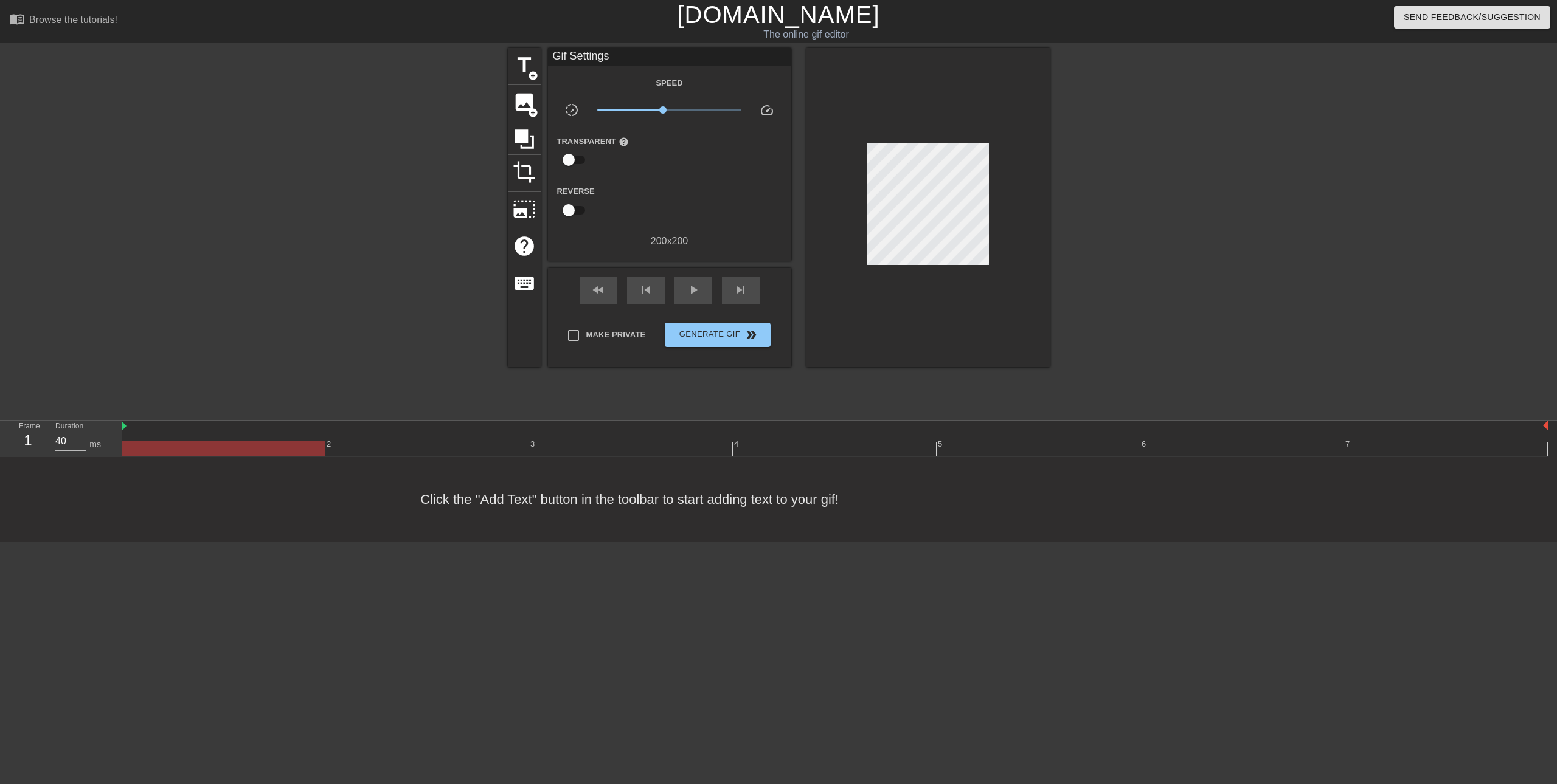
click at [218, 448] on div at bounding box center [835, 449] width 1426 height 15
click at [525, 72] on span "title" at bounding box center [524, 65] width 23 height 23
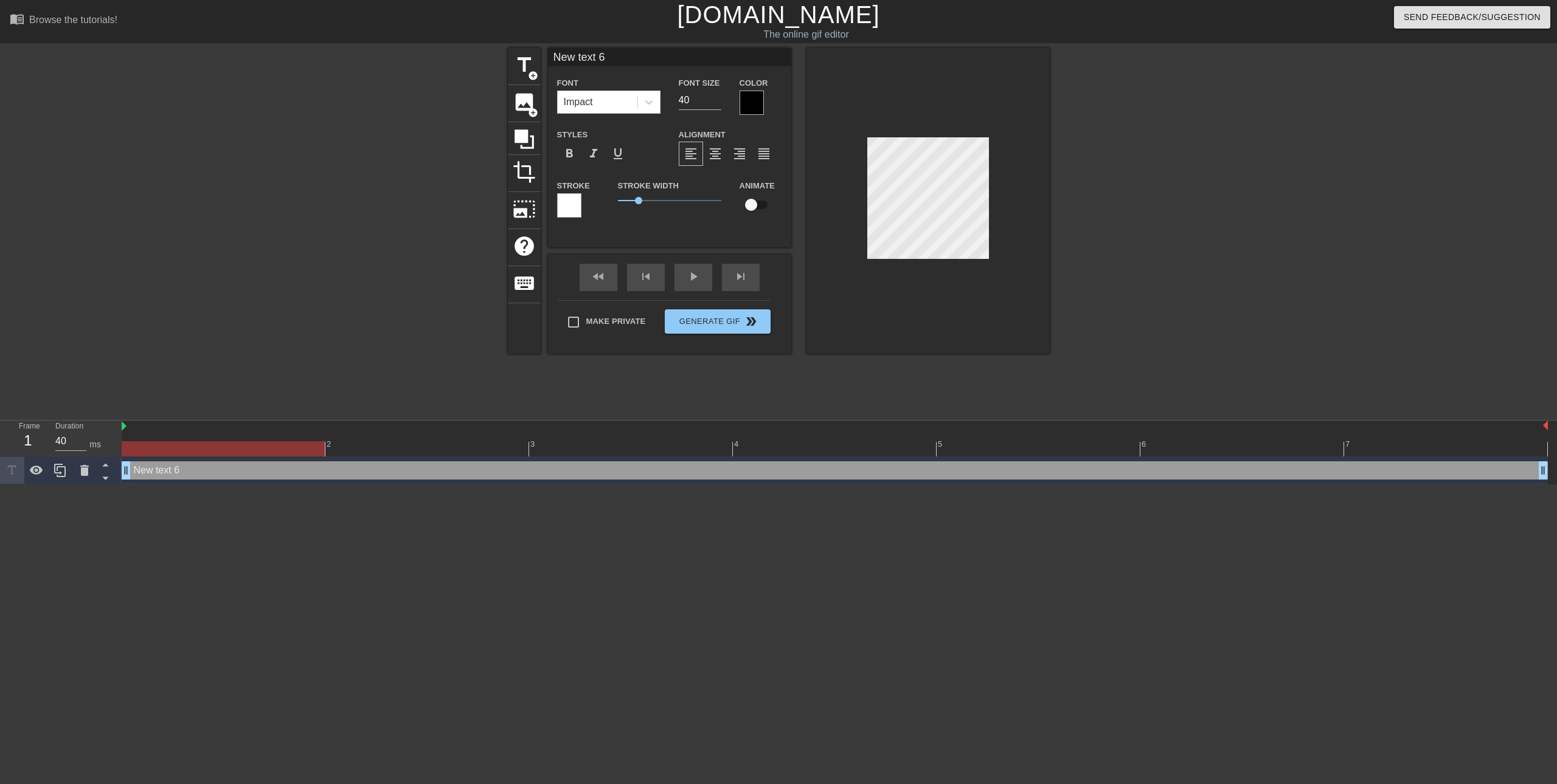
click at [1108, 465] on div "New text 6 drag_handle drag_handle" at bounding box center [835, 470] width 1426 height 18
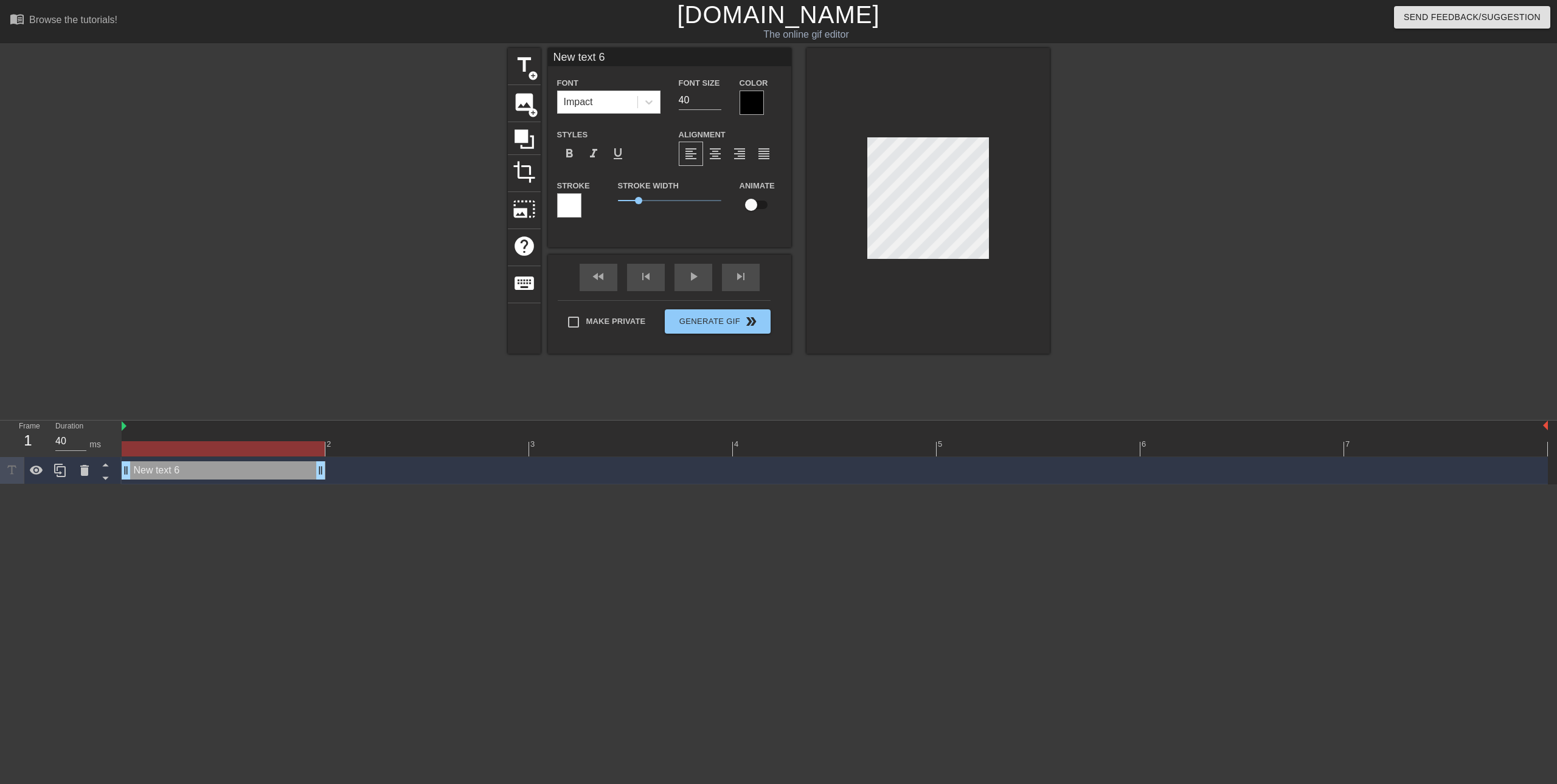
drag, startPoint x: 1542, startPoint y: 471, endPoint x: 898, endPoint y: 292, distance: 668.4
click at [323, 485] on html "menu_book Browse the tutorials! [DOMAIN_NAME] The online gif editor Send Feedba…" at bounding box center [778, 242] width 1557 height 485
type input "Y"
type textarea "Y"
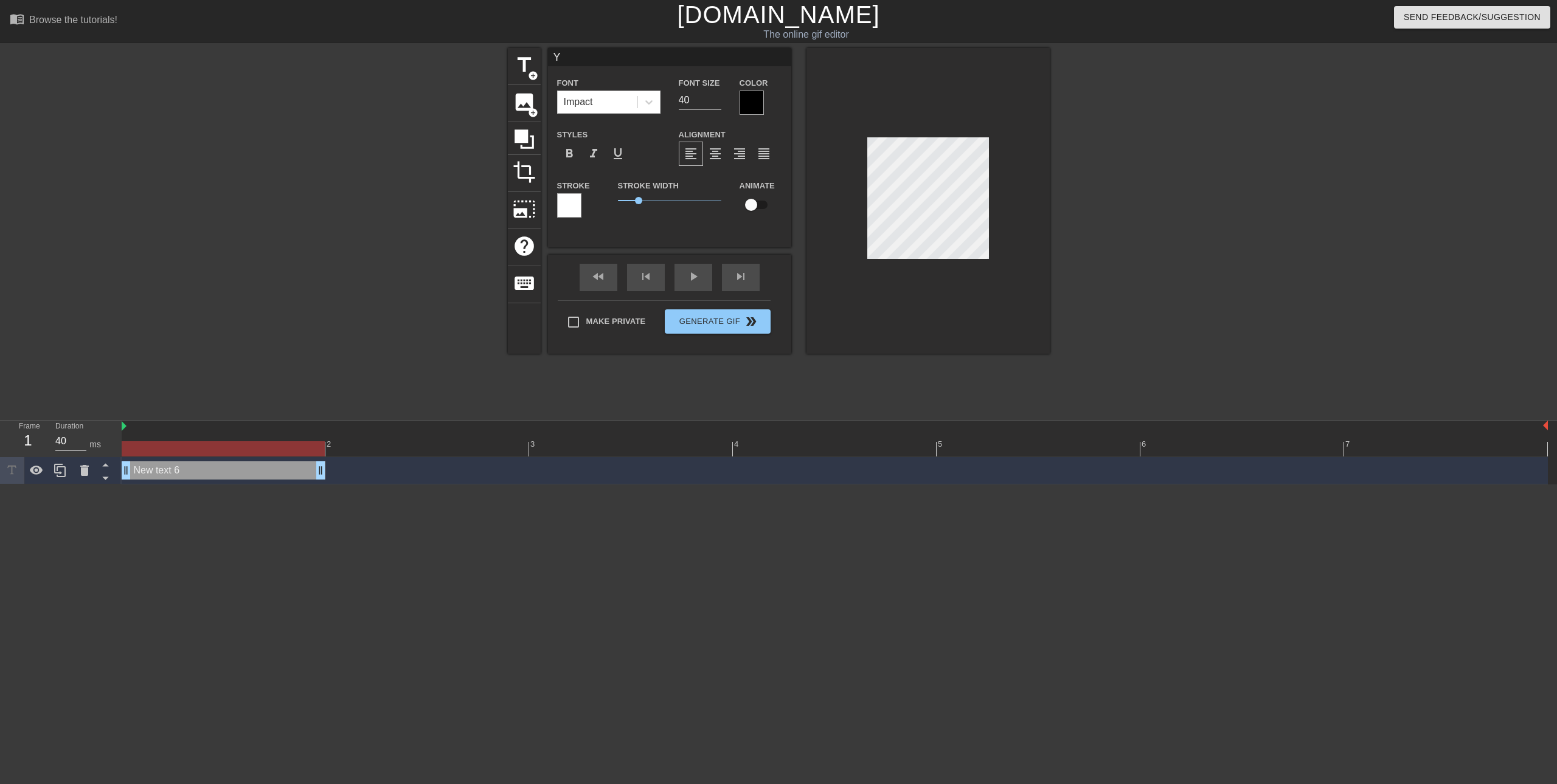
scroll to position [2, 1]
type input "YE"
type textarea "YE"
type input "YET"
type textarea "YET"
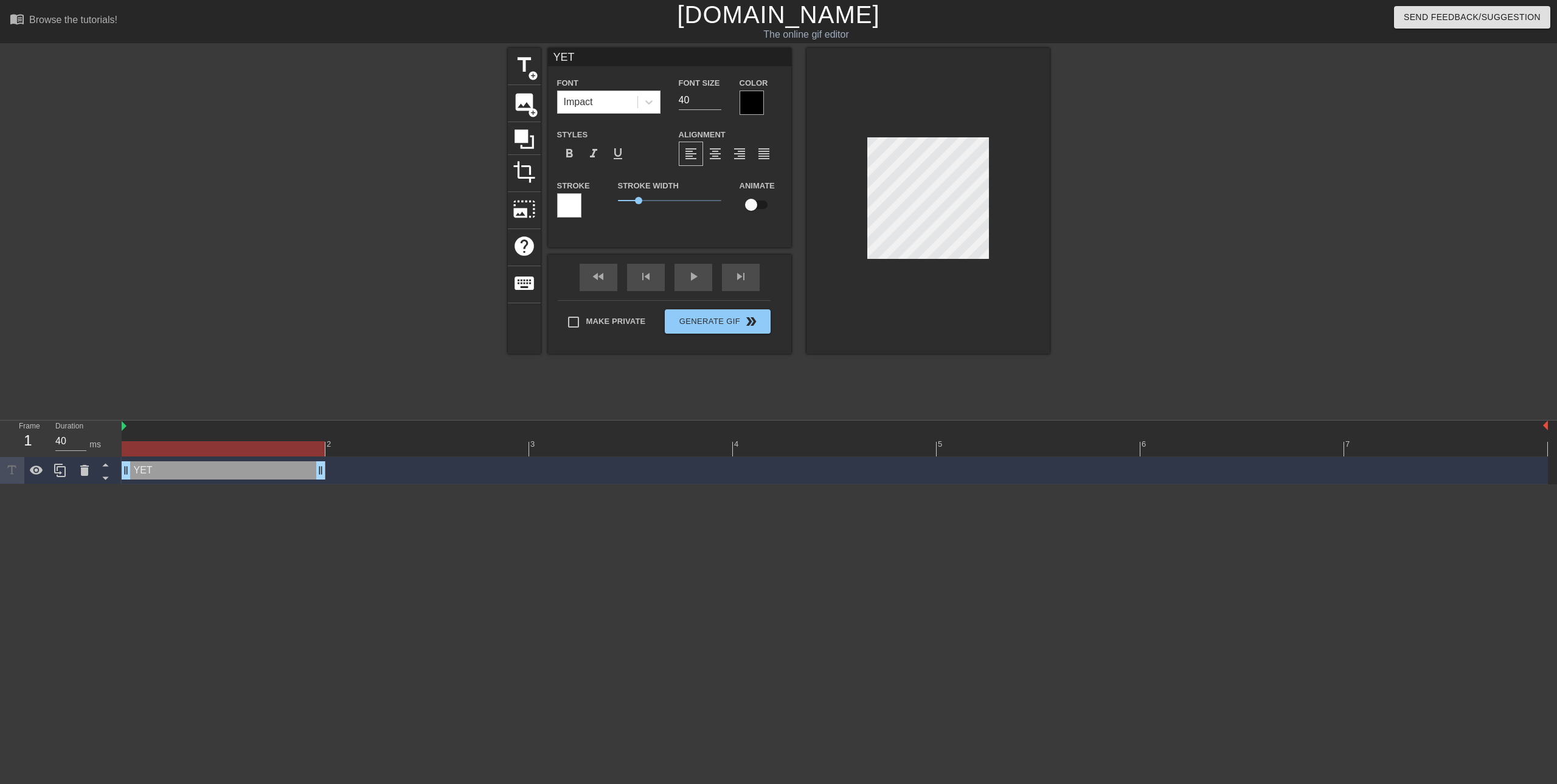
type input "YETI"
type textarea "YETI"
click at [908, 139] on div at bounding box center [928, 200] width 243 height 306
click at [820, 210] on div at bounding box center [928, 200] width 243 height 306
click at [435, 448] on div at bounding box center [835, 449] width 1426 height 15
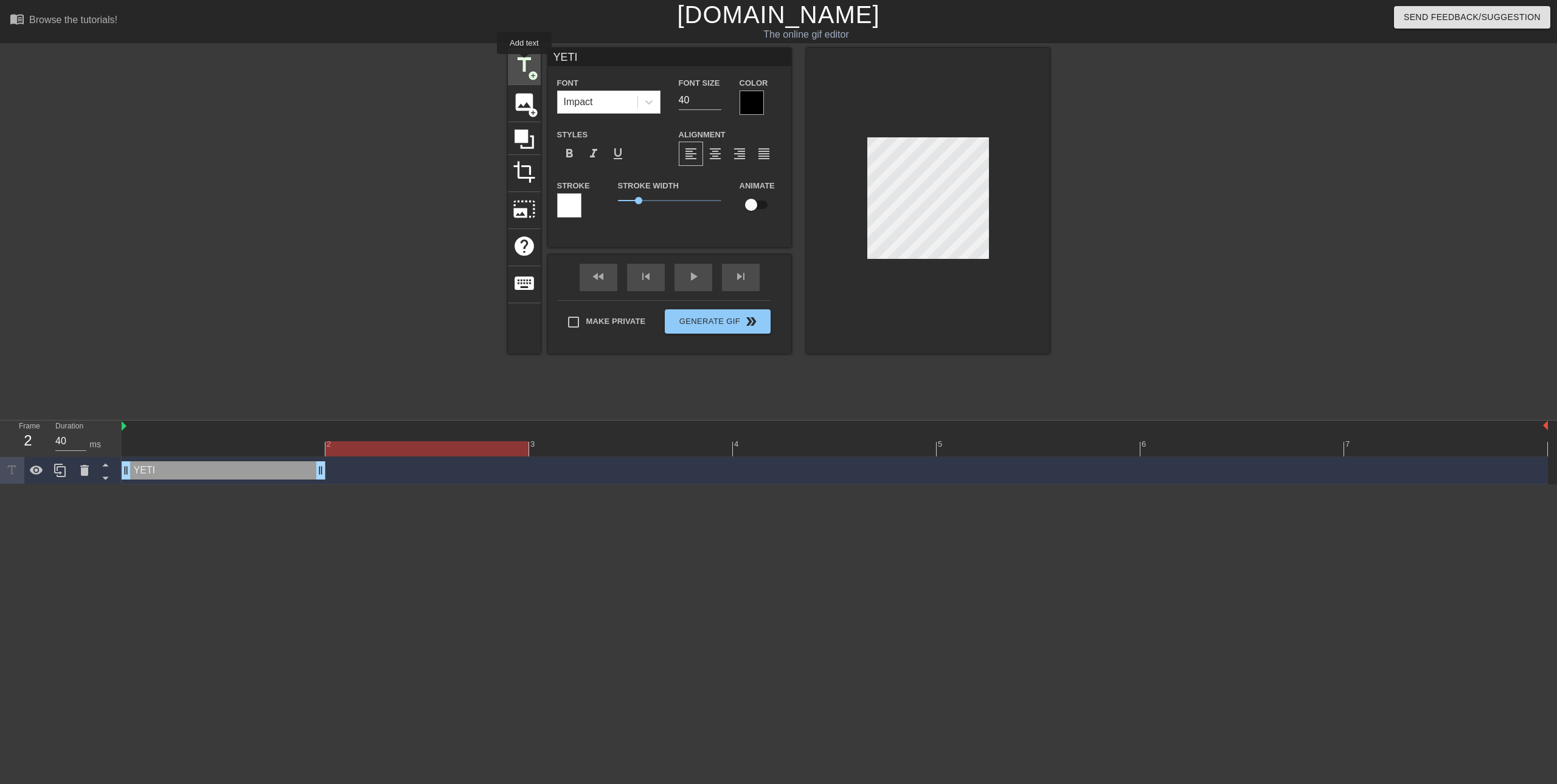
click at [524, 63] on span "title" at bounding box center [524, 65] width 23 height 23
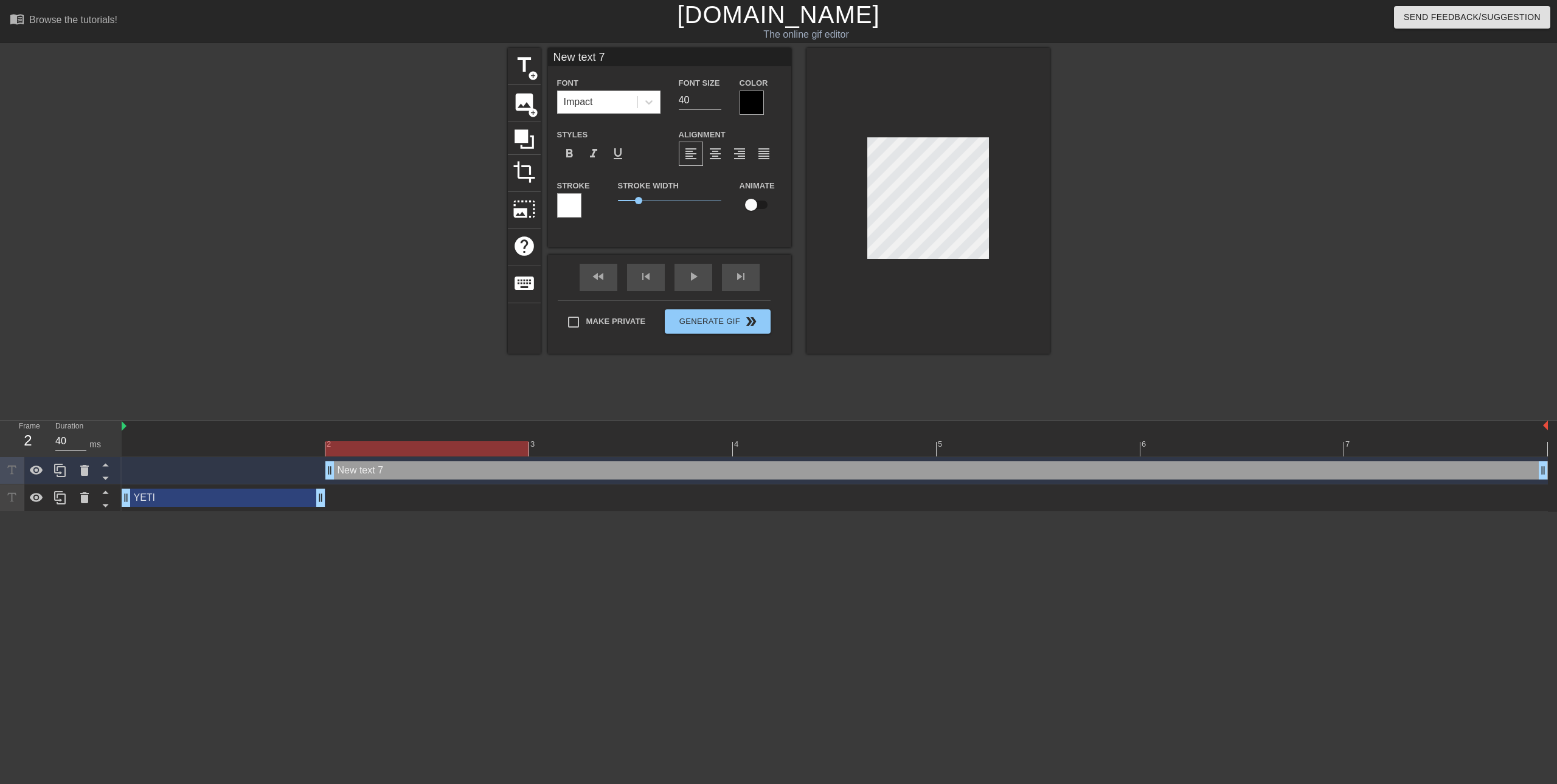
click at [825, 235] on div at bounding box center [928, 200] width 243 height 306
type input "Y"
type textarea "Y"
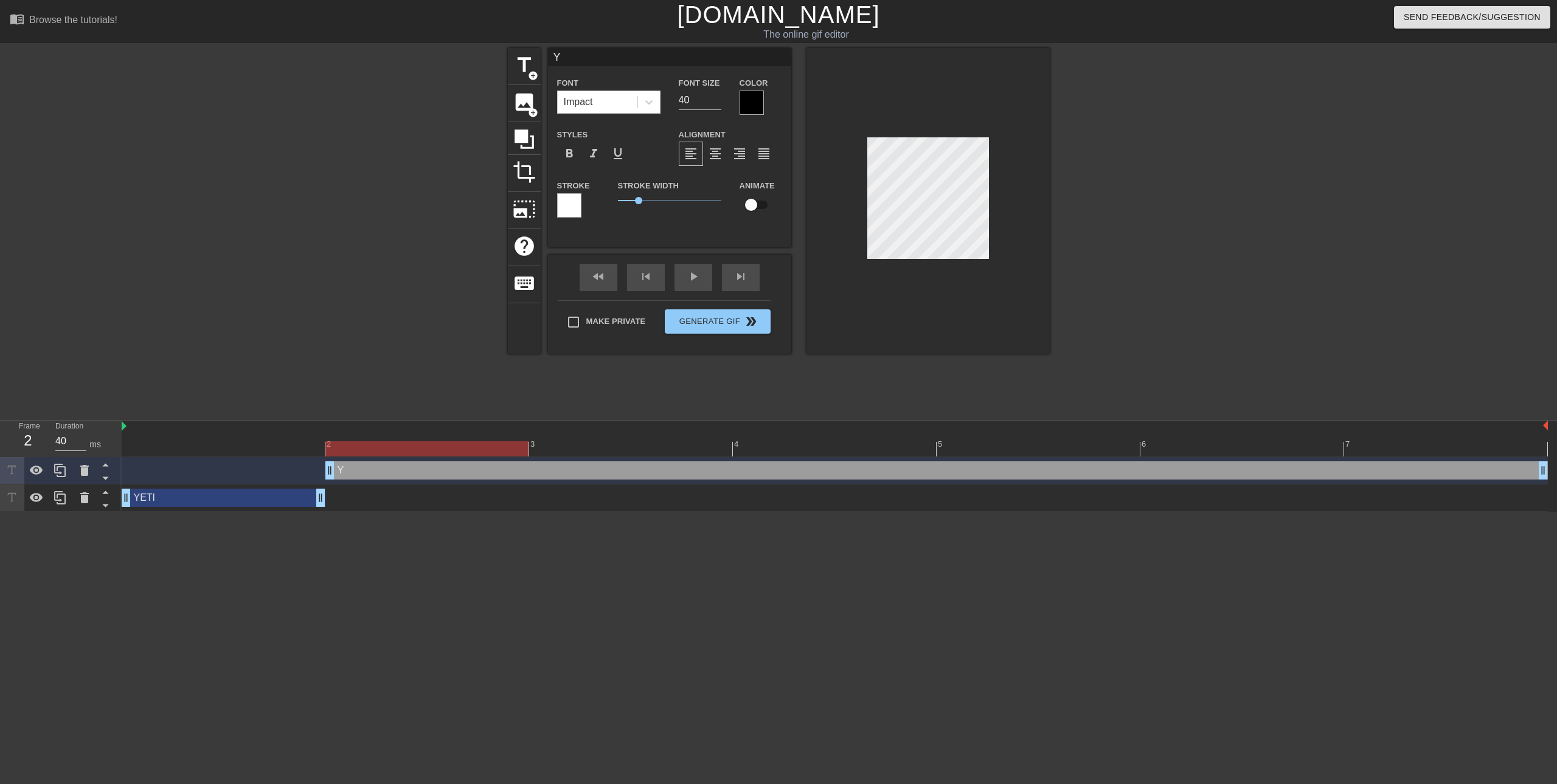
type input "YE"
type textarea "YE"
type input "YET"
type textarea "YET"
type input "YETI"
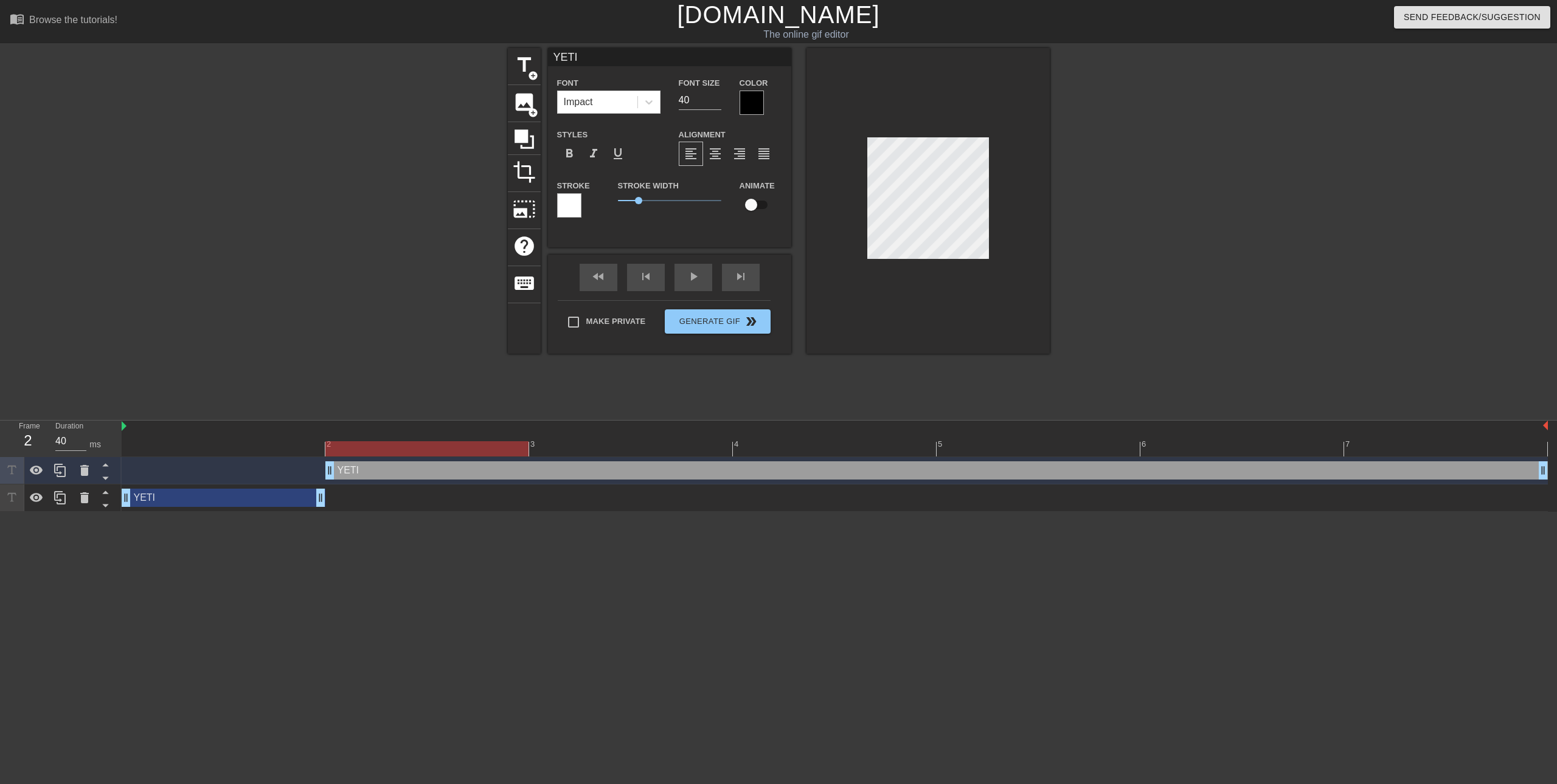
type textarea "YETI"
click at [715, 153] on span "format_align_center" at bounding box center [715, 153] width 14 height 14
click at [839, 160] on div at bounding box center [928, 200] width 243 height 306
click at [1000, 213] on div at bounding box center [928, 200] width 243 height 306
click at [744, 150] on span "format_align_right" at bounding box center [739, 153] width 14 height 14
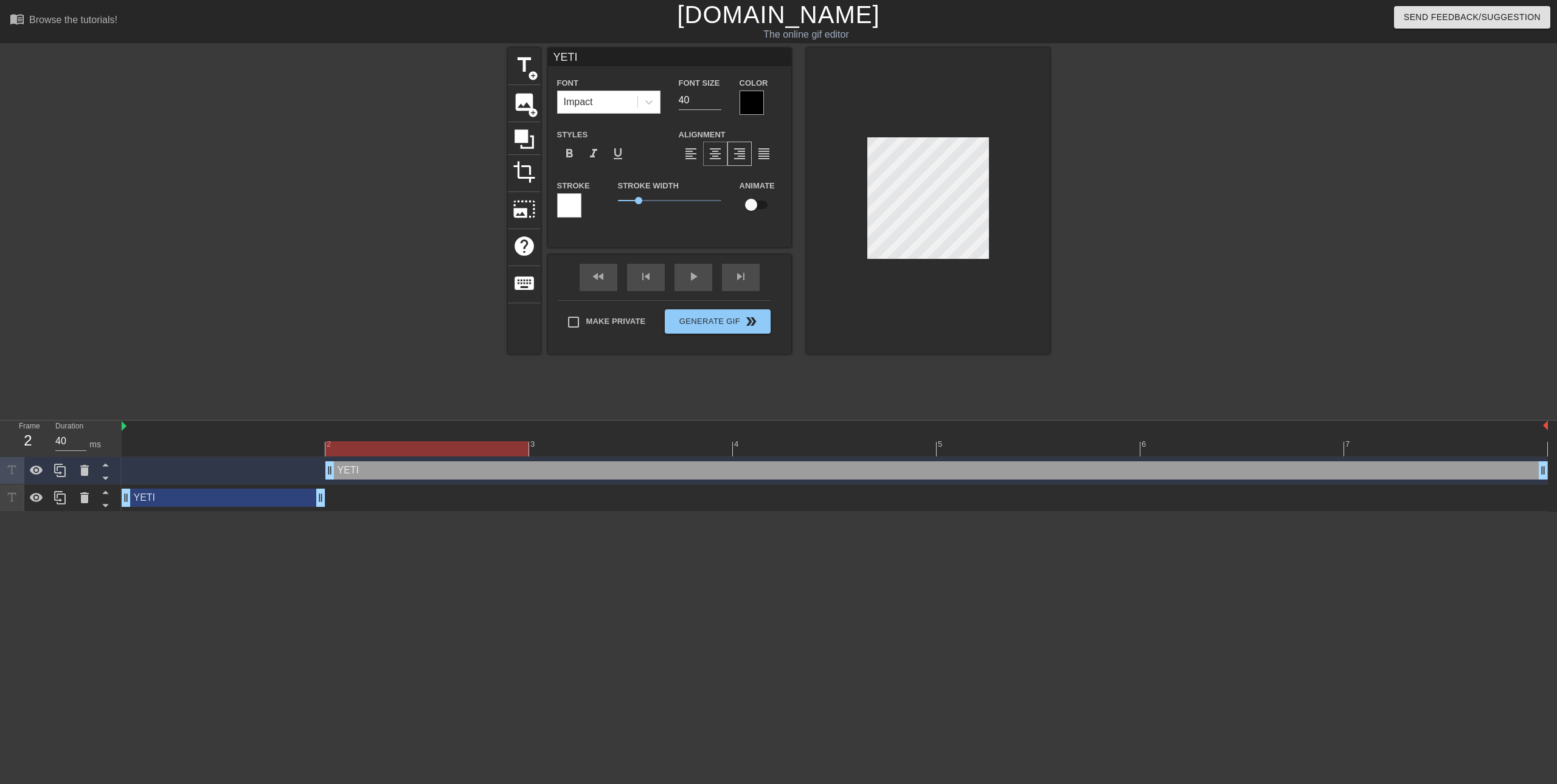
click at [719, 150] on span "format_align_center" at bounding box center [715, 153] width 14 height 14
click at [233, 501] on div "YETI drag_handle drag_handle" at bounding box center [223, 498] width 204 height 18
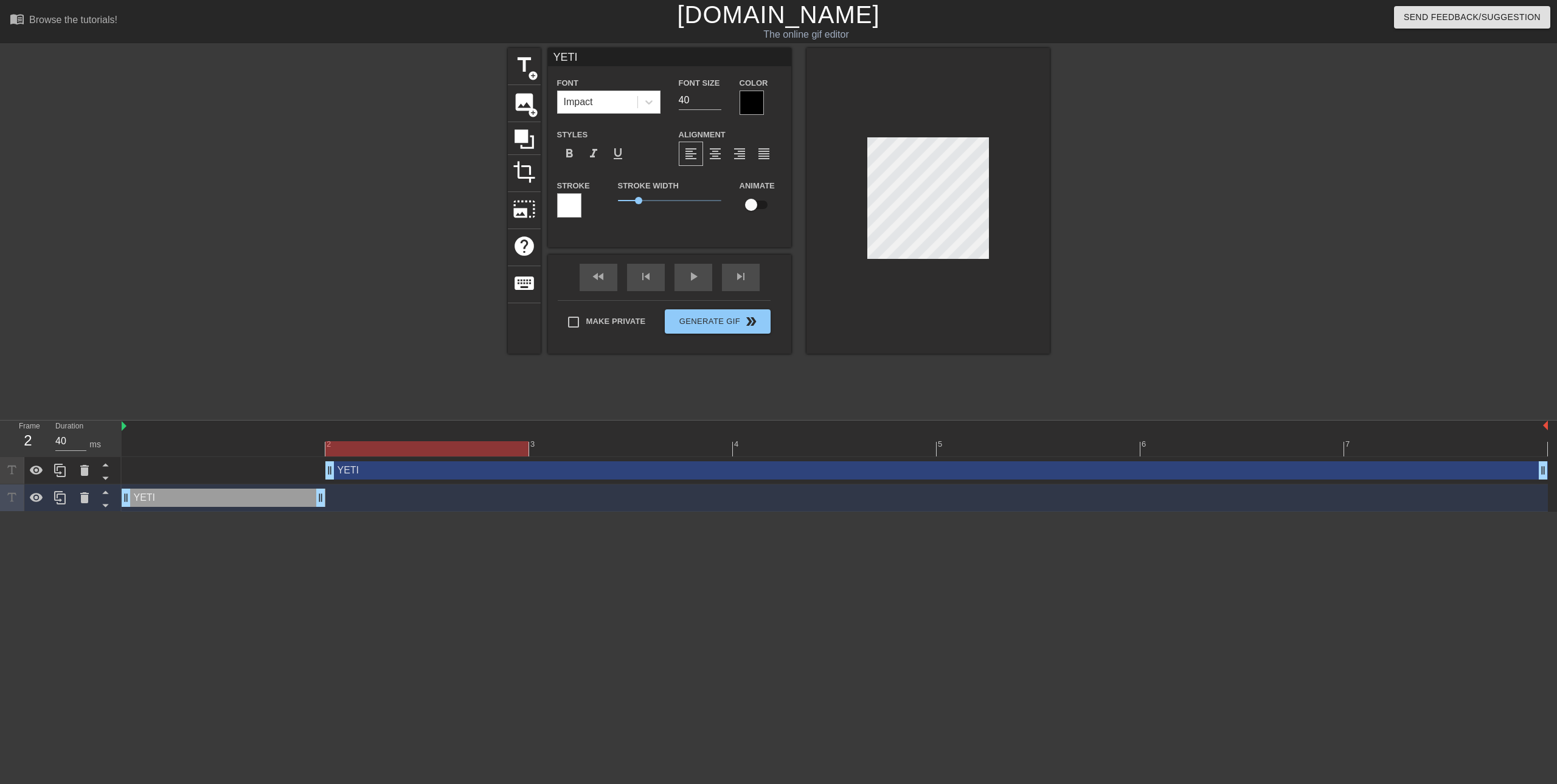
click at [392, 465] on div "YETI drag_handle drag_handle" at bounding box center [936, 470] width 1222 height 18
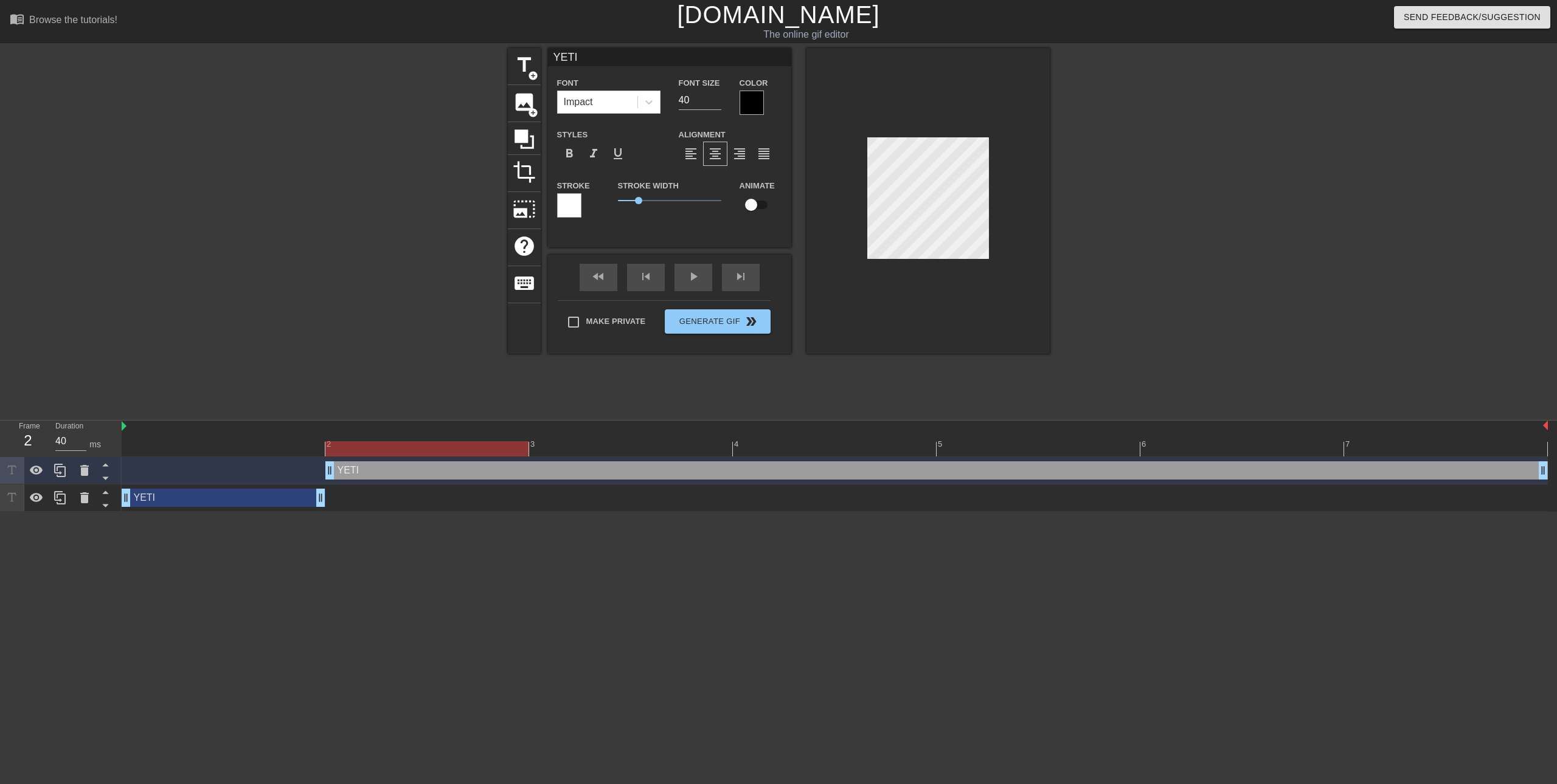
click at [271, 501] on div "YETI drag_handle drag_handle" at bounding box center [223, 498] width 204 height 18
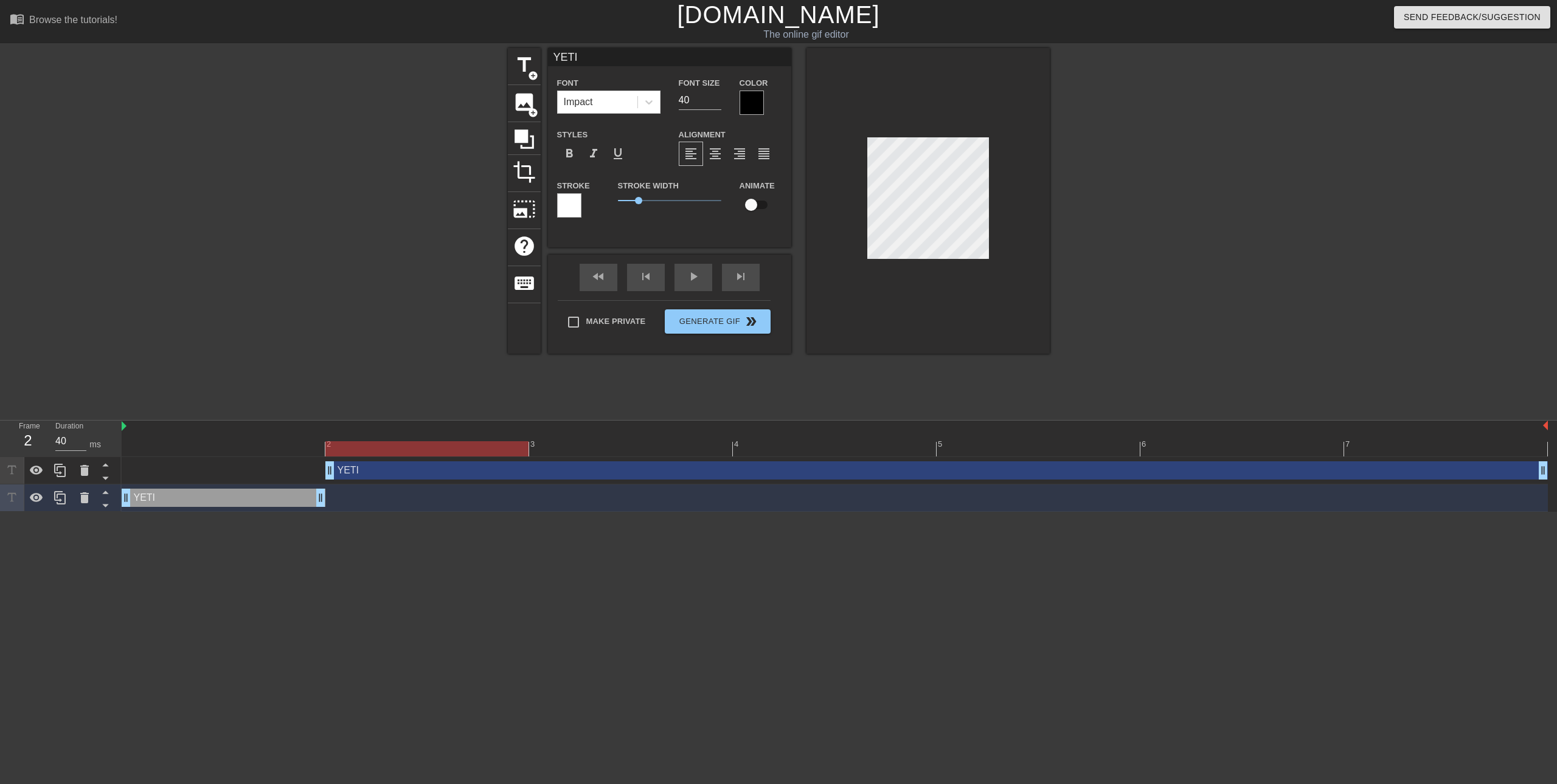
click at [411, 470] on div "YETI drag_handle drag_handle" at bounding box center [936, 470] width 1222 height 18
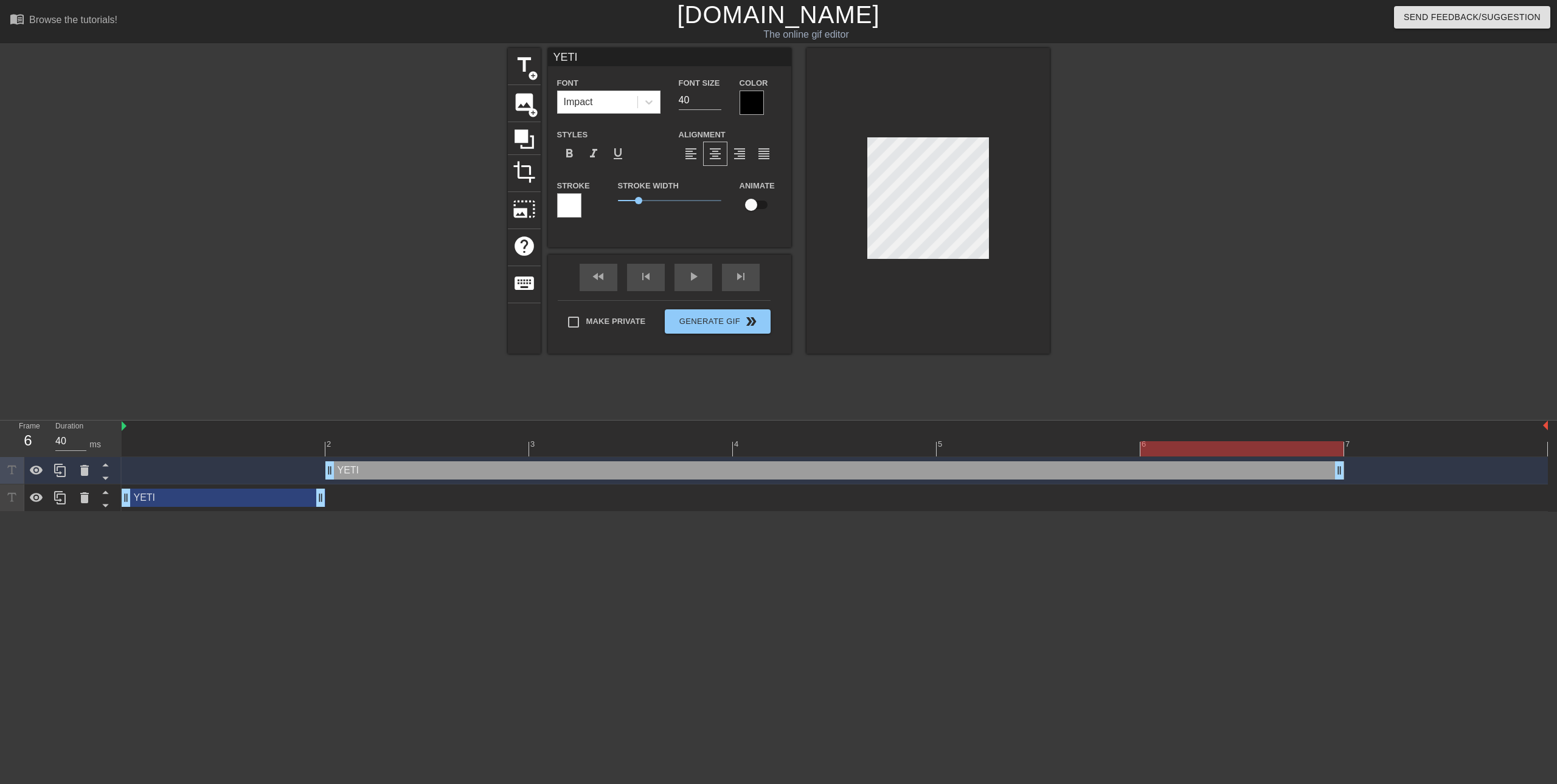
drag, startPoint x: 1544, startPoint y: 468, endPoint x: 1257, endPoint y: 470, distance: 287.0
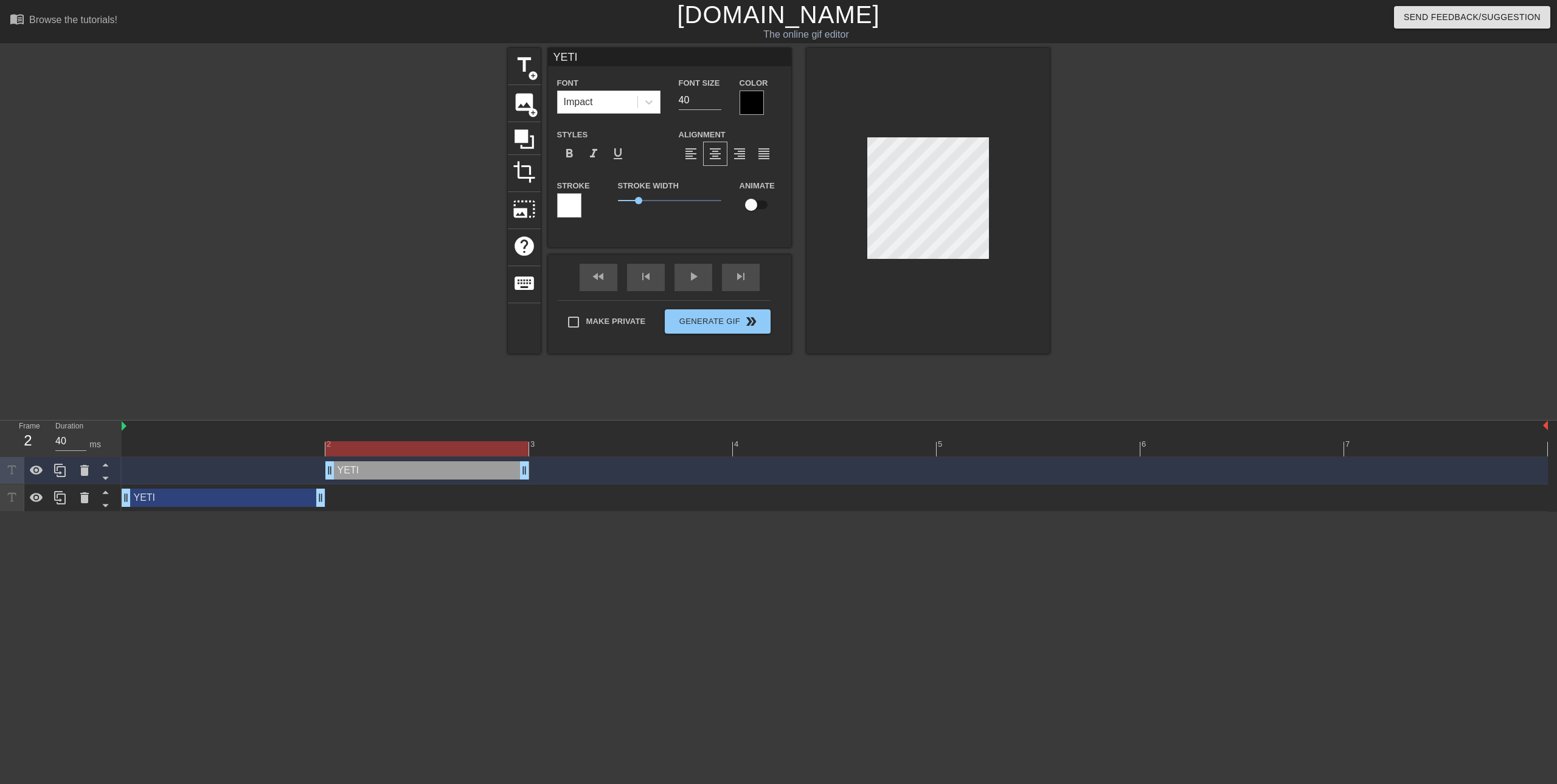
drag, startPoint x: 1338, startPoint y: 468, endPoint x: 521, endPoint y: 479, distance: 817.1
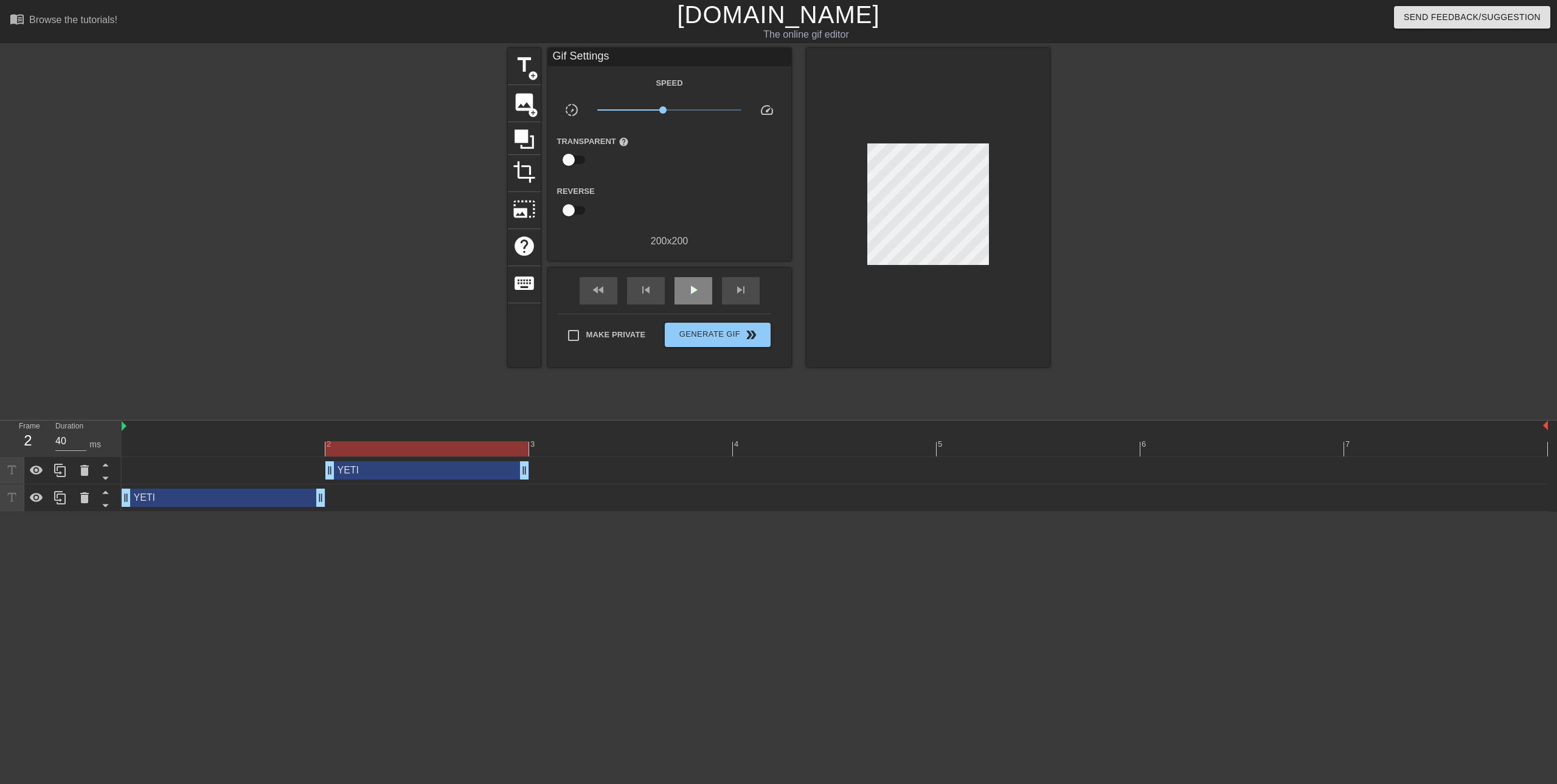
click at [697, 273] on div "fast_rewind skip_previous play_arrow skip_next" at bounding box center [669, 291] width 198 height 45
click at [690, 299] on div "play_arrow" at bounding box center [693, 291] width 38 height 28
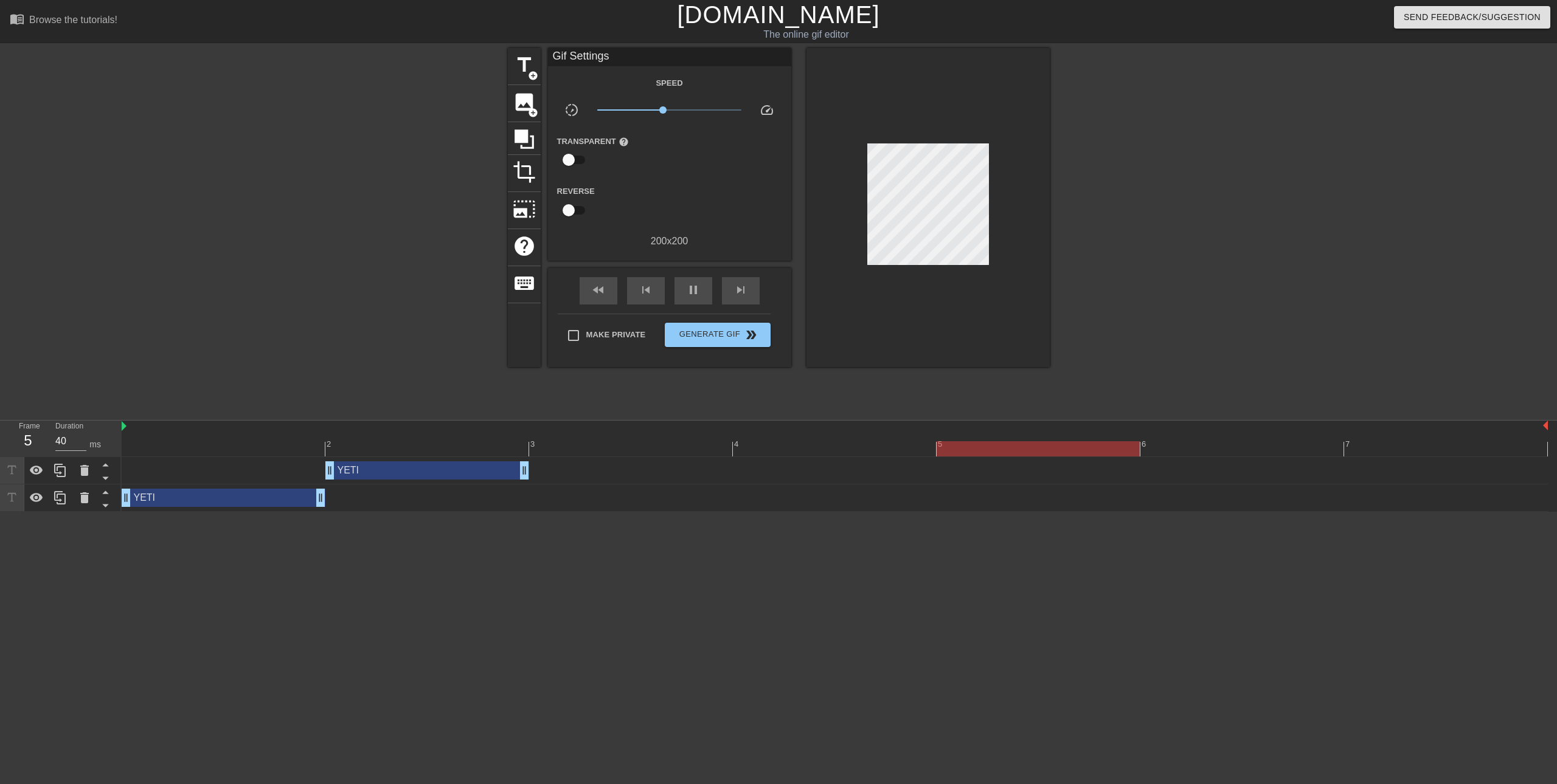
drag, startPoint x: 359, startPoint y: 478, endPoint x: 301, endPoint y: 471, distance: 58.4
click at [301, 472] on div "YETI drag_handle drag_handle" at bounding box center [835, 470] width 1426 height 18
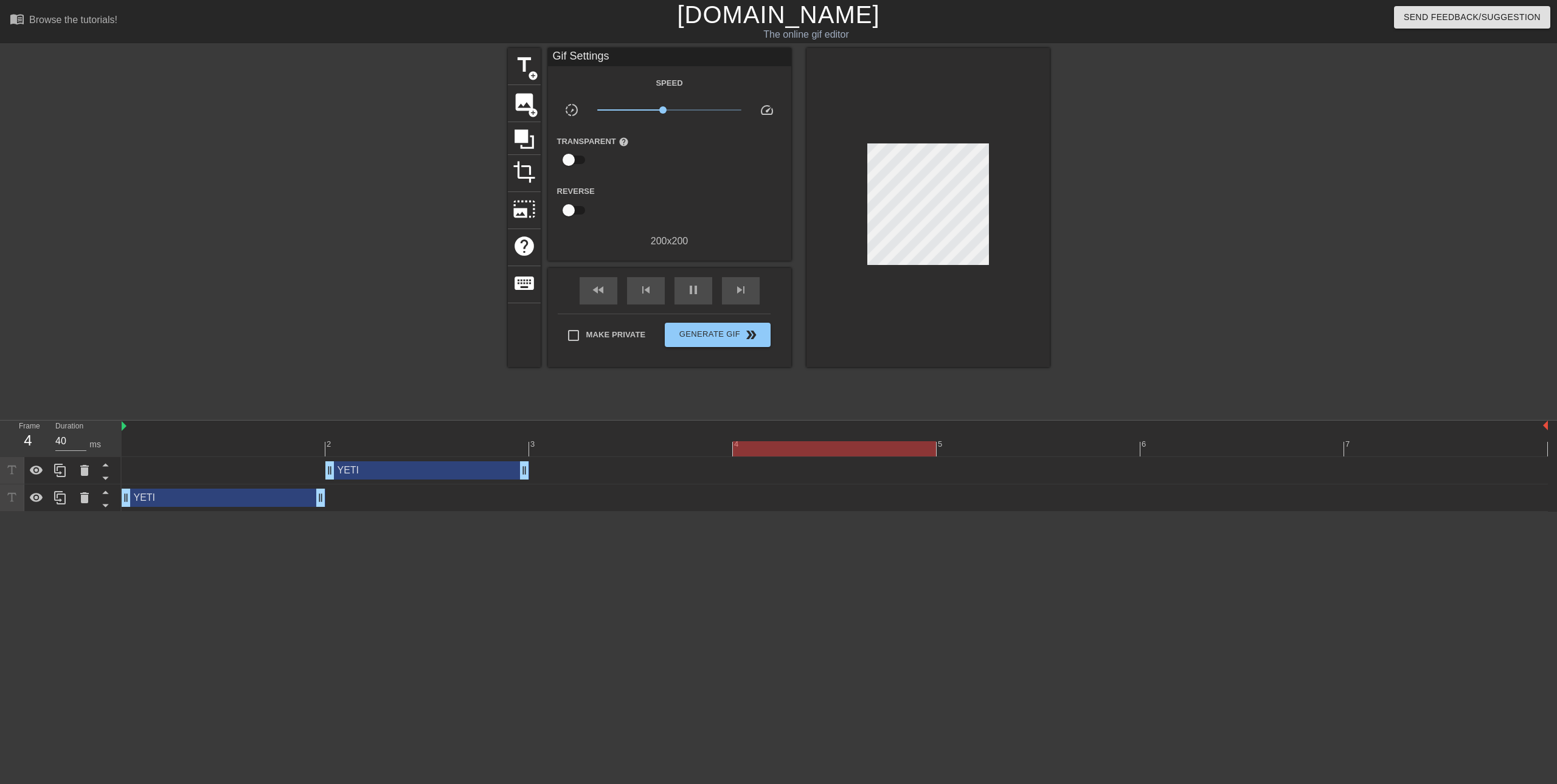
drag, startPoint x: 525, startPoint y: 471, endPoint x: 455, endPoint y: 464, distance: 70.3
click at [518, 470] on div "YETI drag_handle drag_handle" at bounding box center [427, 470] width 204 height 18
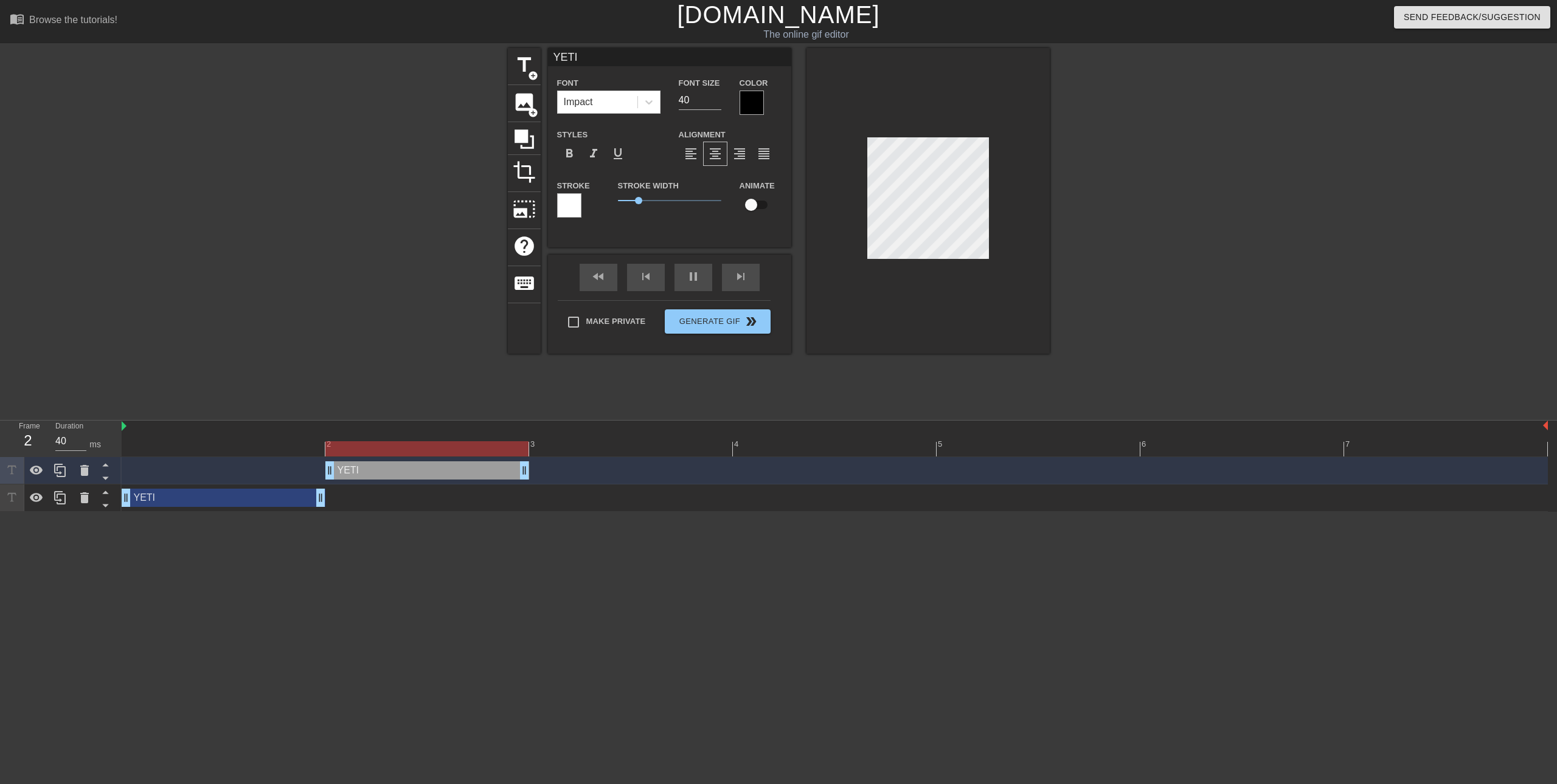
drag, startPoint x: 523, startPoint y: 468, endPoint x: 478, endPoint y: 467, distance: 45.0
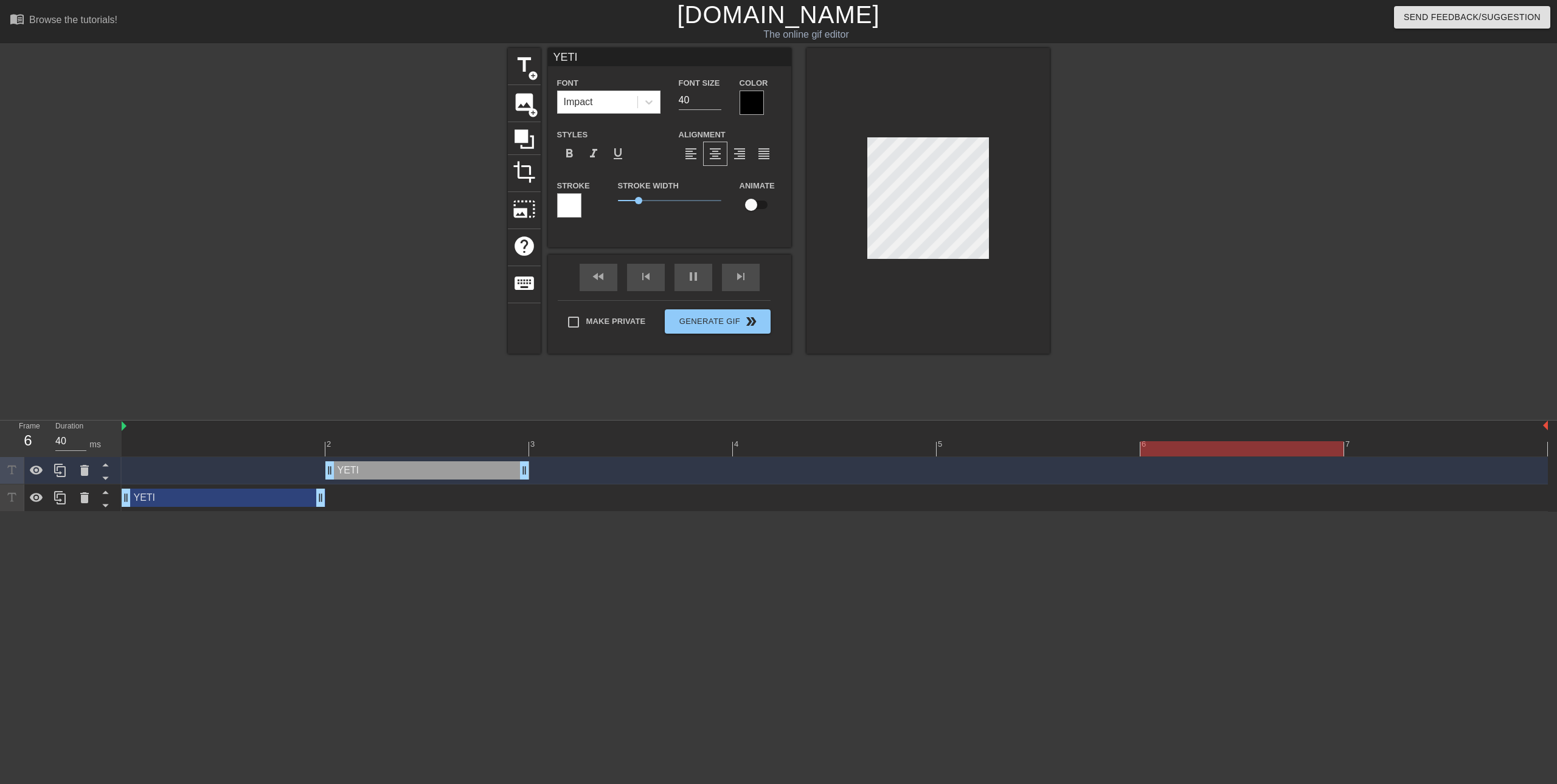
click at [434, 476] on div "YETI drag_handle drag_handle" at bounding box center [427, 470] width 204 height 18
click at [737, 320] on div "Make Private Generate Gif double_arrow" at bounding box center [664, 324] width 213 height 48
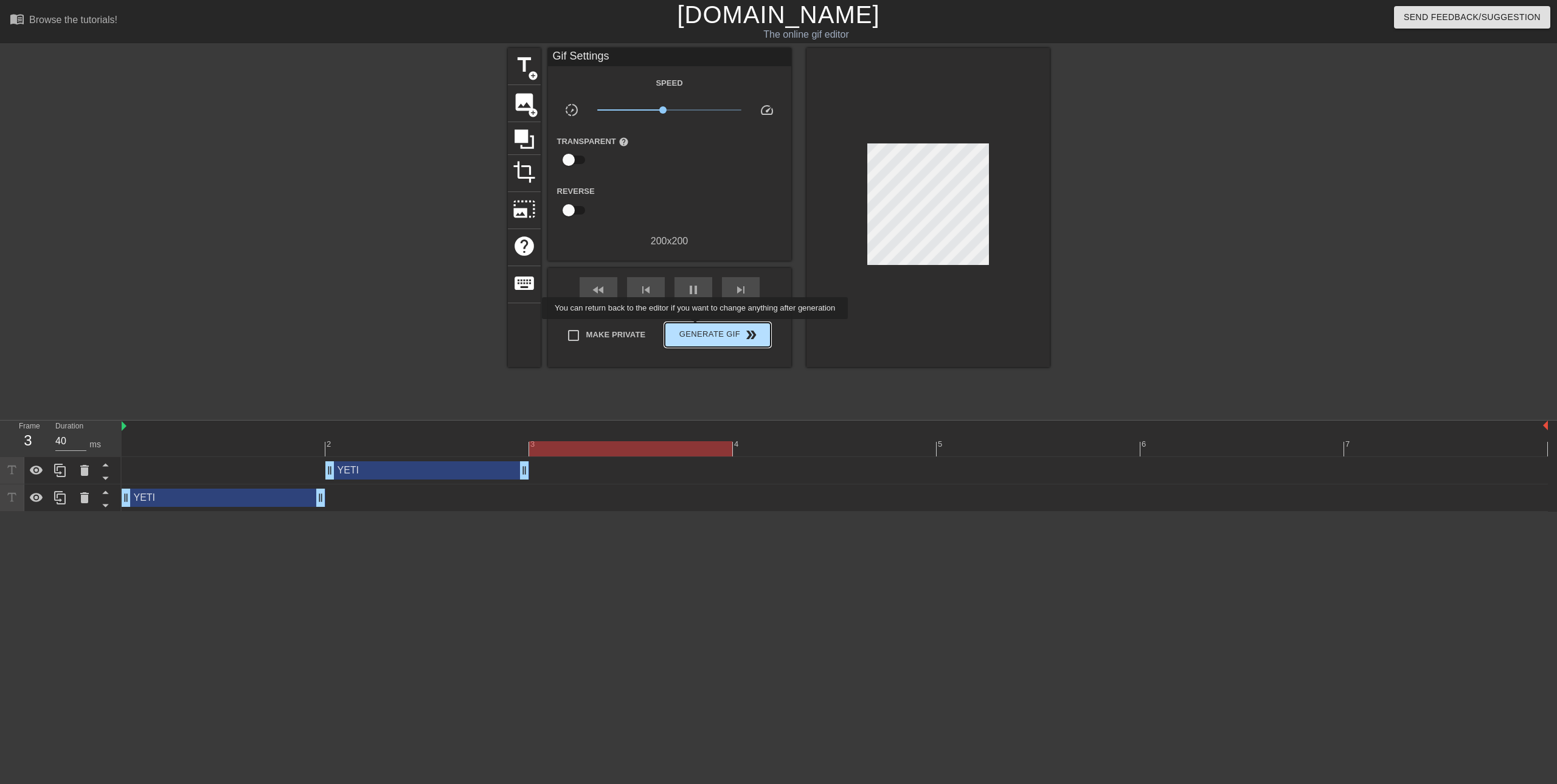
click at [696, 328] on span "Generate Gif double_arrow" at bounding box center [717, 335] width 96 height 14
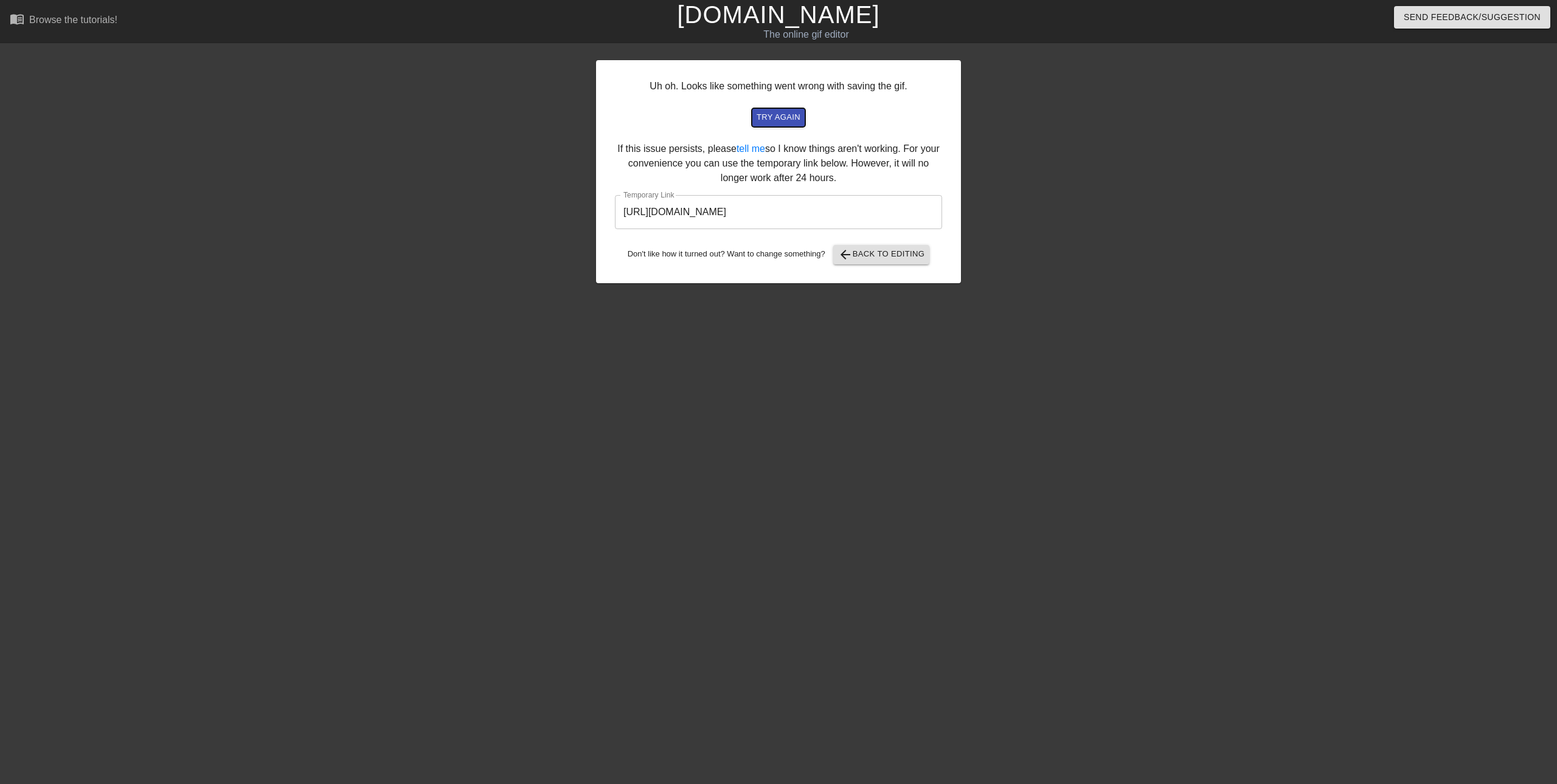
click at [766, 116] on span "try again" at bounding box center [778, 117] width 44 height 14
click at [857, 256] on span "arrow_back Back to Editing" at bounding box center [882, 254] width 87 height 14
